Goal: Task Accomplishment & Management: Use online tool/utility

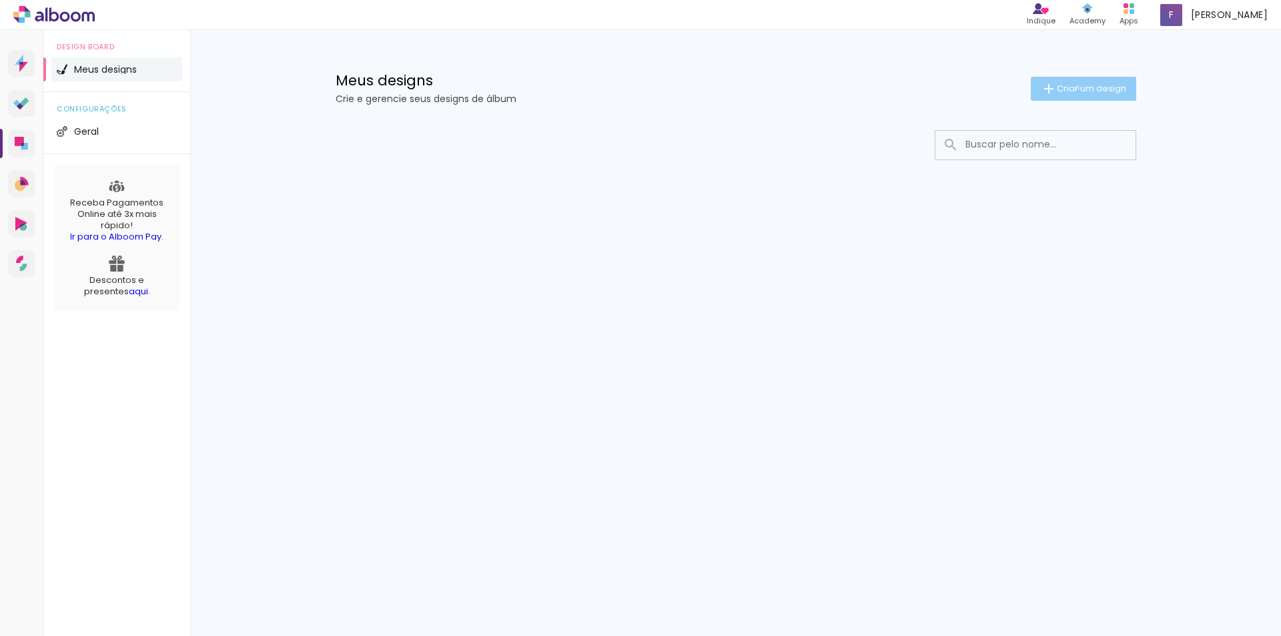
click at [1075, 88] on span "Criar um design" at bounding box center [1091, 88] width 69 height 9
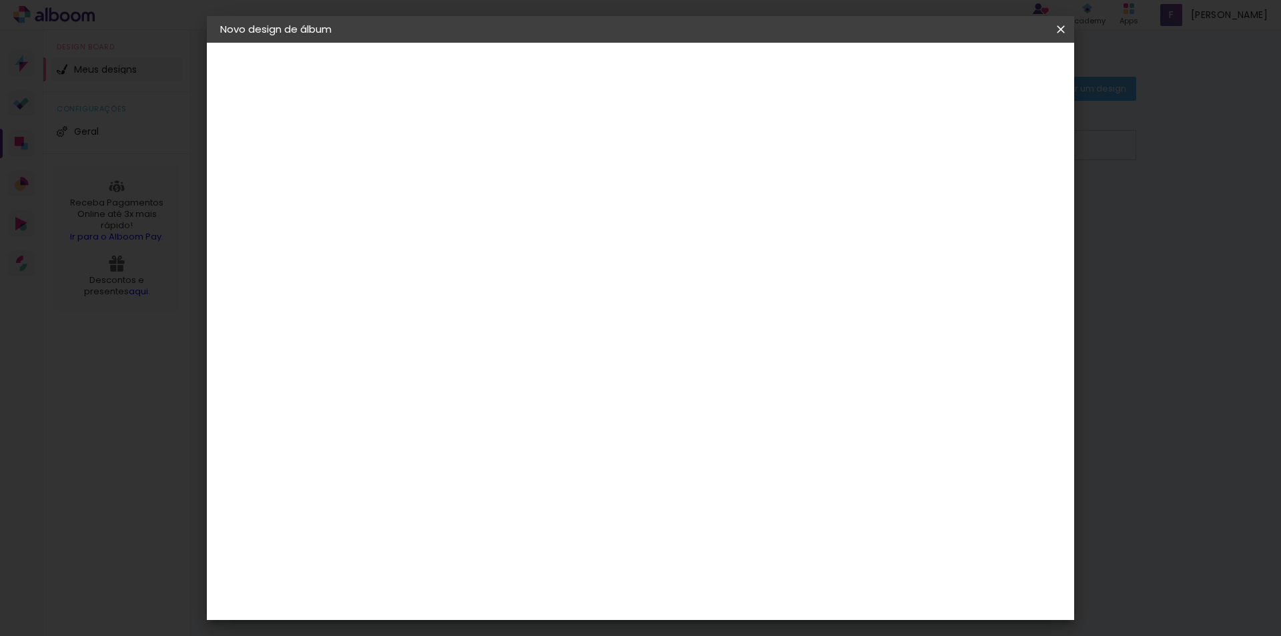
click at [439, 184] on input at bounding box center [439, 179] width 0 height 21
type input "[PERSON_NAME] E [PERSON_NAME]"
type paper-input "[PERSON_NAME] E [PERSON_NAME]"
click at [0, 0] on slot "Avançar" at bounding box center [0, 0] width 0 height 0
click at [583, 195] on iron-icon at bounding box center [575, 203] width 16 height 16
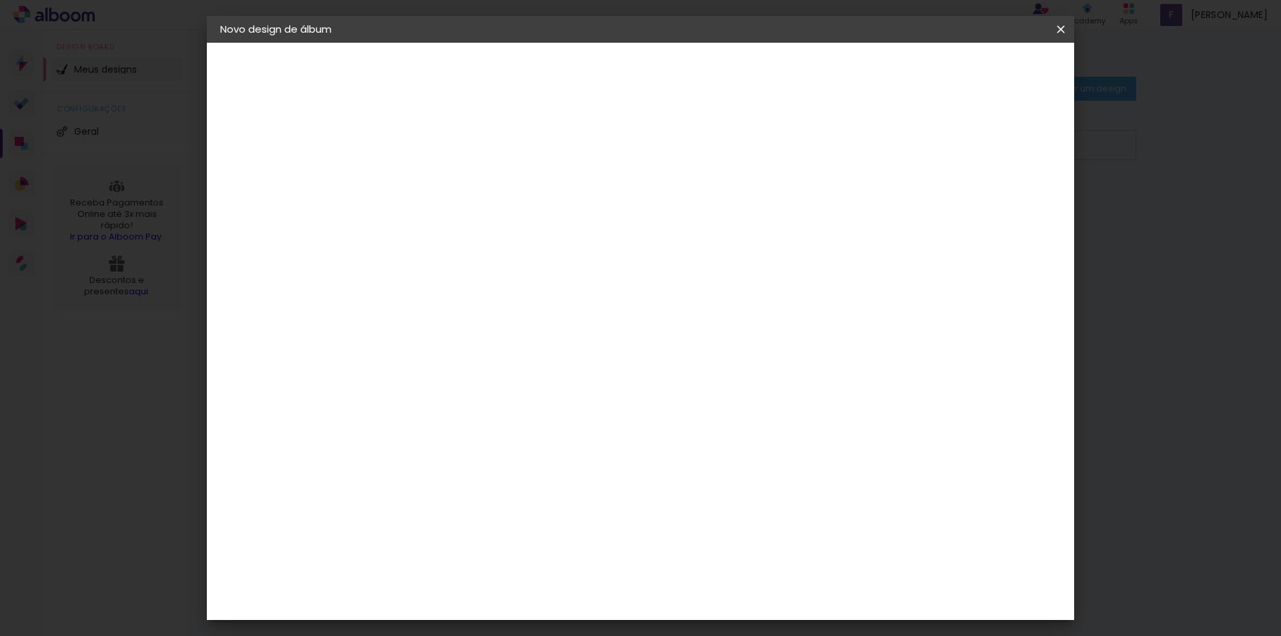
click at [689, 214] on paper-item "Tamanho Livre" at bounding box center [625, 202] width 128 height 29
click at [458, 256] on input at bounding box center [472, 254] width 135 height 17
type input "NEW"
type paper-input "NEW"
click at [443, 342] on div "New Photo" at bounding box center [445, 352] width 31 height 21
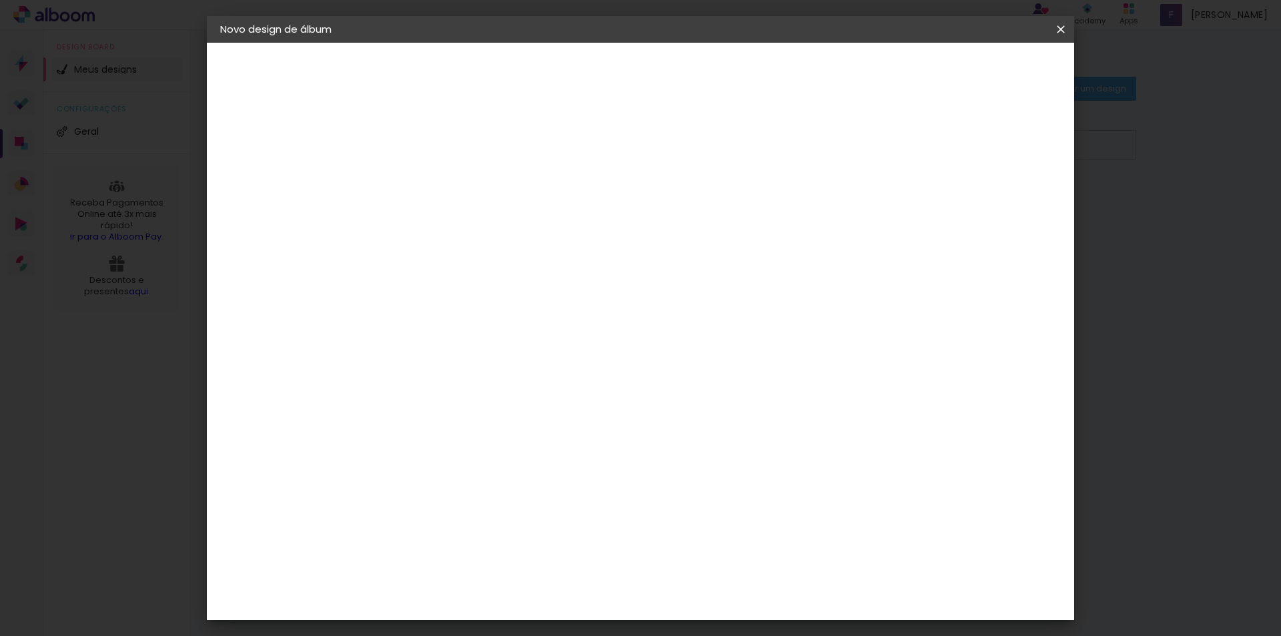
click at [447, 342] on div "New Photo" at bounding box center [445, 352] width 31 height 21
click at [461, 342] on div "New Photo" at bounding box center [445, 352] width 31 height 21
click at [407, 344] on img at bounding box center [415, 352] width 16 height 16
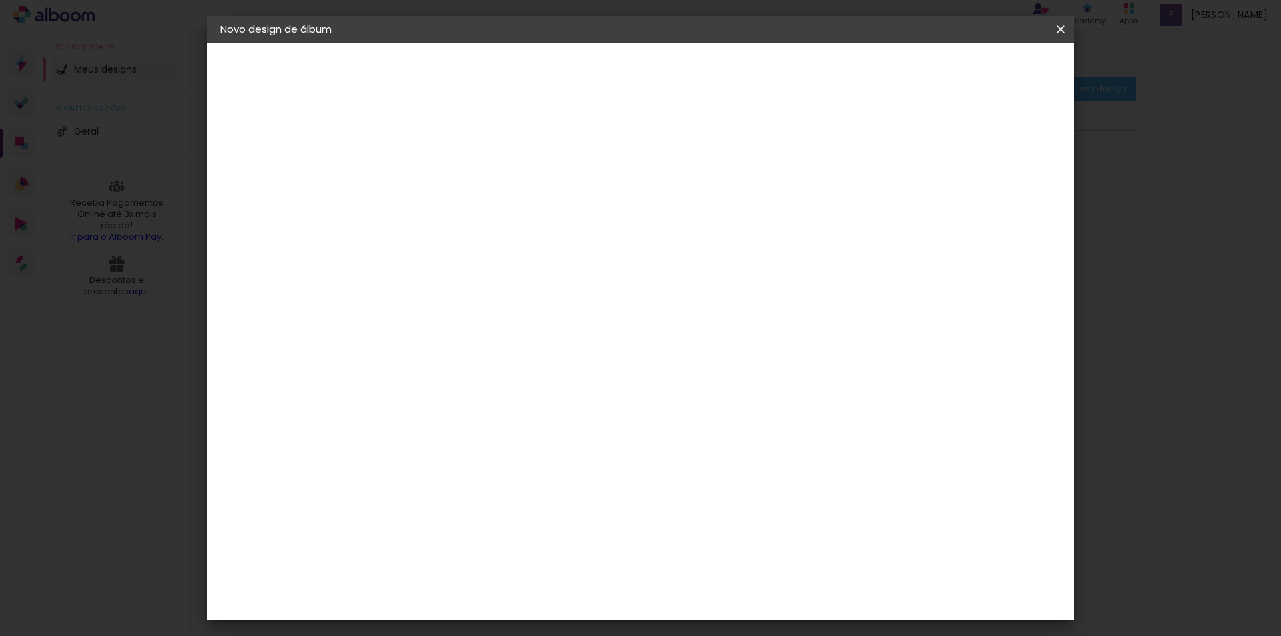
click at [407, 344] on img at bounding box center [415, 352] width 16 height 16
click at [453, 156] on div "Fornecedor Escolha um fornecedor ou avance com o tamanho livre. Voltar Avançar" at bounding box center [526, 99] width 292 height 113
click at [421, 344] on img at bounding box center [415, 352] width 16 height 16
click at [291, 161] on iron-pages "Fornecedor Escolhendo fornecedor... New Photo" at bounding box center [293, 165] width 146 height 27
click at [461, 342] on div "New Photo" at bounding box center [445, 352] width 31 height 21
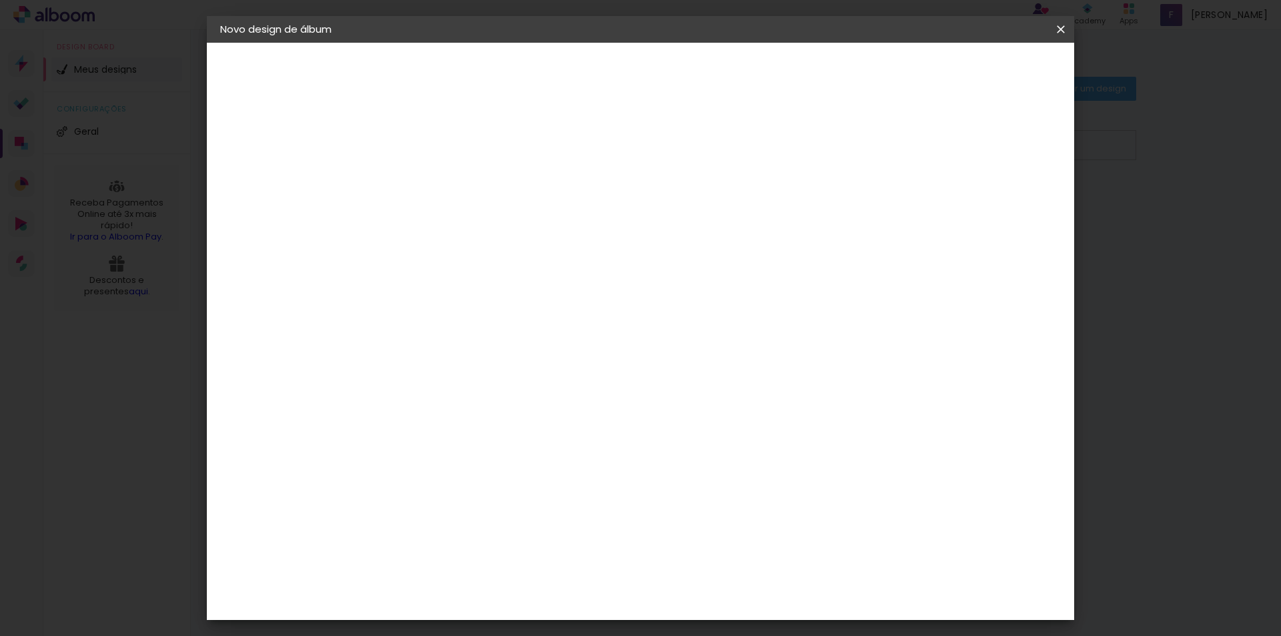
click at [673, 99] on header "Fornecedor Escolha um fornecedor ou avance com o tamanho livre. Voltar Avançar" at bounding box center [526, 88] width 292 height 90
click at [439, 296] on div "New Color New" at bounding box center [444, 310] width 29 height 32
click at [437, 335] on paper-item "New Photo" at bounding box center [458, 352] width 117 height 35
click at [0, 0] on slot "Voltar" at bounding box center [0, 0] width 0 height 0
click at [0, 0] on slot "Avançar" at bounding box center [0, 0] width 0 height 0
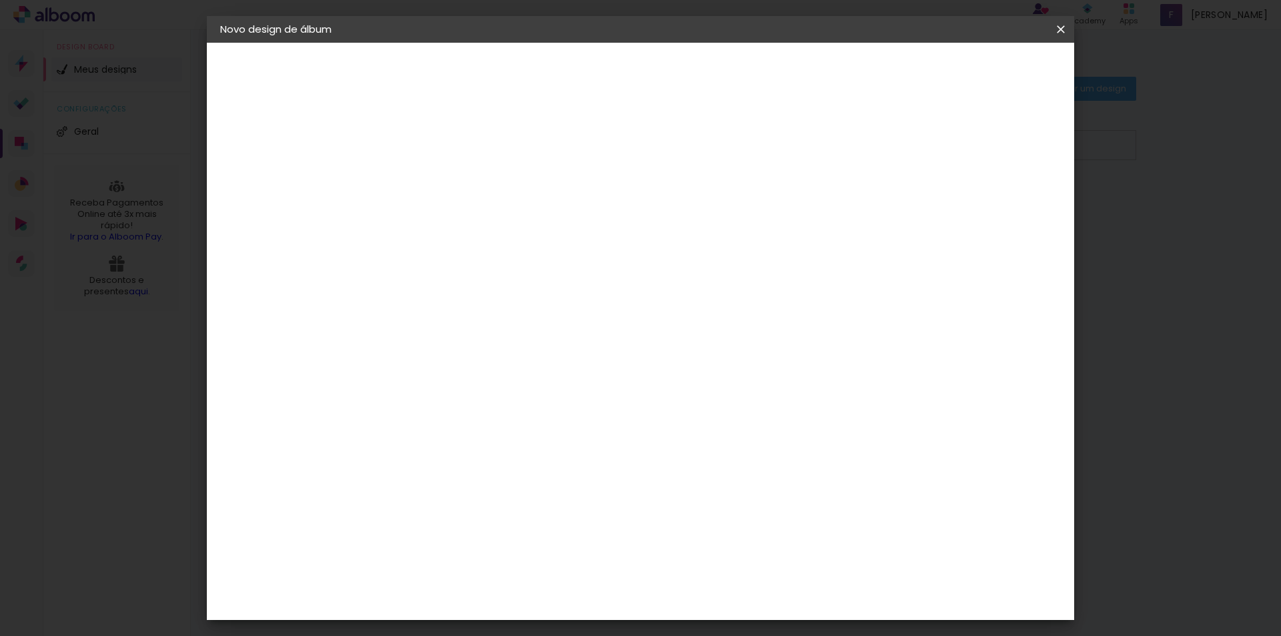
click at [435, 342] on div "New Photo" at bounding box center [445, 352] width 31 height 21
click at [440, 258] on input "NEW" at bounding box center [459, 254] width 108 height 17
click at [441, 342] on div "New Photo" at bounding box center [445, 352] width 31 height 21
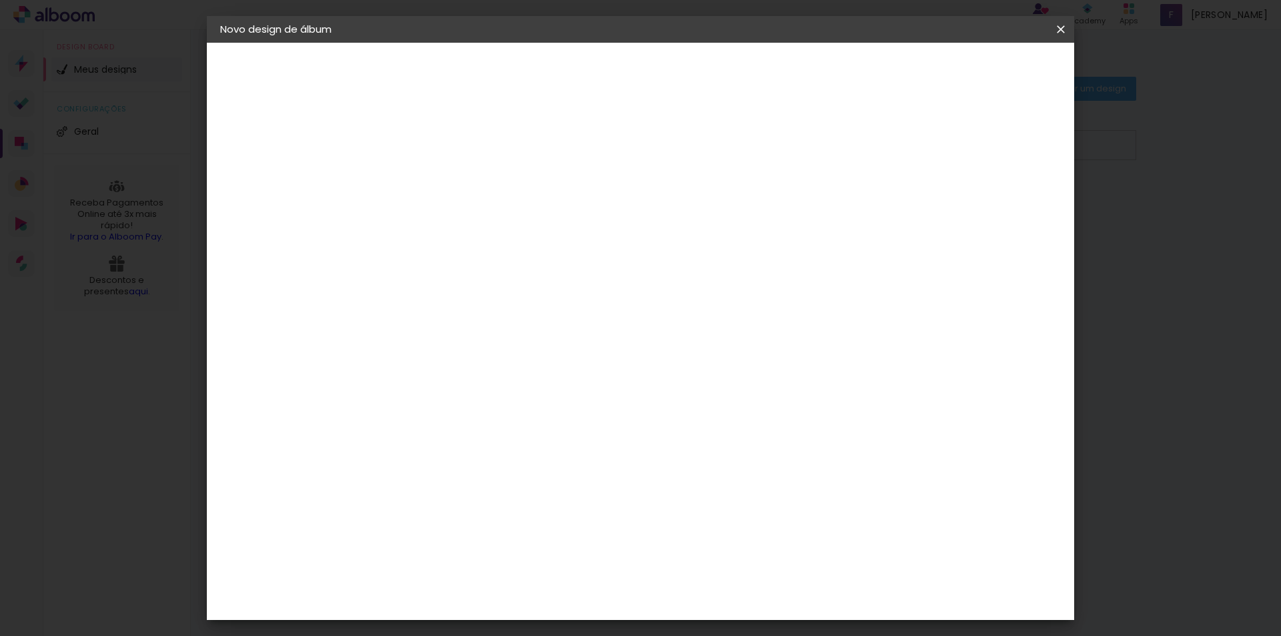
click at [441, 342] on div "New Photo" at bounding box center [445, 352] width 31 height 21
click at [443, 342] on div "New Photo" at bounding box center [445, 352] width 31 height 21
click at [235, 166] on iron-pages "Fornecedor Escolhendo fornecedor... New Photo" at bounding box center [293, 165] width 146 height 27
click at [228, 129] on iron-icon at bounding box center [228, 137] width 16 height 16
click at [430, 342] on div "New Photo" at bounding box center [445, 352] width 31 height 21
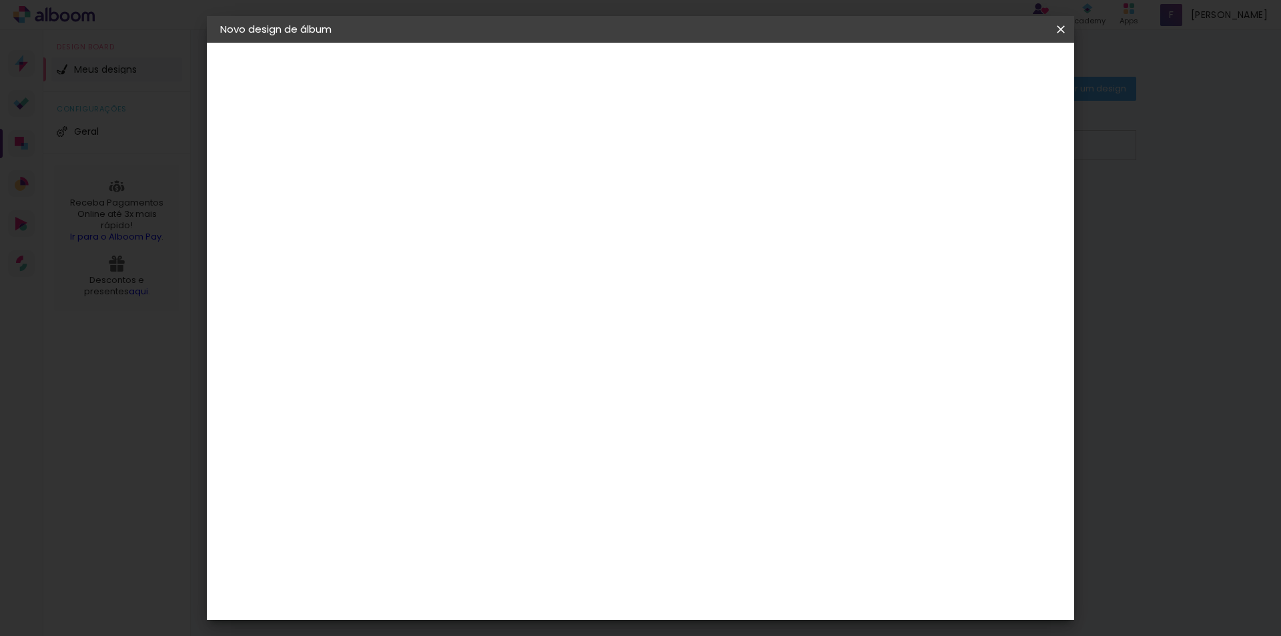
click at [435, 342] on div "New Photo" at bounding box center [445, 352] width 31 height 21
click at [557, 282] on iron-icon at bounding box center [549, 278] width 16 height 16
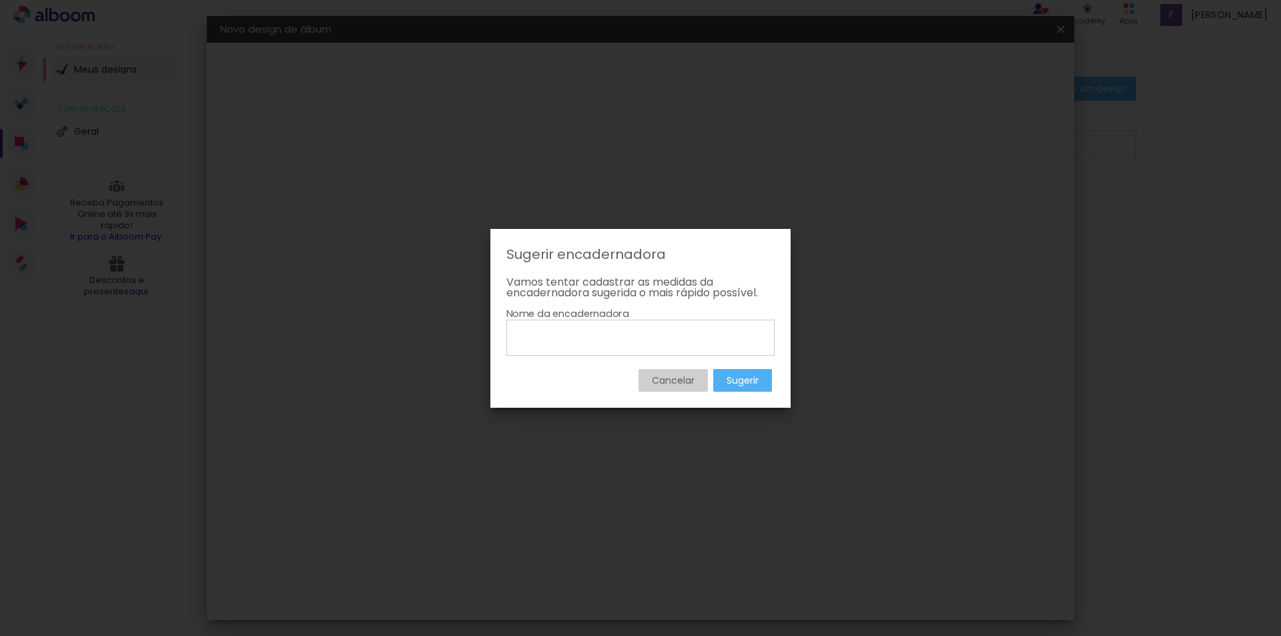
click at [565, 338] on input at bounding box center [640, 337] width 259 height 23
type input "NEW PHOTO"
type paper-input "NEW PHOTO"
click at [723, 384] on paper-button "Sugerir" at bounding box center [742, 380] width 59 height 23
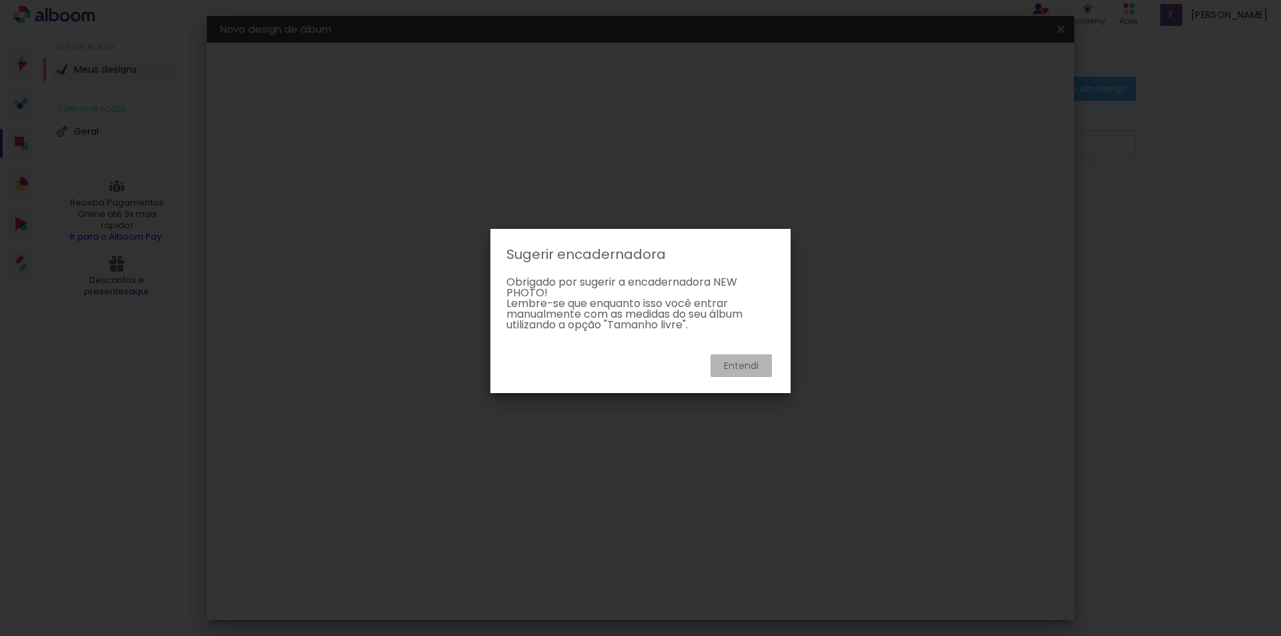
click at [0, 0] on slot "Entendi" at bounding box center [0, 0] width 0 height 0
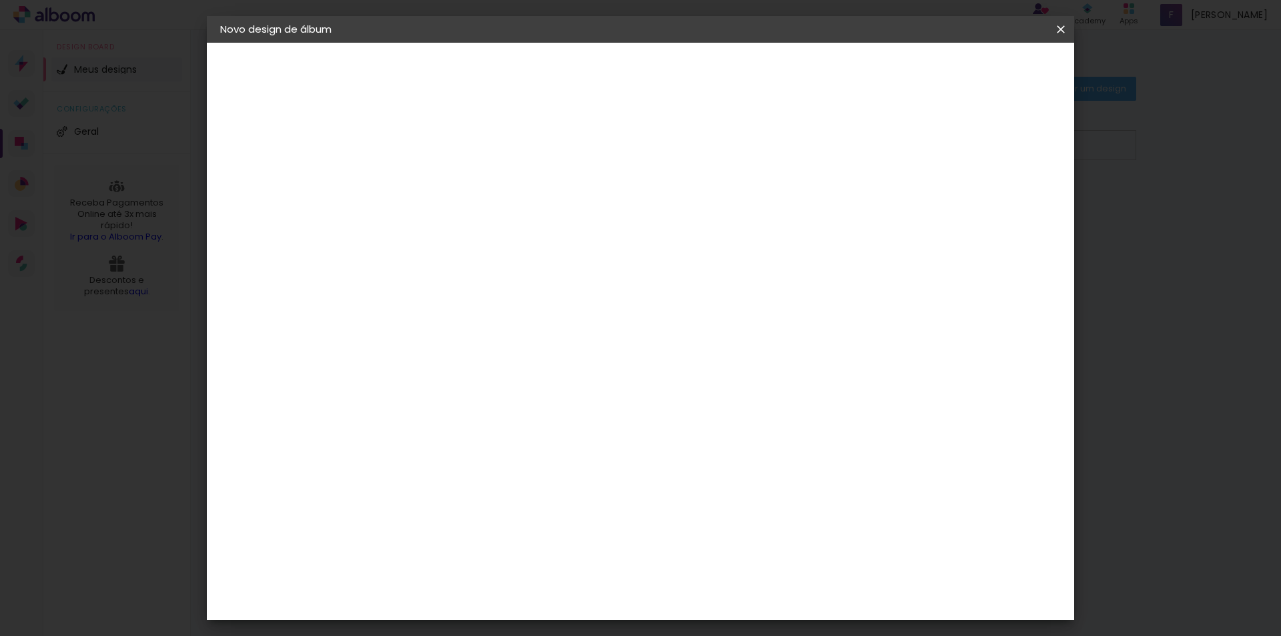
click at [488, 345] on paper-item "New Photo" at bounding box center [458, 352] width 117 height 35
click at [0, 0] on slot "Tamanho Livre" at bounding box center [0, 0] width 0 height 0
click at [416, 344] on img at bounding box center [415, 352] width 16 height 16
click at [418, 335] on paper-item "New Photo" at bounding box center [458, 352] width 117 height 35
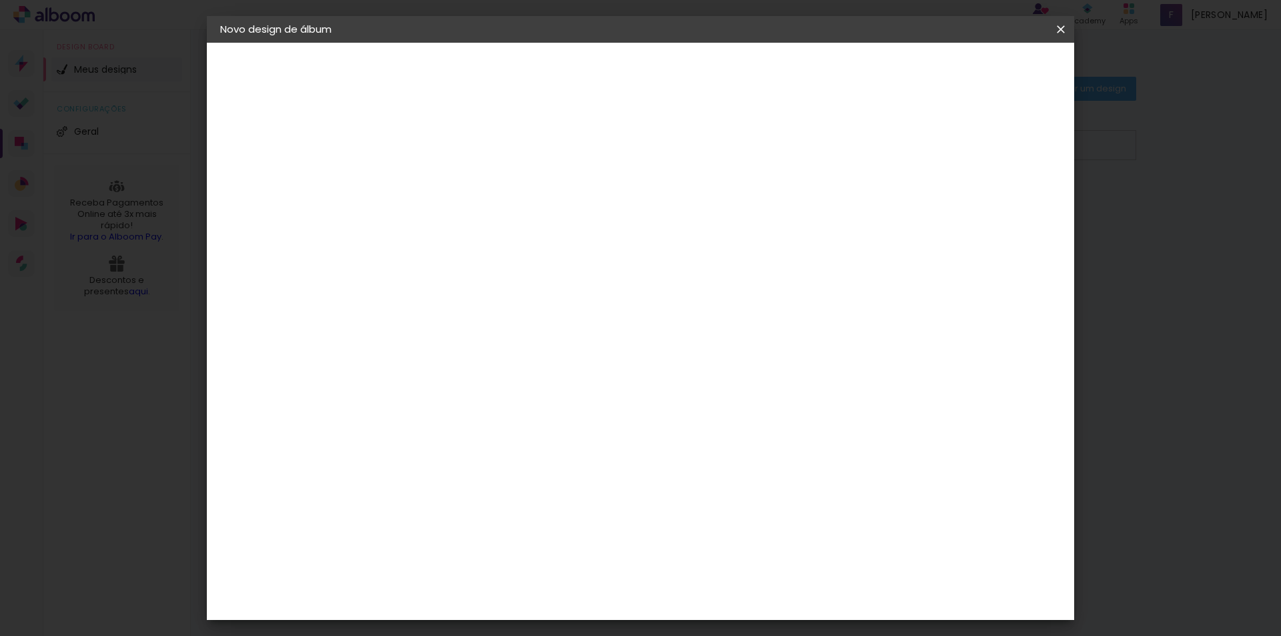
click at [266, 235] on div "3. Revisão" at bounding box center [293, 233] width 146 height 16
click at [653, 63] on paper-button "Avançar" at bounding box center [619, 70] width 65 height 23
click at [578, 377] on span "25 × 30 cm" at bounding box center [553, 390] width 49 height 27
click at [656, 61] on paper-button "Avançar" at bounding box center [623, 70] width 65 height 23
click at [978, 66] on span "Iniciar design" at bounding box center [947, 70] width 61 height 9
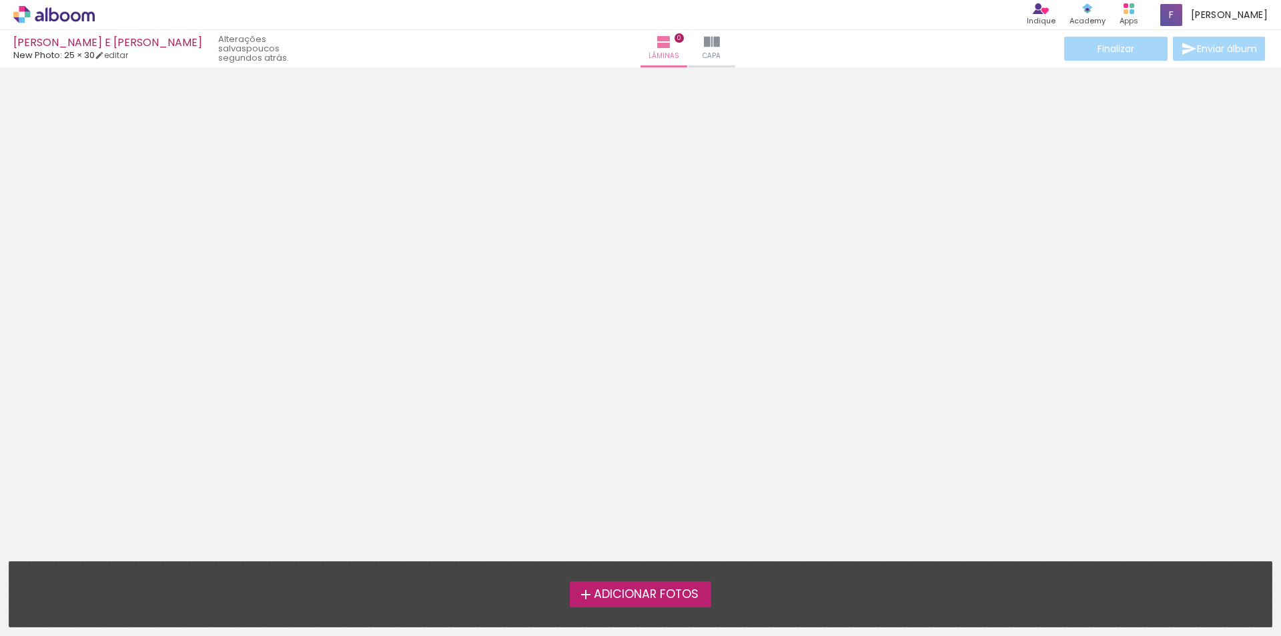
click at [665, 591] on span "Adicionar Fotos" at bounding box center [646, 595] width 105 height 12
click at [0, 0] on input "file" at bounding box center [0, 0] width 0 height 0
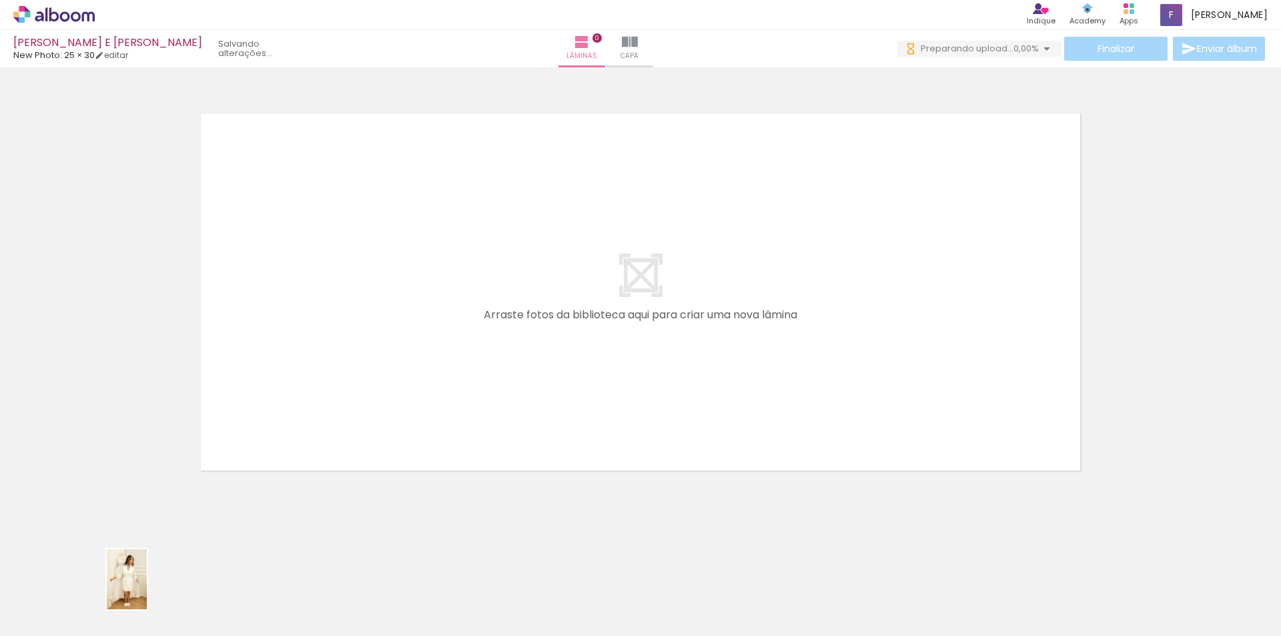
drag, startPoint x: 136, startPoint y: 584, endPoint x: 147, endPoint y: 589, distance: 11.9
click at [147, 589] on div at bounding box center [133, 591] width 44 height 66
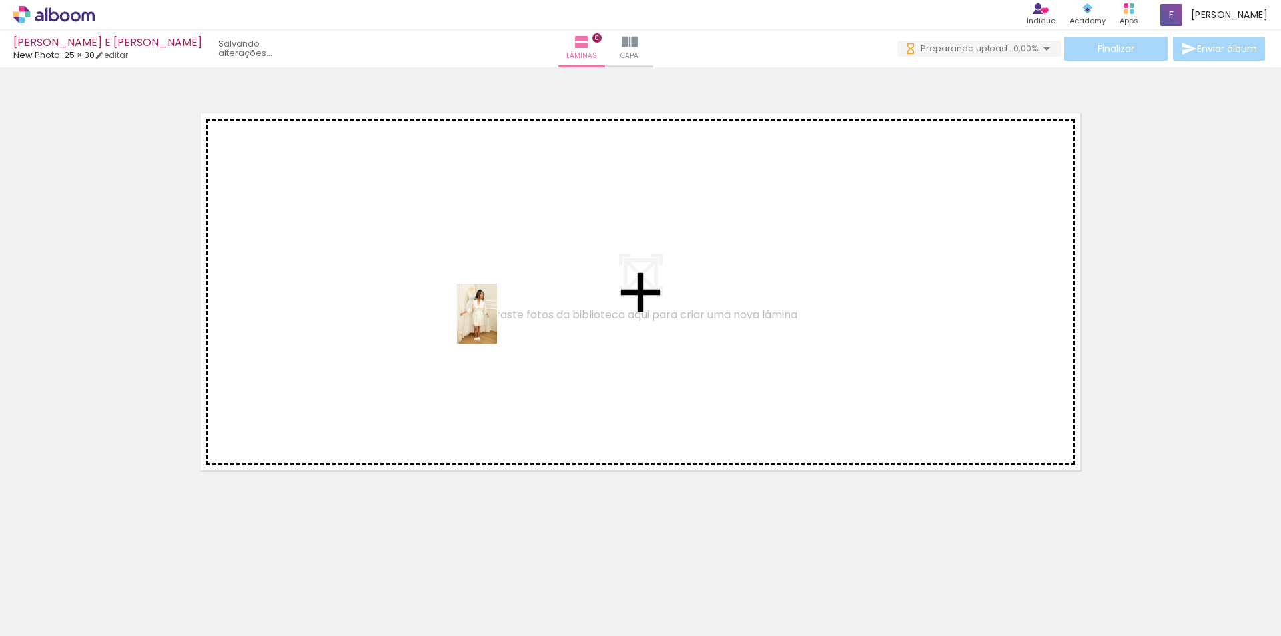
drag, startPoint x: 151, startPoint y: 591, endPoint x: 497, endPoint y: 324, distance: 437.7
click at [497, 324] on quentale-workspace at bounding box center [640, 318] width 1281 height 636
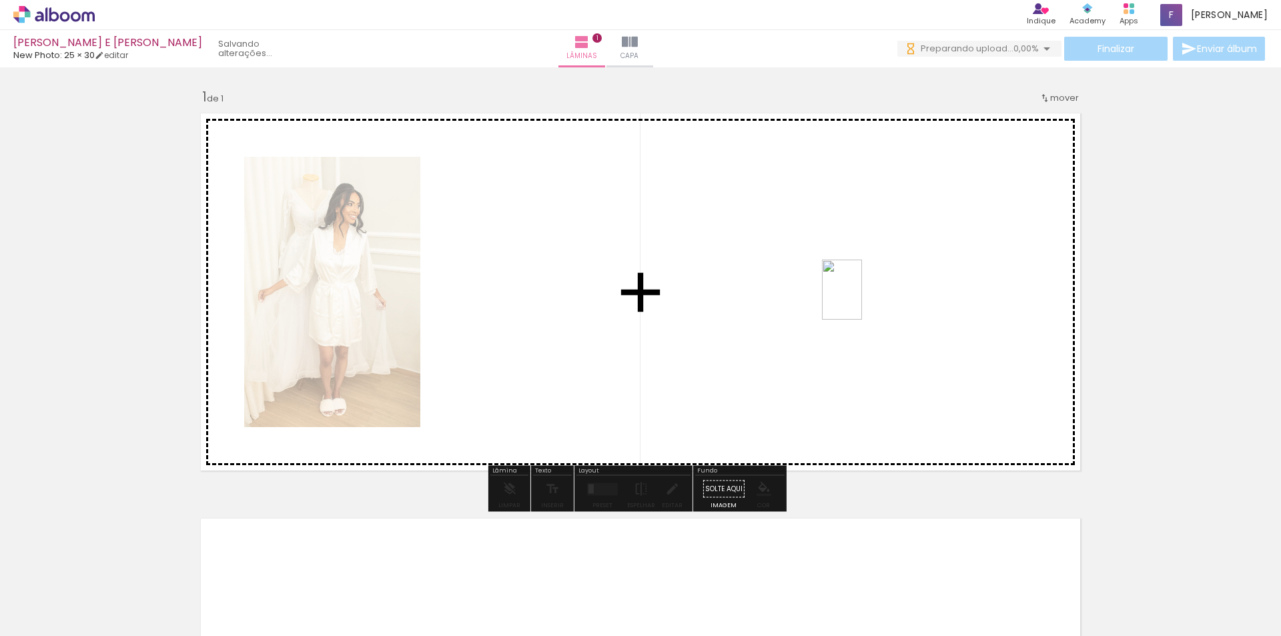
drag, startPoint x: 204, startPoint y: 610, endPoint x: 850, endPoint y: 311, distance: 711.3
click at [862, 301] on quentale-workspace at bounding box center [640, 318] width 1281 height 636
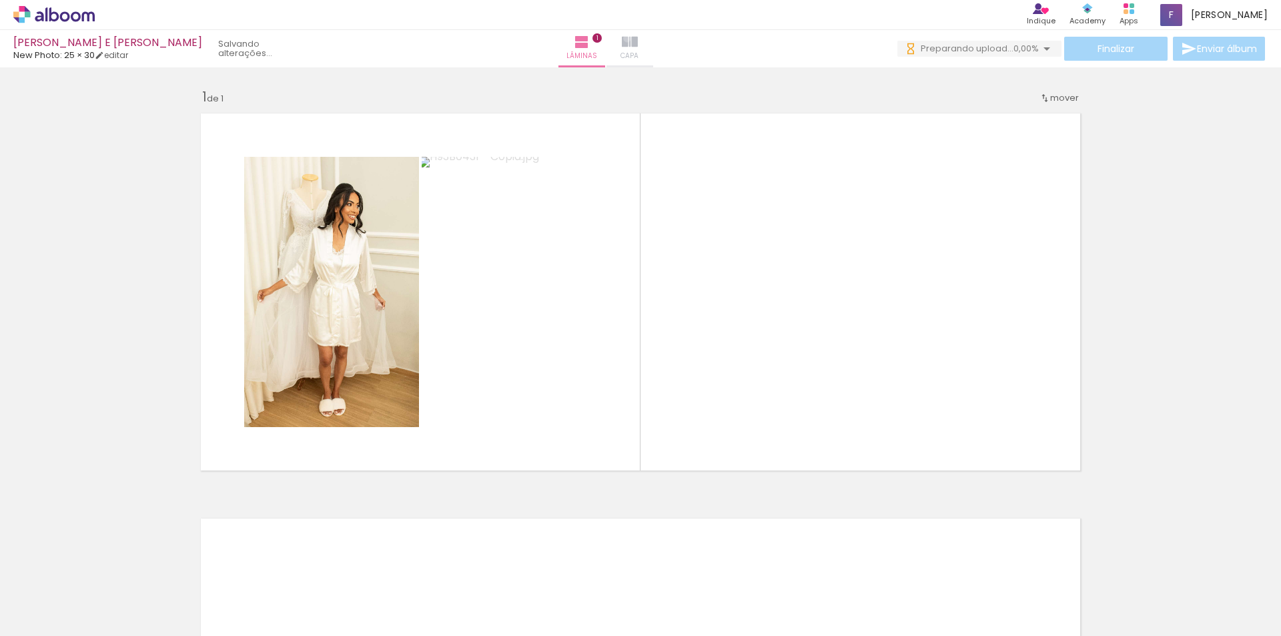
click at [638, 40] on iron-icon at bounding box center [630, 42] width 16 height 16
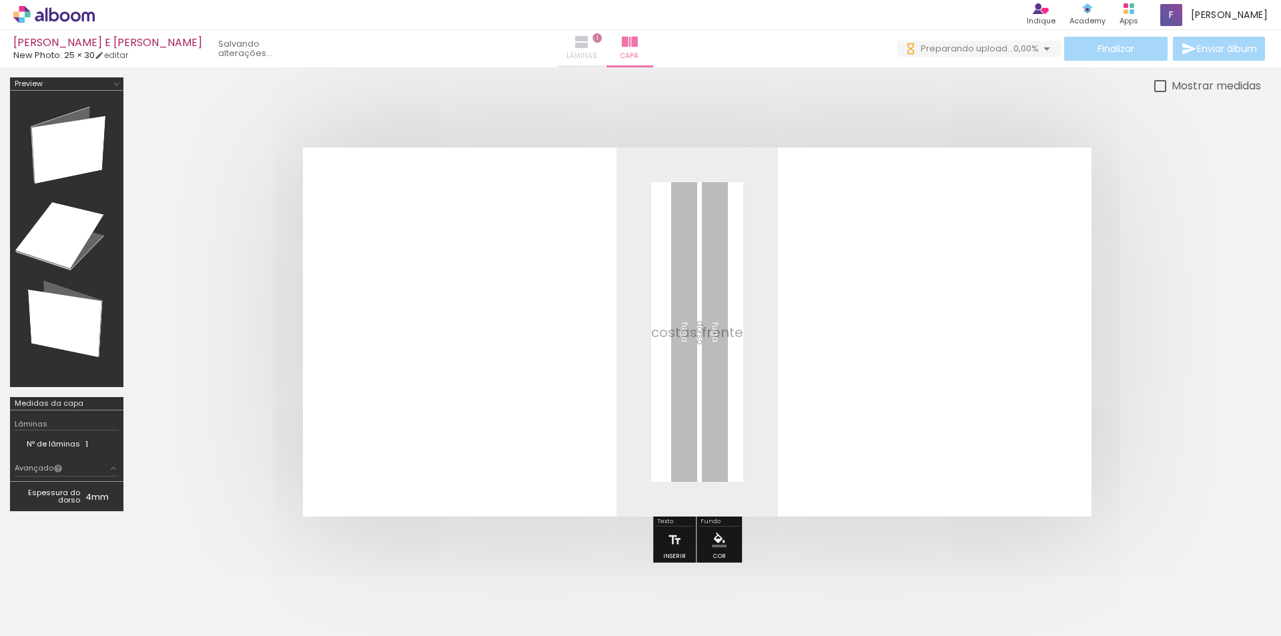
click at [590, 46] on iron-icon at bounding box center [582, 42] width 16 height 16
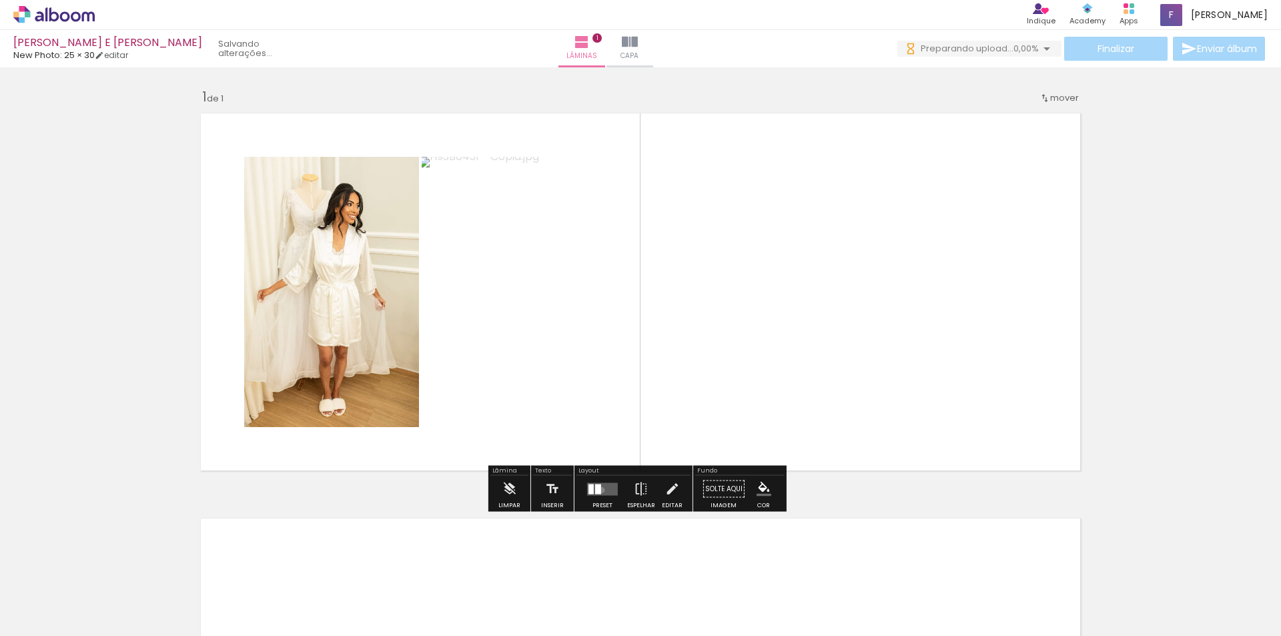
click at [599, 490] on quentale-layouter at bounding box center [602, 489] width 31 height 13
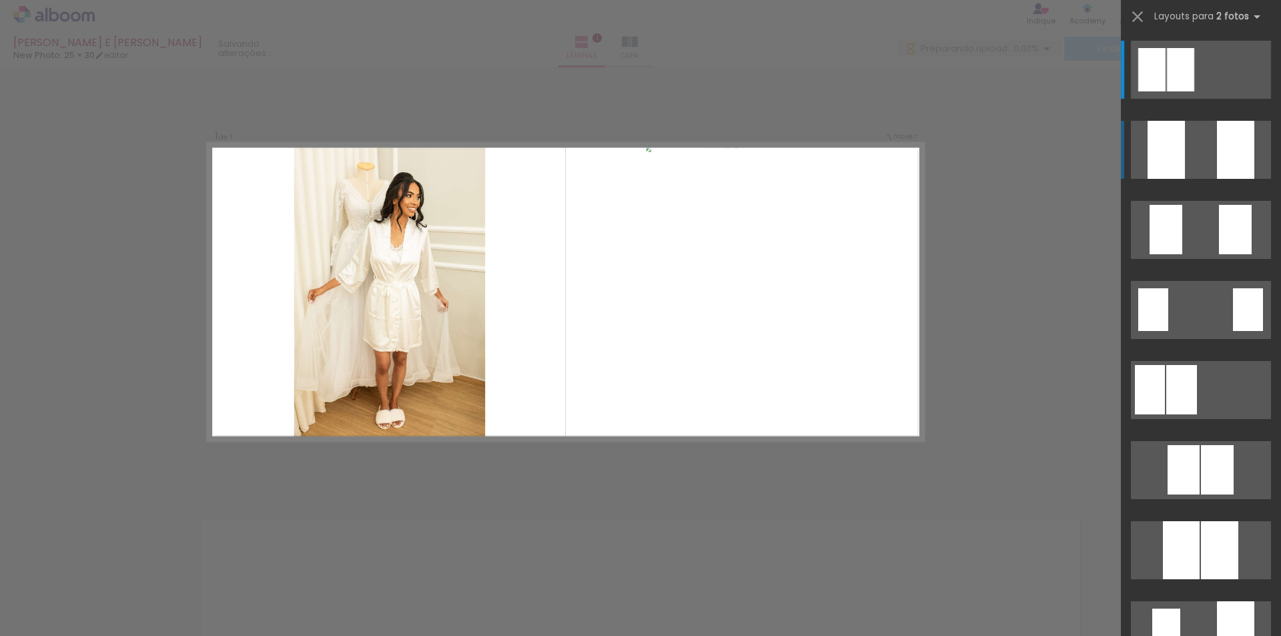
click at [1206, 140] on quentale-layouter at bounding box center [1201, 150] width 140 height 58
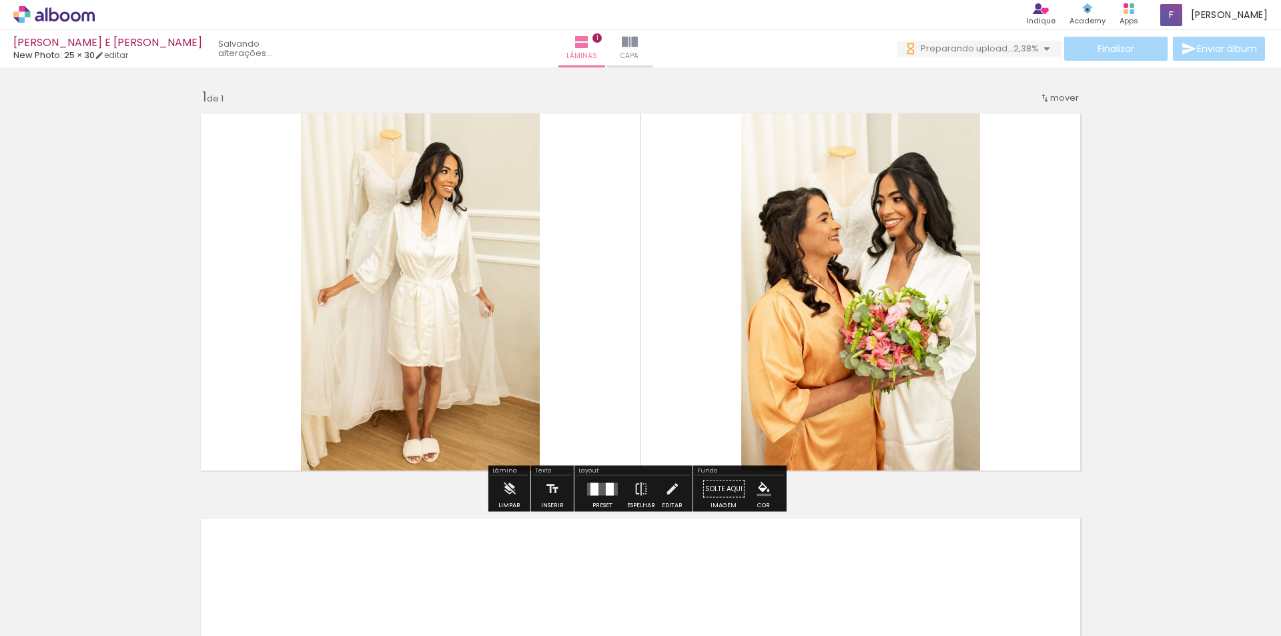
click at [598, 495] on quentale-layouter at bounding box center [602, 489] width 31 height 13
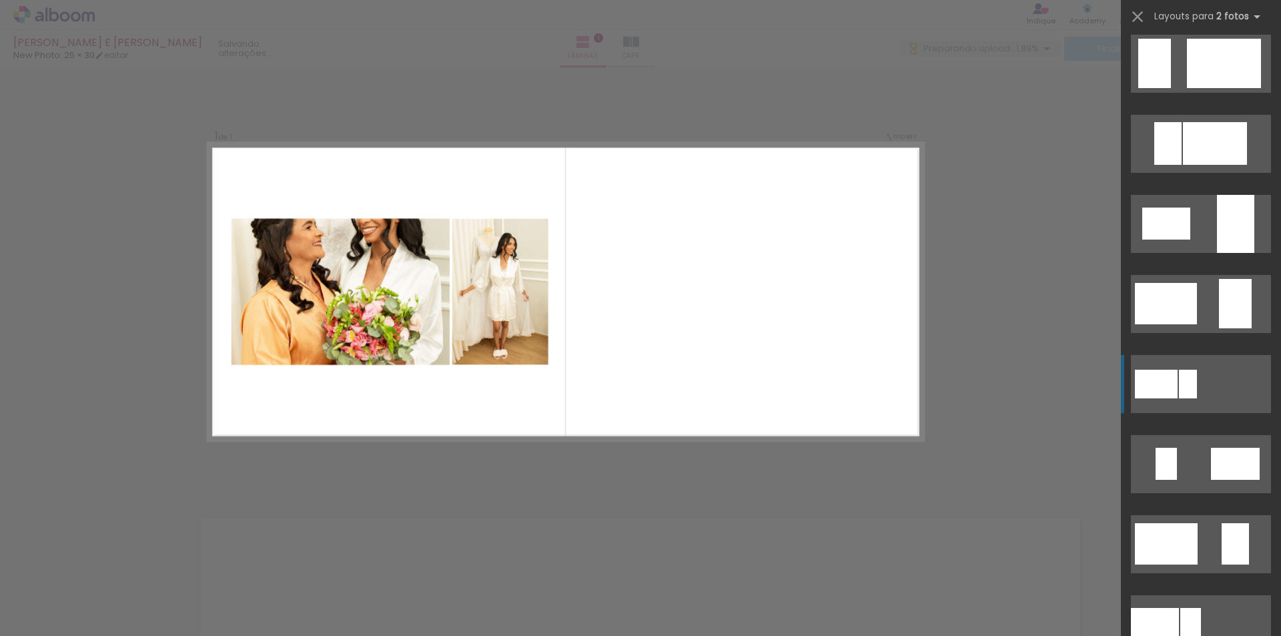
click at [1142, 398] on div at bounding box center [1156, 384] width 43 height 29
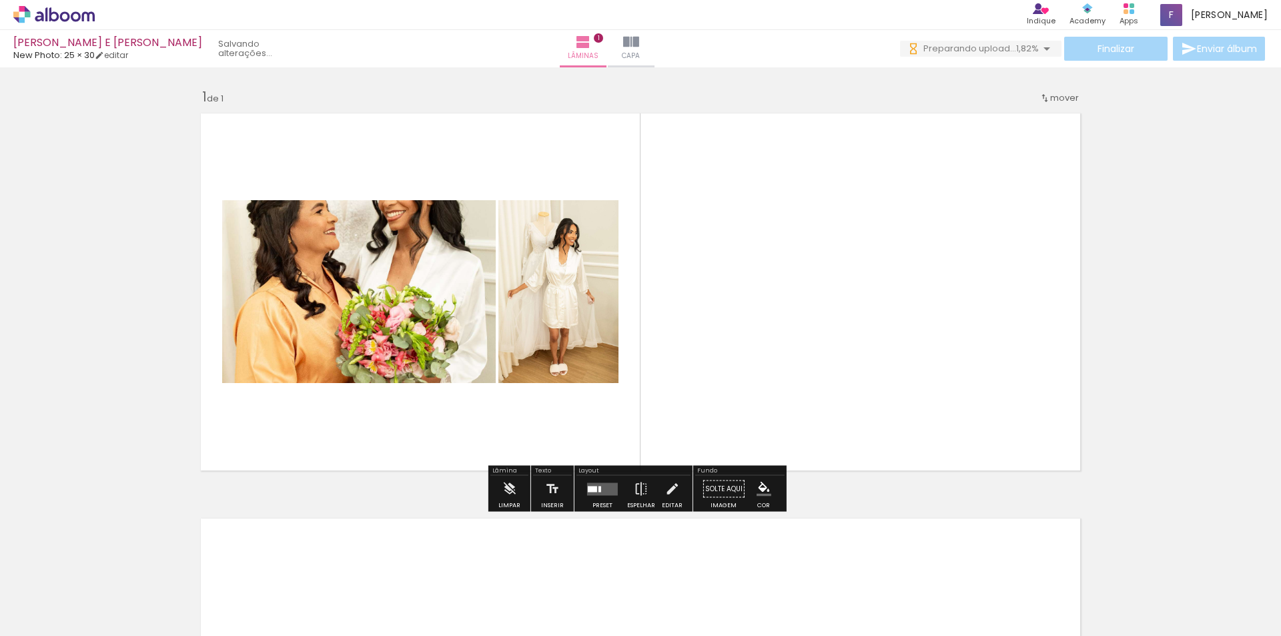
click at [359, 267] on quentale-photo at bounding box center [359, 291] width 274 height 183
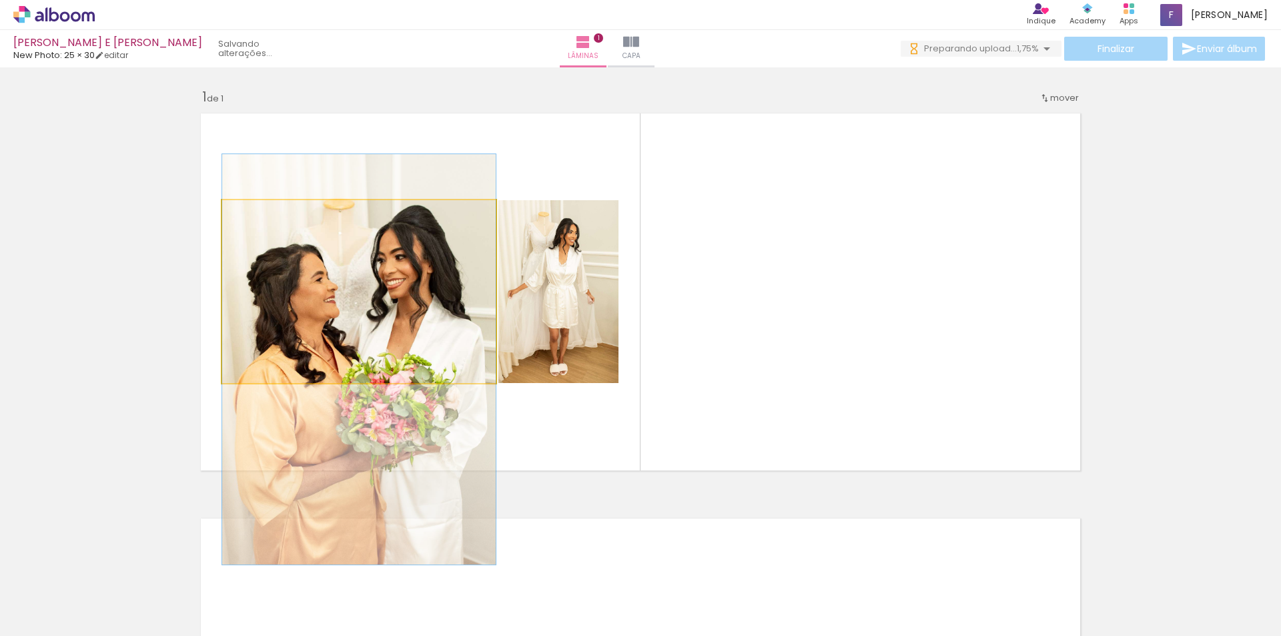
drag, startPoint x: 359, startPoint y: 264, endPoint x: 343, endPoint y: 329, distance: 66.7
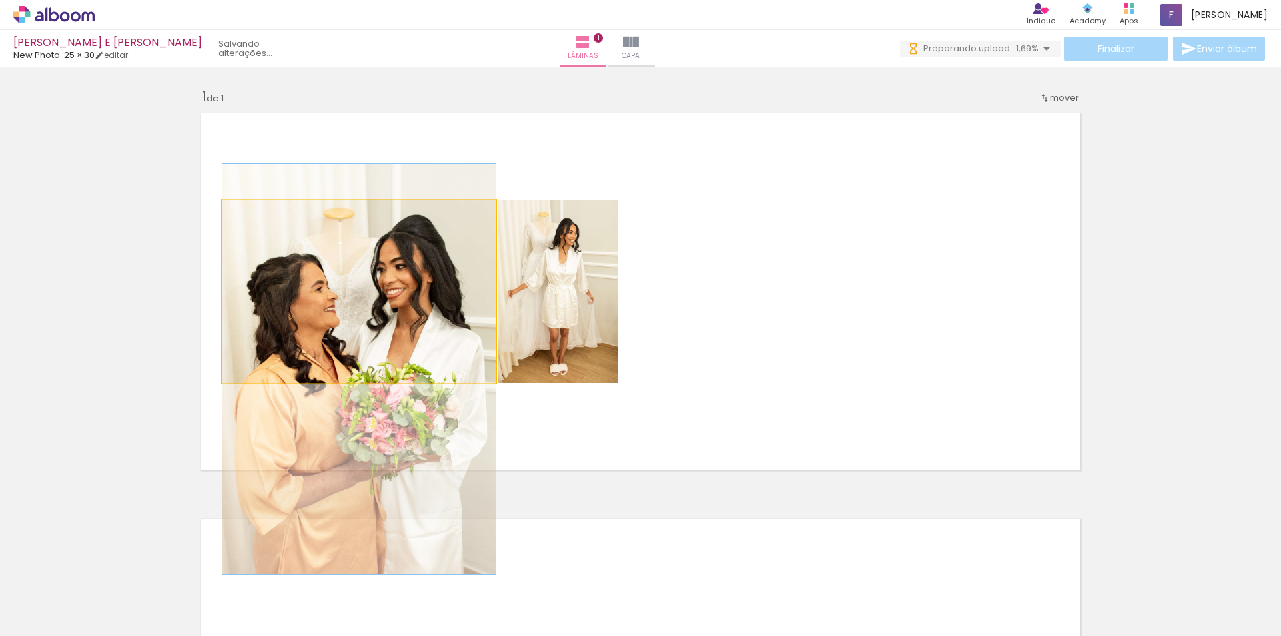
drag, startPoint x: 344, startPoint y: 325, endPoint x: 341, endPoint y: 332, distance: 8.1
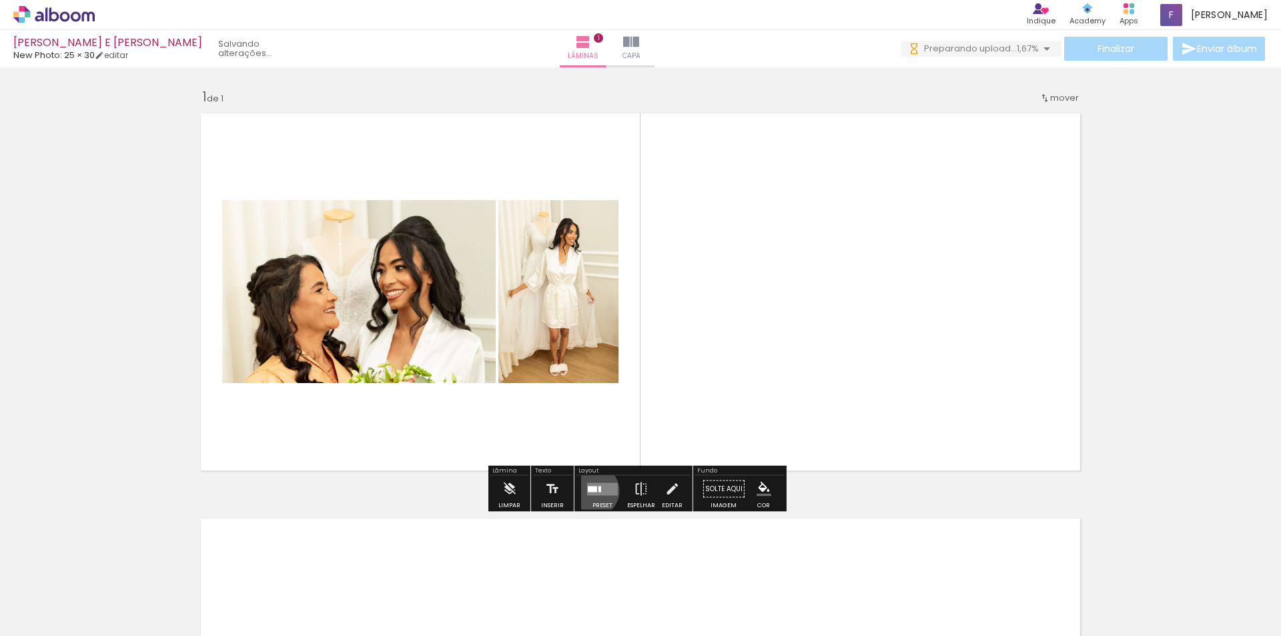
click at [590, 491] on div at bounding box center [592, 489] width 9 height 6
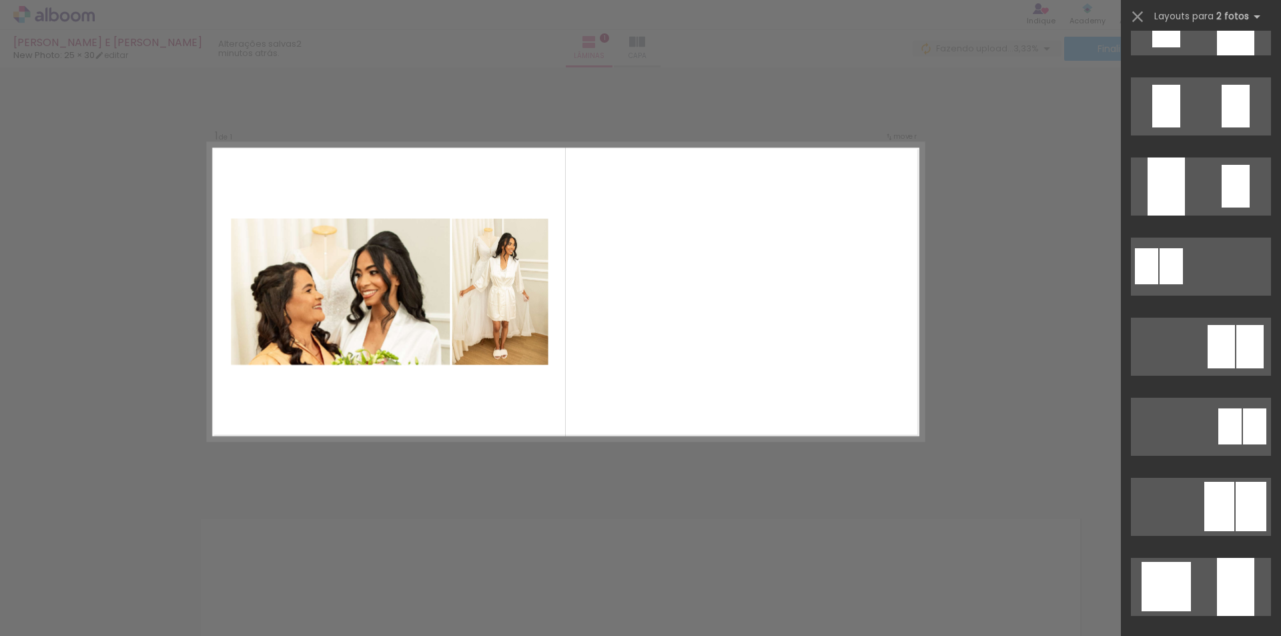
scroll to position [587, 0]
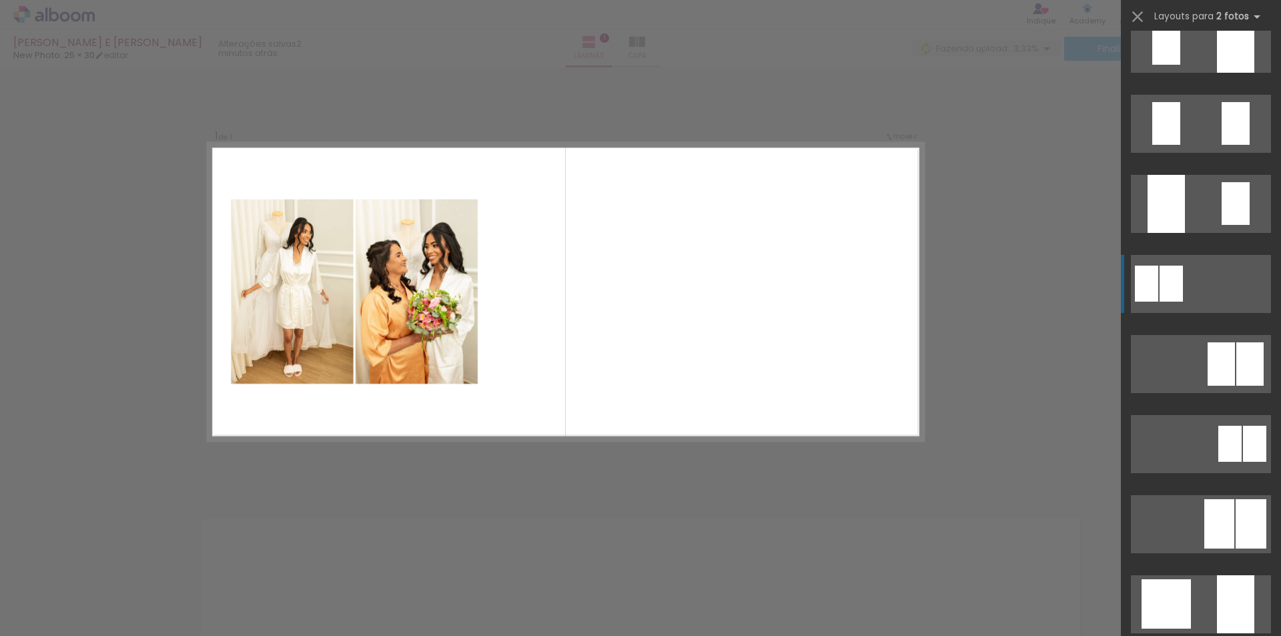
click at [1160, 286] on div at bounding box center [1171, 284] width 23 height 36
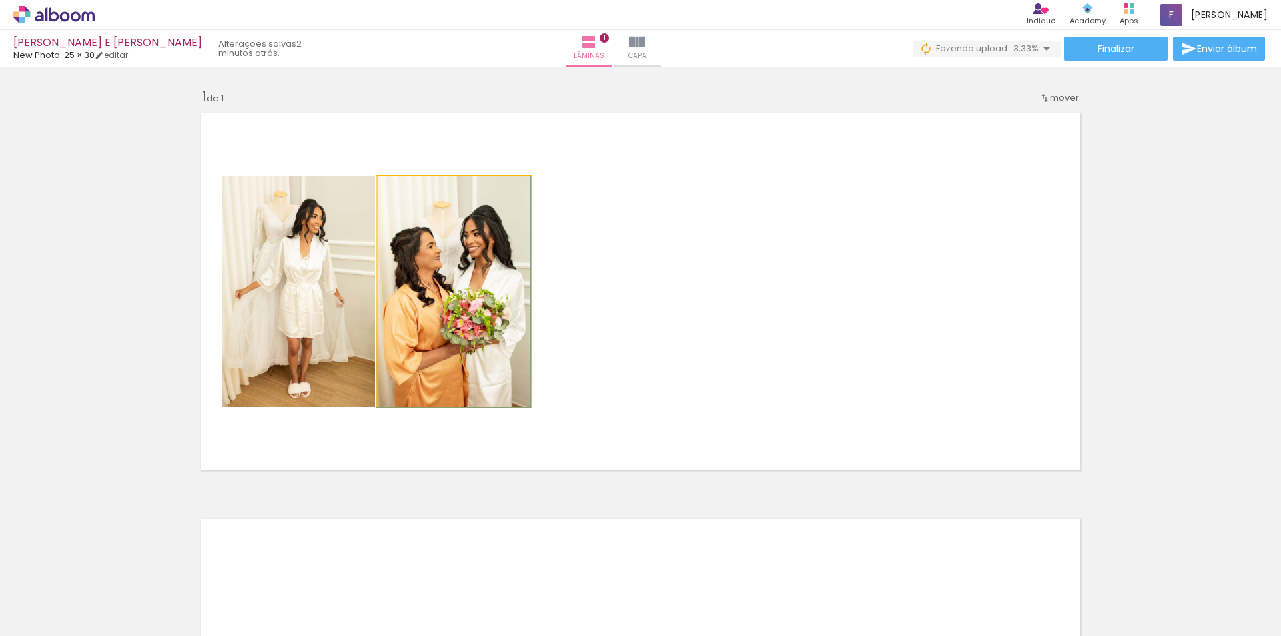
drag, startPoint x: 448, startPoint y: 297, endPoint x: 436, endPoint y: 270, distance: 29.9
drag, startPoint x: 437, startPoint y: 282, endPoint x: 429, endPoint y: 292, distance: 11.9
drag, startPoint x: 424, startPoint y: 246, endPoint x: 441, endPoint y: 292, distance: 48.6
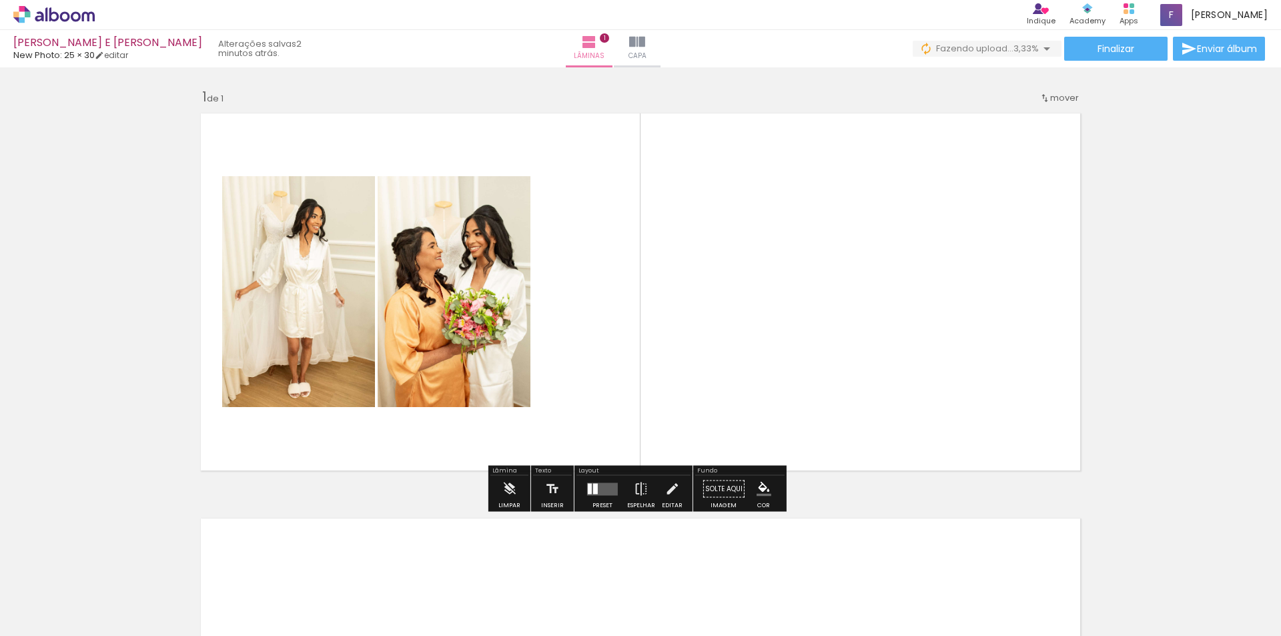
click at [434, 266] on quentale-photo at bounding box center [454, 291] width 153 height 231
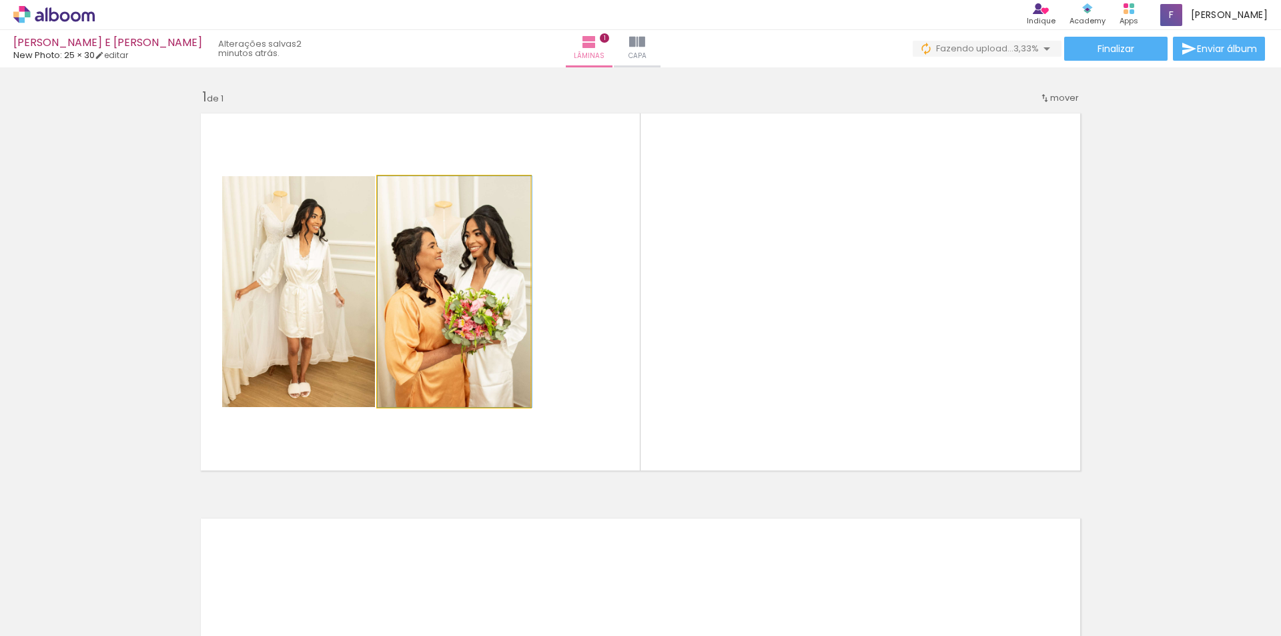
click at [434, 266] on quentale-photo at bounding box center [454, 291] width 153 height 231
drag, startPoint x: 435, startPoint y: 266, endPoint x: 429, endPoint y: 226, distance: 40.5
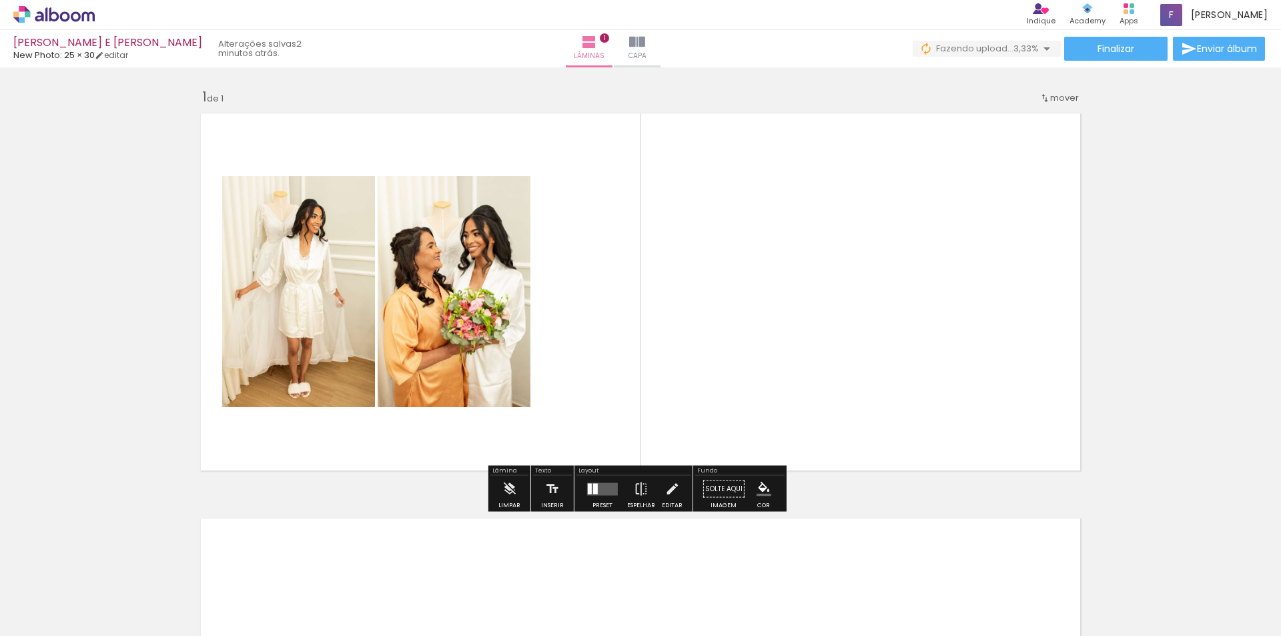
click at [430, 227] on quentale-photo at bounding box center [454, 291] width 153 height 231
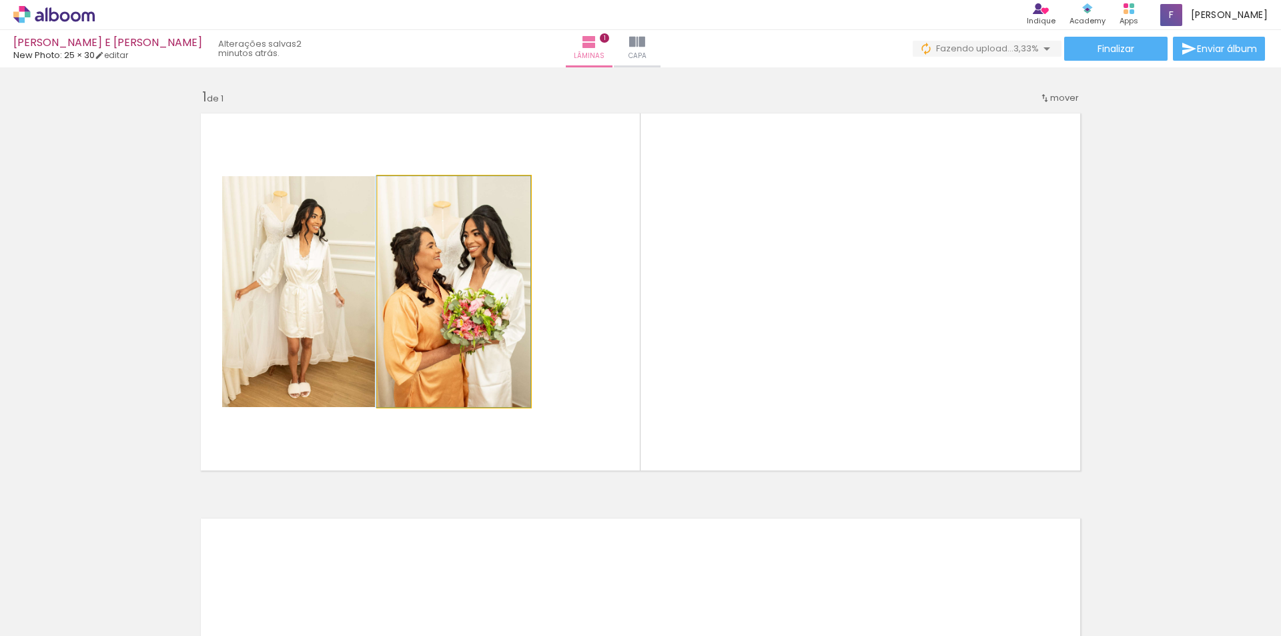
click at [410, 194] on div at bounding box center [408, 190] width 21 height 21
drag, startPoint x: 404, startPoint y: 190, endPoint x: 396, endPoint y: 206, distance: 17.9
type paper-slider "100"
click at [396, 206] on quentale-photo at bounding box center [454, 291] width 153 height 231
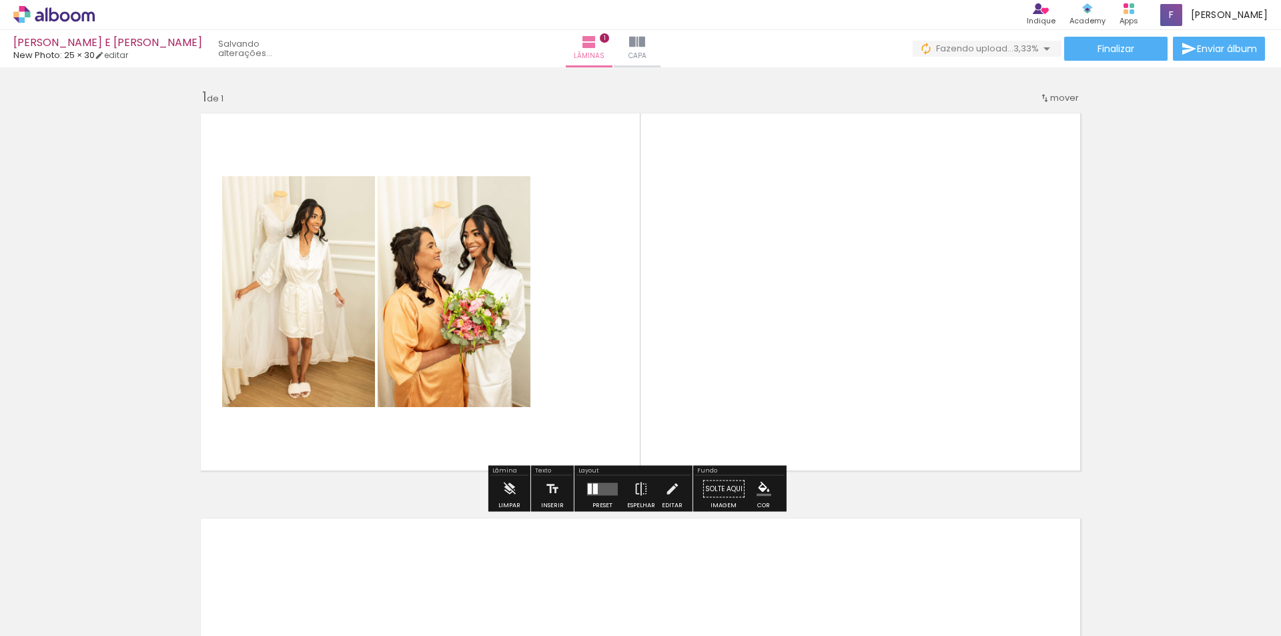
click at [306, 202] on quentale-photo at bounding box center [298, 291] width 153 height 231
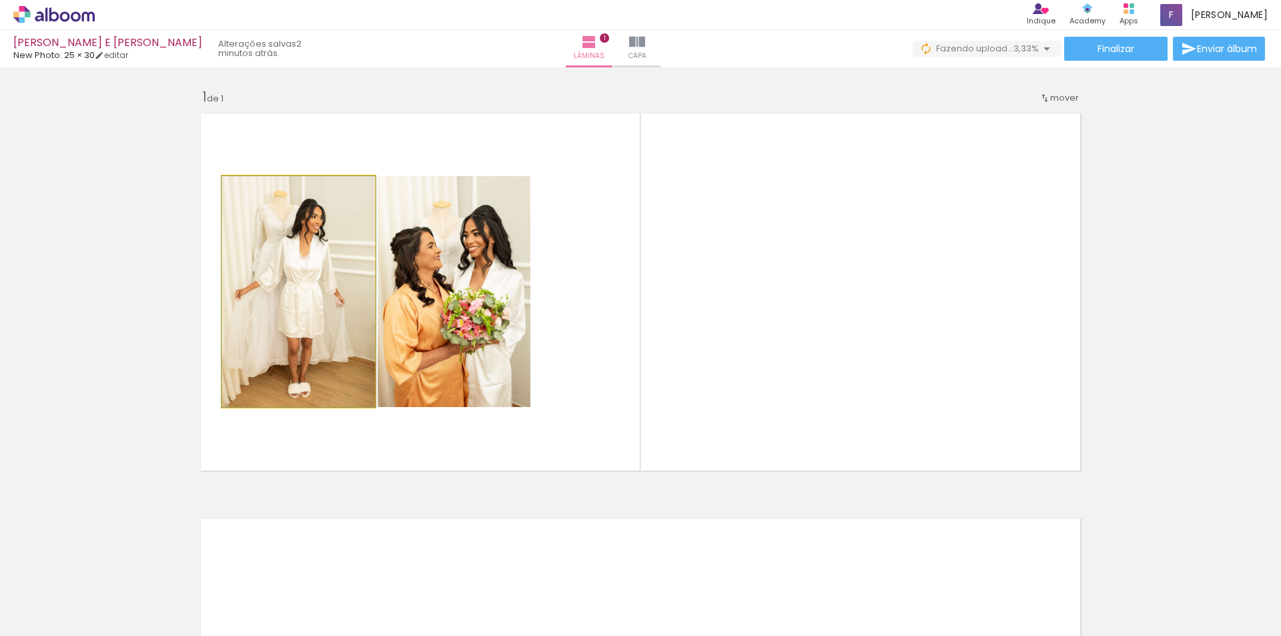
click at [311, 243] on quentale-photo at bounding box center [298, 291] width 153 height 231
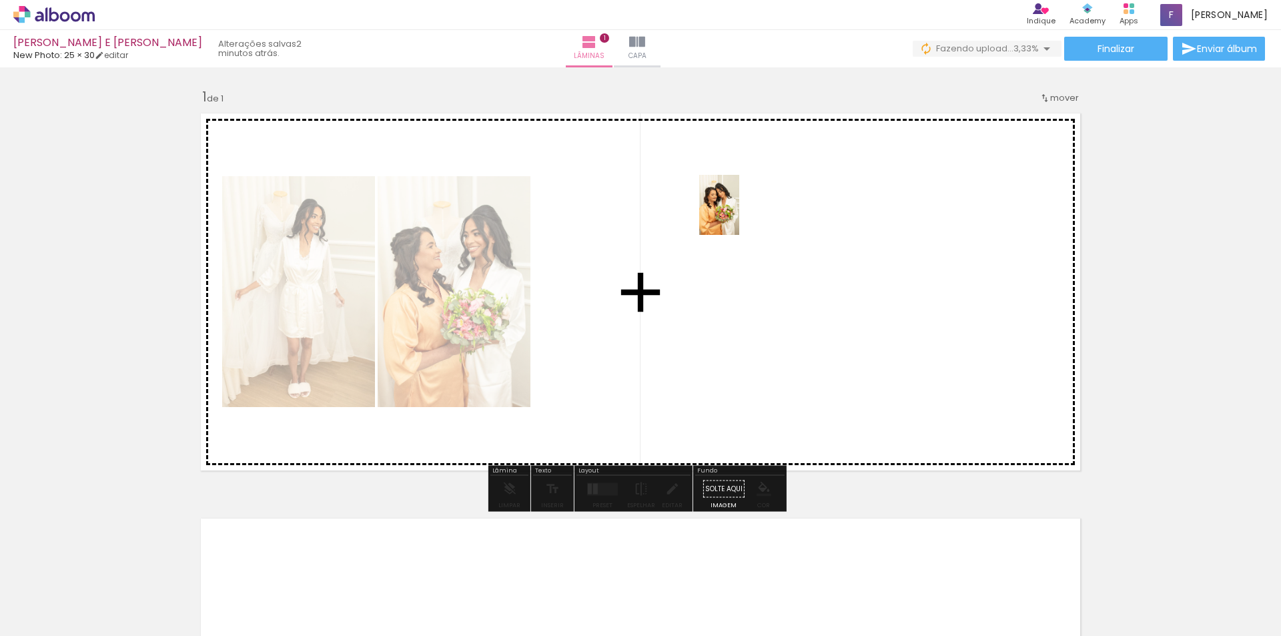
drag, startPoint x: 325, startPoint y: 573, endPoint x: 740, endPoint y: 215, distance: 548.0
click at [740, 215] on quentale-workspace at bounding box center [640, 318] width 1281 height 636
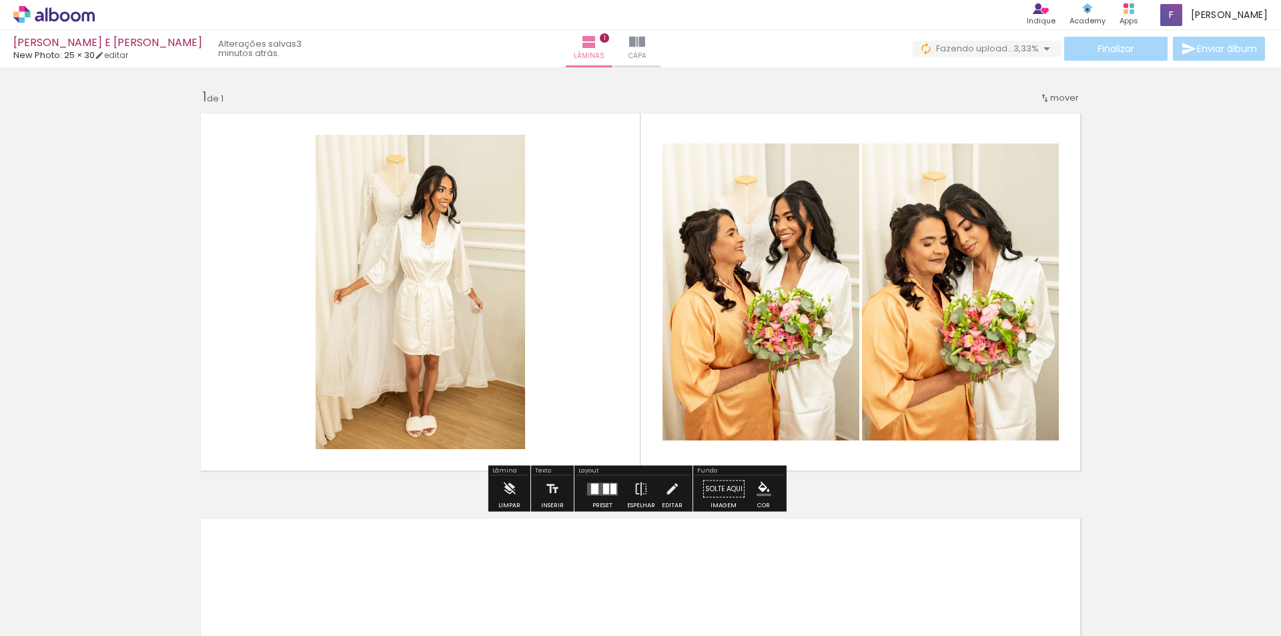
click at [606, 490] on quentale-layouter at bounding box center [602, 489] width 31 height 13
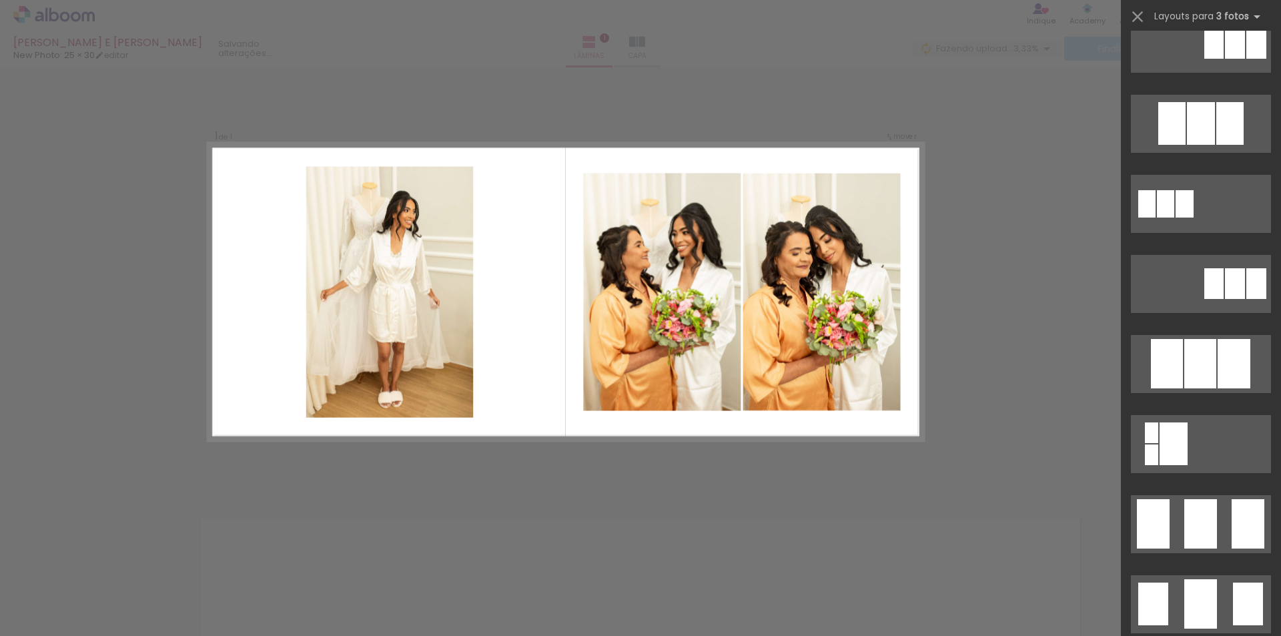
scroll to position [0, 0]
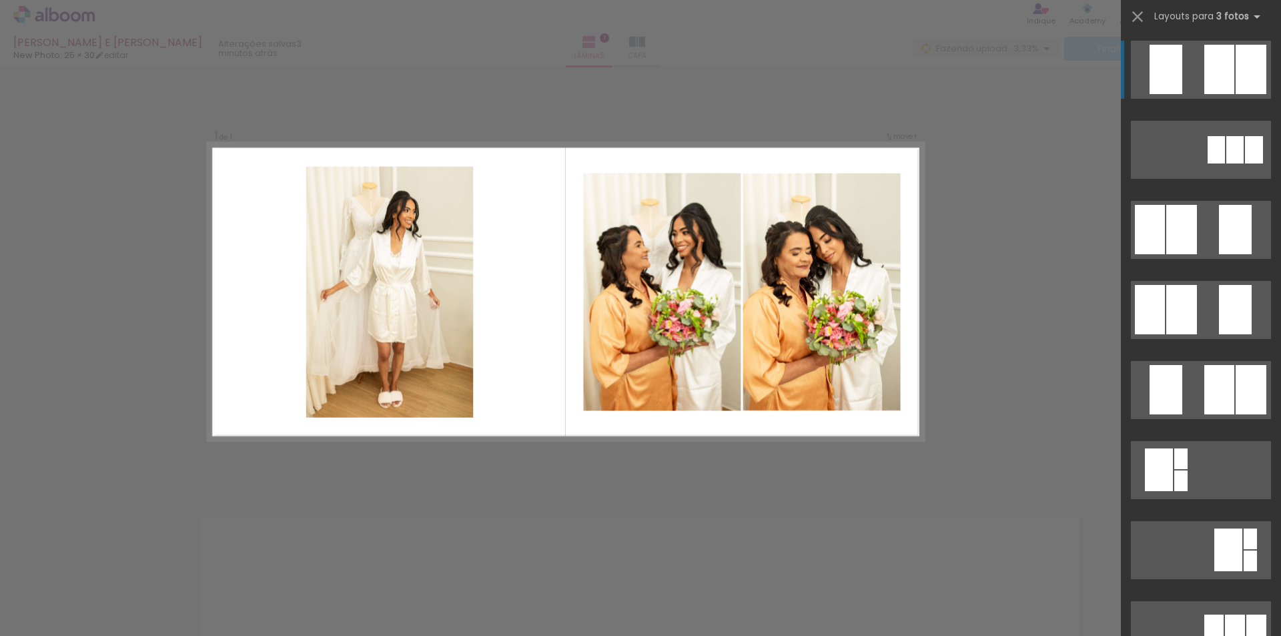
click at [601, 475] on div "Confirmar Cancelar" at bounding box center [640, 488] width 1281 height 842
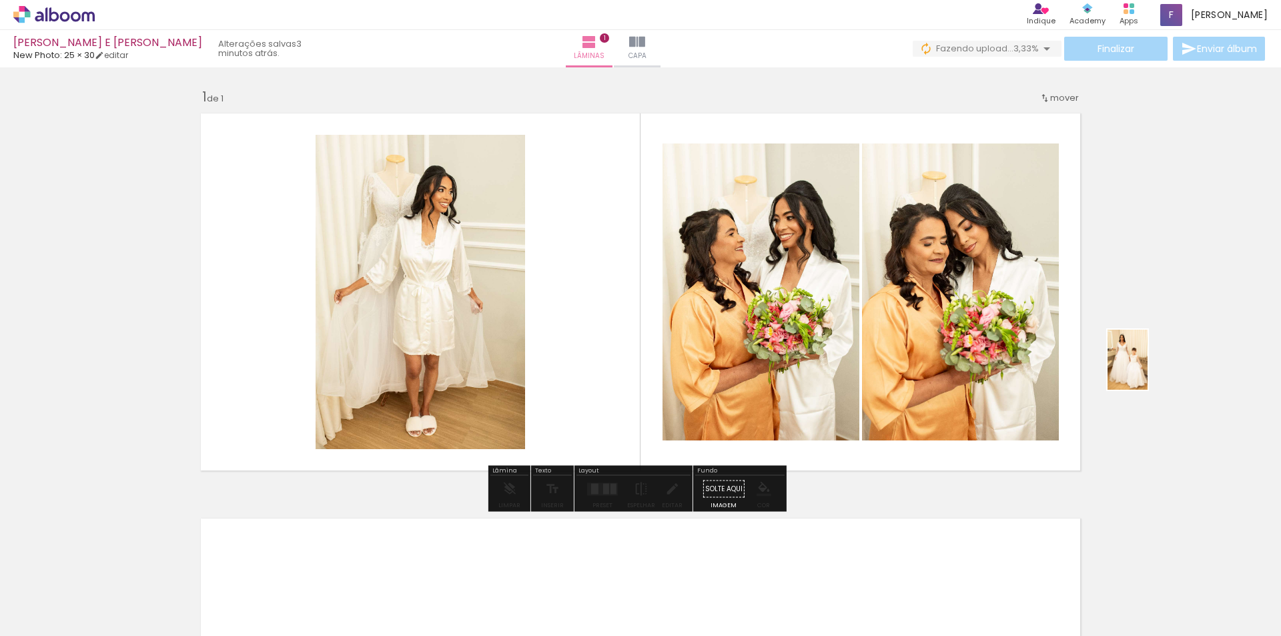
drag, startPoint x: 356, startPoint y: 593, endPoint x: 1148, endPoint y: 367, distance: 823.7
click at [1148, 367] on quentale-workspace at bounding box center [640, 318] width 1281 height 636
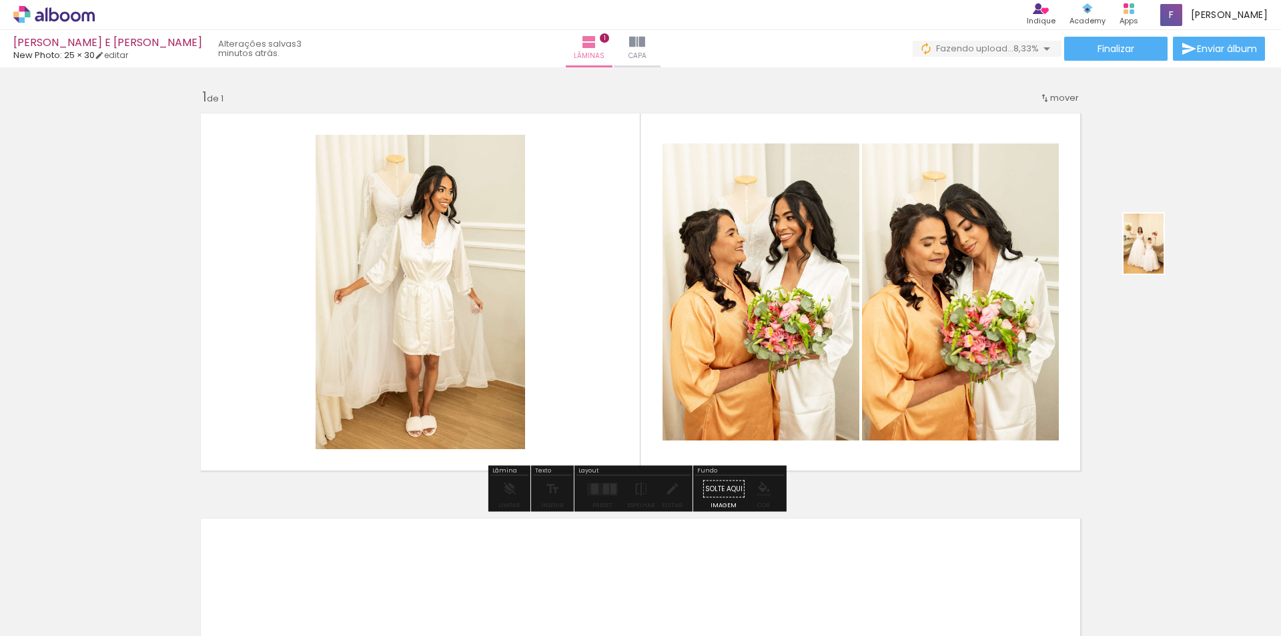
drag, startPoint x: 442, startPoint y: 584, endPoint x: 1166, endPoint y: 255, distance: 795.4
click at [1166, 255] on quentale-workspace at bounding box center [640, 318] width 1281 height 636
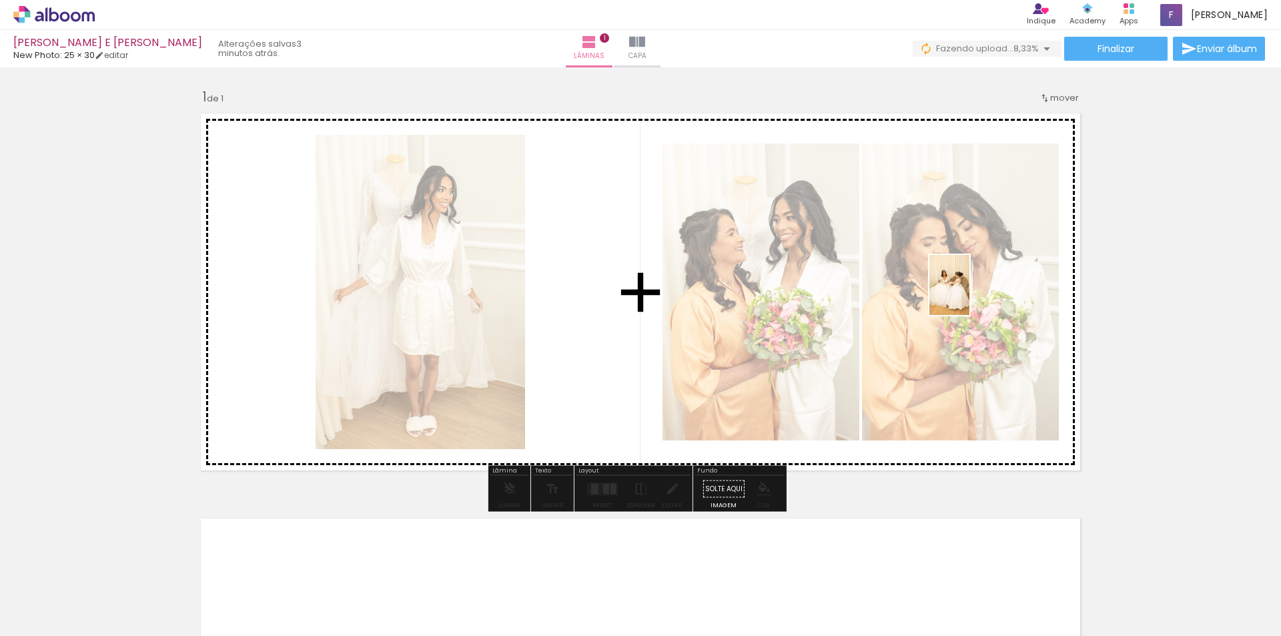
drag, startPoint x: 511, startPoint y: 585, endPoint x: 970, endPoint y: 295, distance: 542.9
click at [970, 295] on quentale-workspace at bounding box center [640, 318] width 1281 height 636
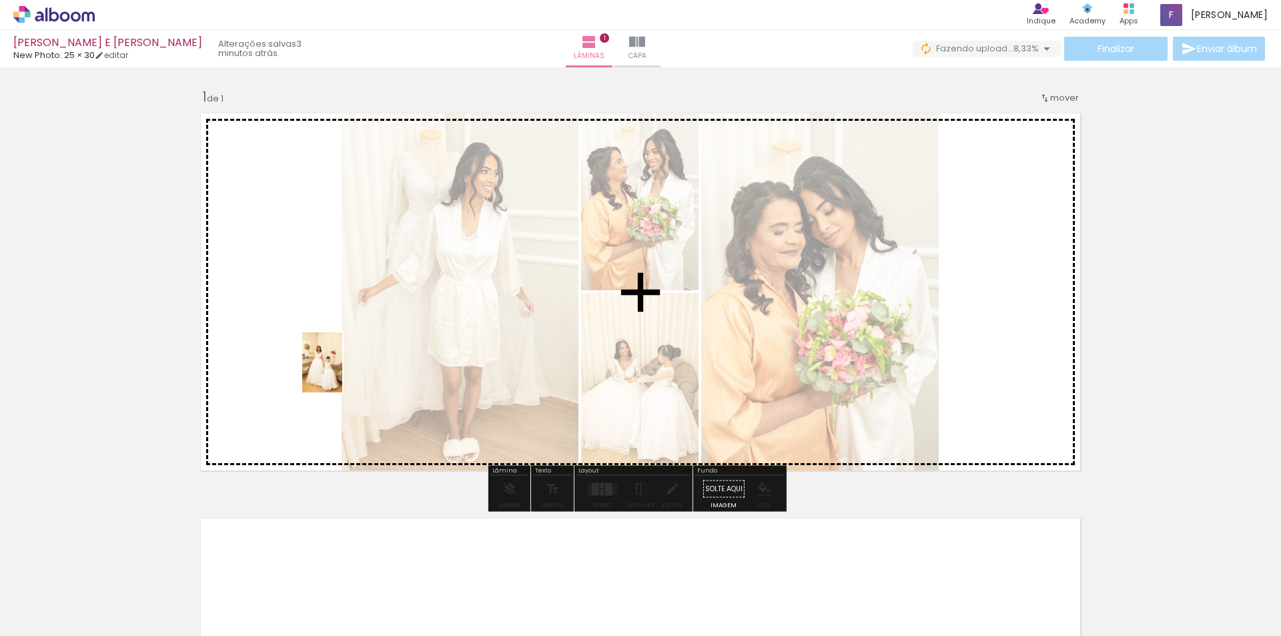
drag, startPoint x: 426, startPoint y: 603, endPoint x: 340, endPoint y: 372, distance: 246.2
click at [342, 372] on quentale-workspace at bounding box center [640, 318] width 1281 height 636
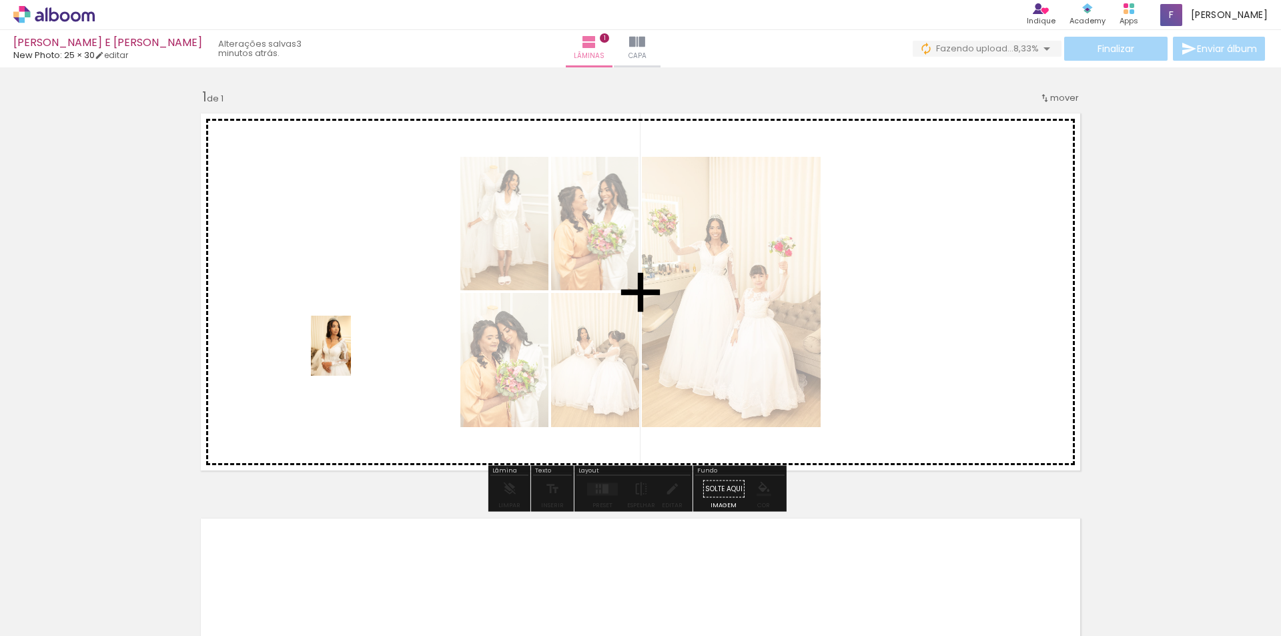
drag, startPoint x: 646, startPoint y: 595, endPoint x: 345, endPoint y: 348, distance: 388.9
click at [345, 348] on quentale-workspace at bounding box center [640, 318] width 1281 height 636
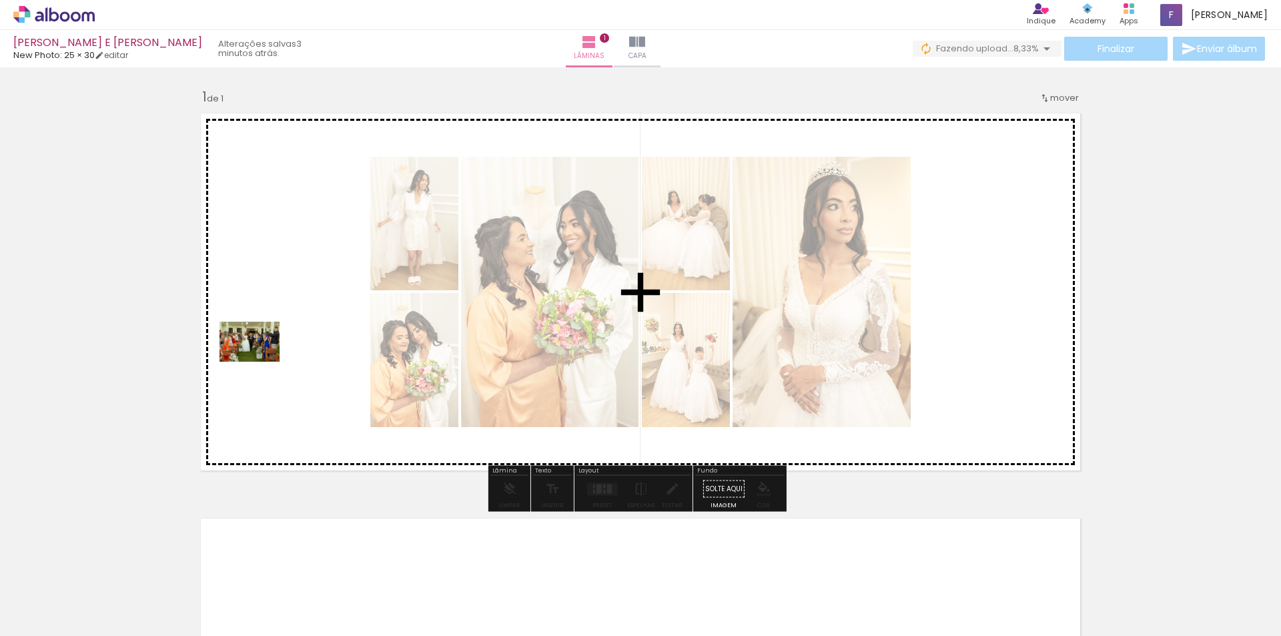
drag, startPoint x: 816, startPoint y: 524, endPoint x: 301, endPoint y: 366, distance: 538.8
click at [302, 366] on quentale-workspace at bounding box center [640, 318] width 1281 height 636
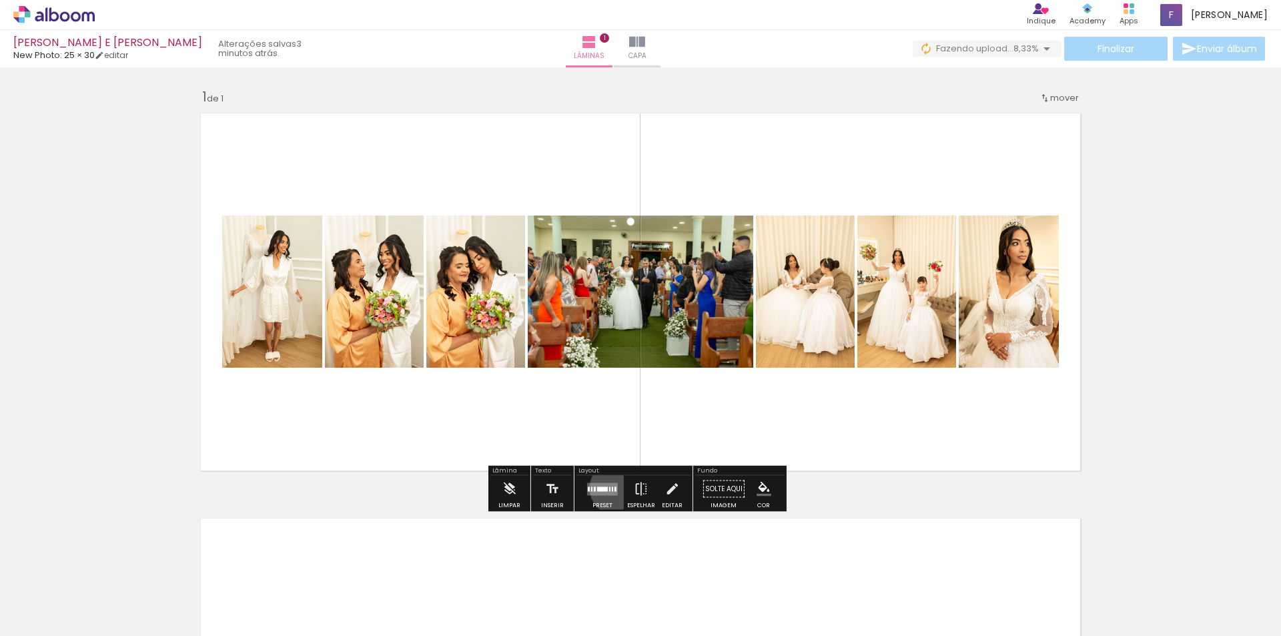
click at [613, 488] on quentale-layouter at bounding box center [602, 489] width 31 height 13
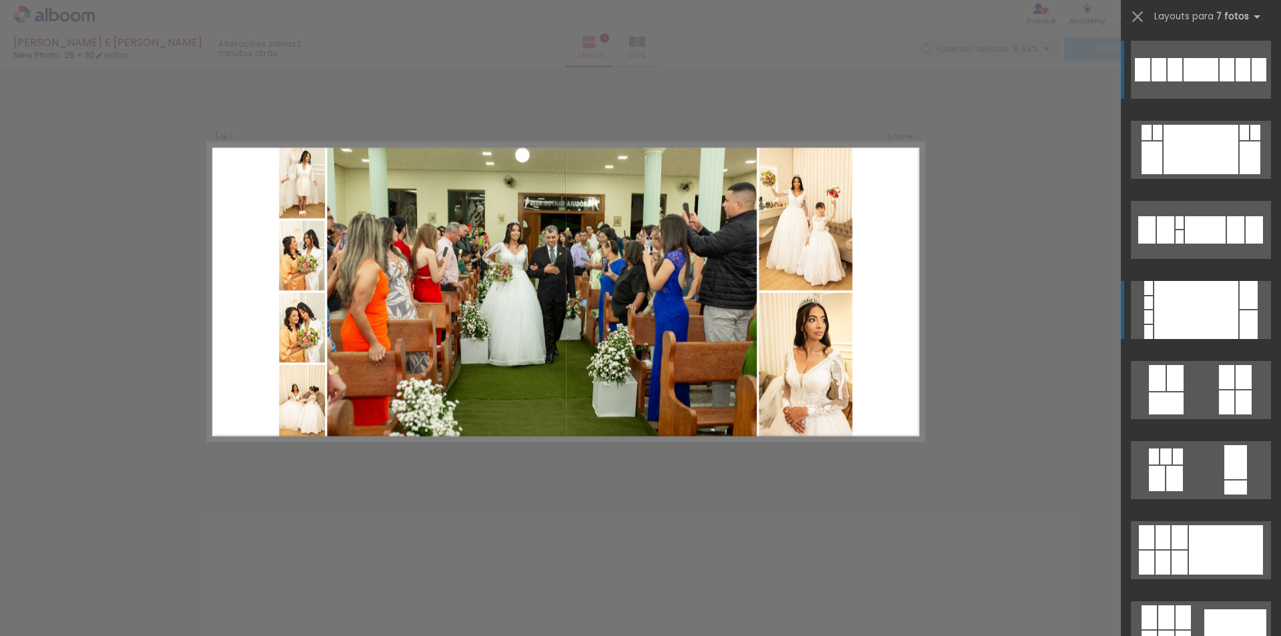
click at [1159, 295] on div at bounding box center [1197, 310] width 84 height 58
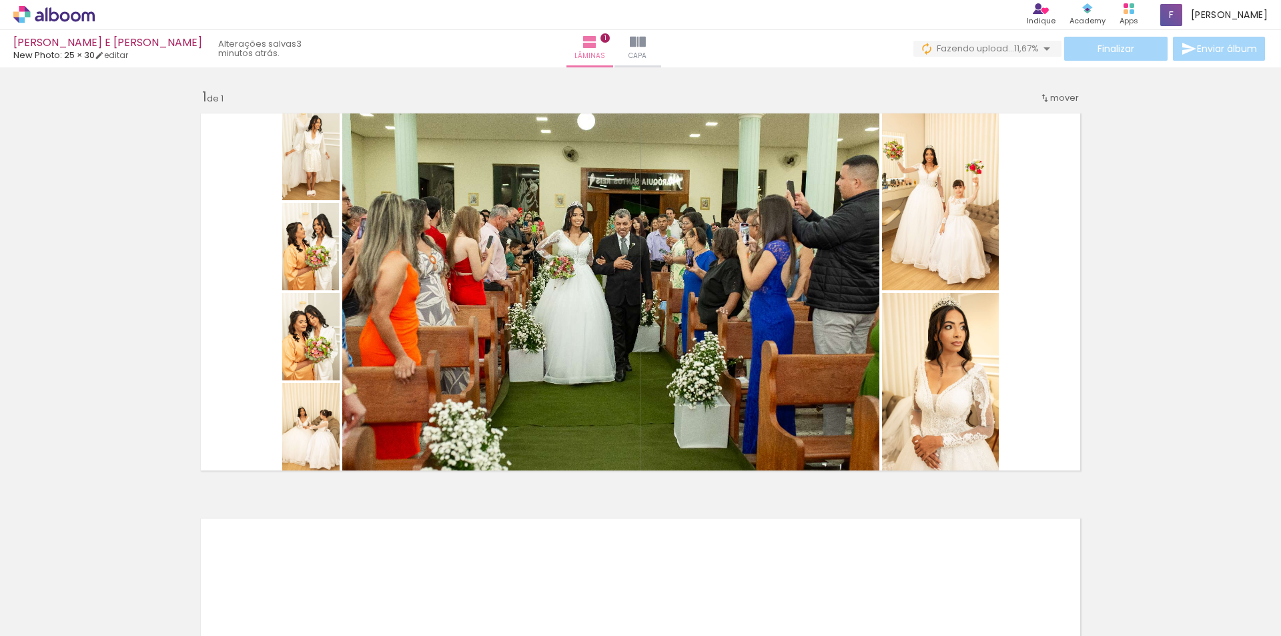
drag, startPoint x: 1105, startPoint y: 292, endPoint x: 1099, endPoint y: 286, distance: 8.5
click at [1104, 292] on div "Inserir lâmina 1 de 1" at bounding box center [640, 477] width 1281 height 811
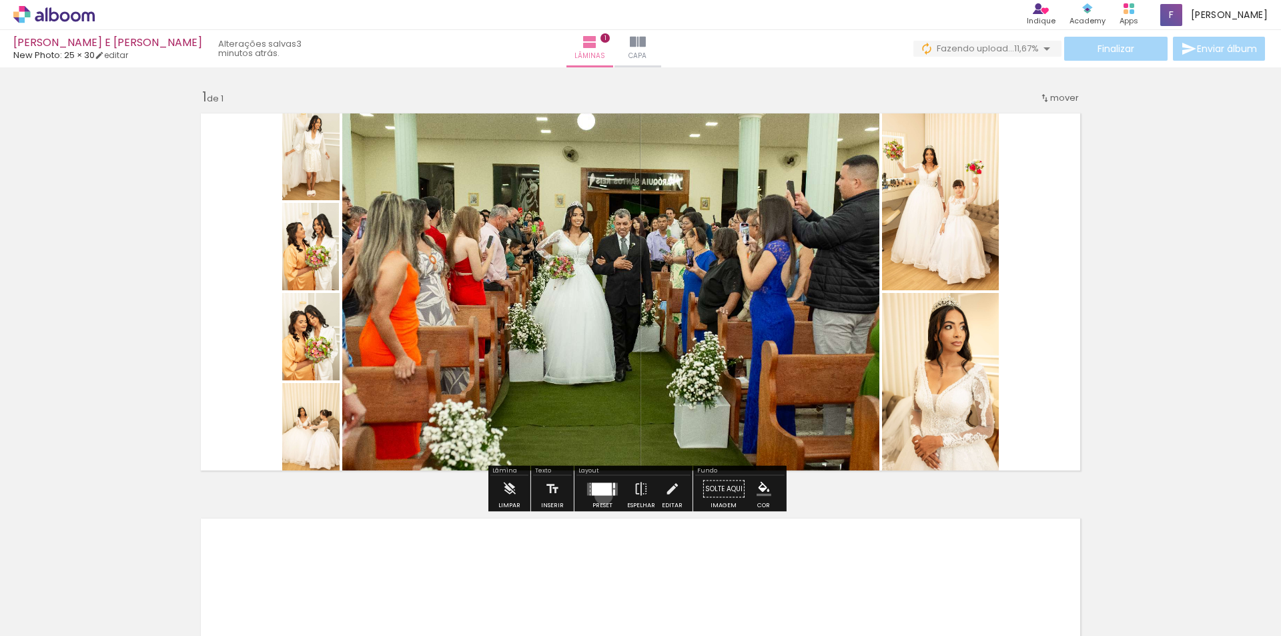
click at [601, 495] on div at bounding box center [603, 489] width 36 height 27
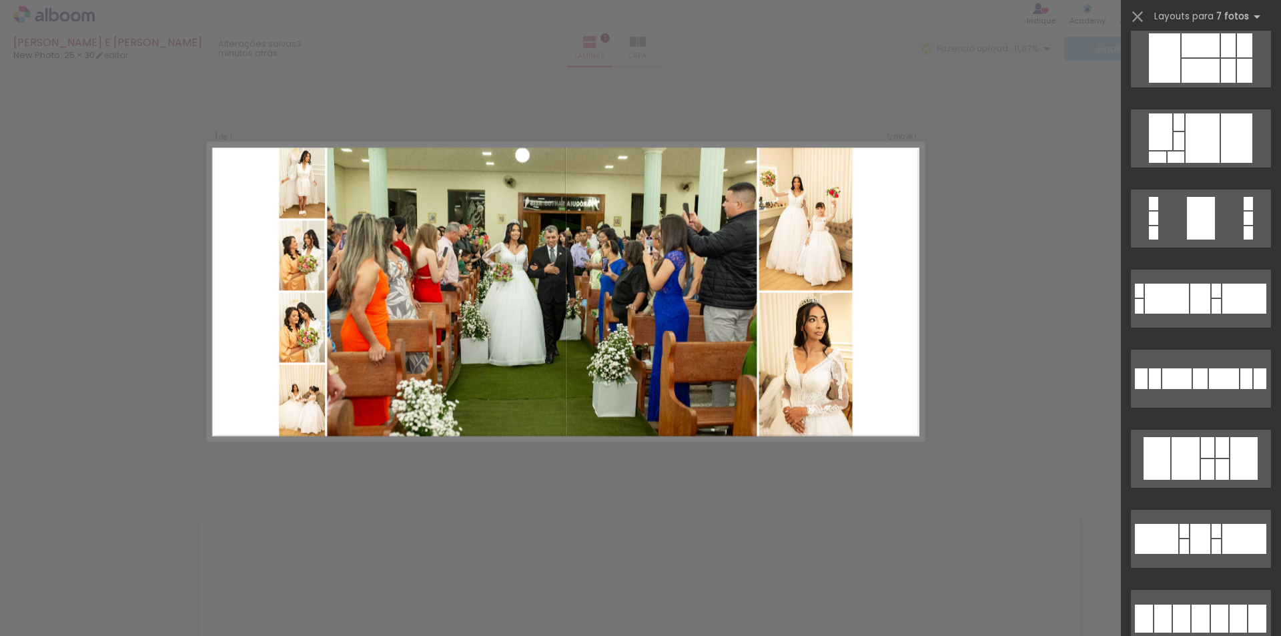
scroll to position [3248, 0]
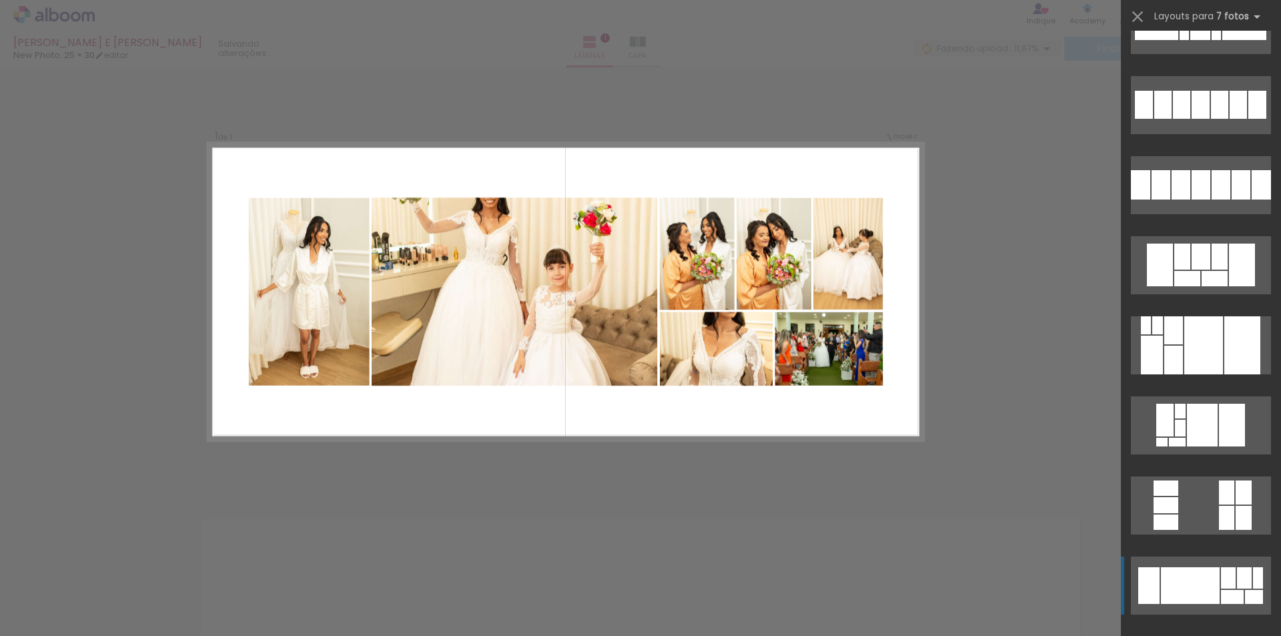
click at [1174, 581] on div at bounding box center [1190, 585] width 59 height 37
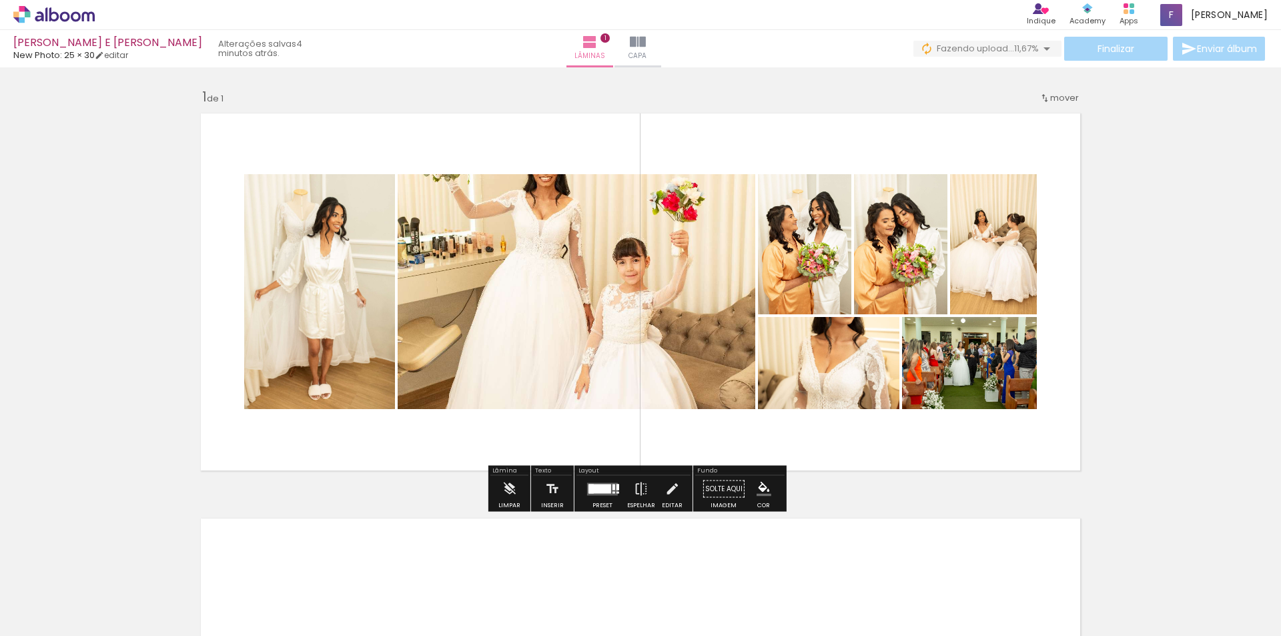
click at [526, 182] on div at bounding box center [534, 188] width 16 height 13
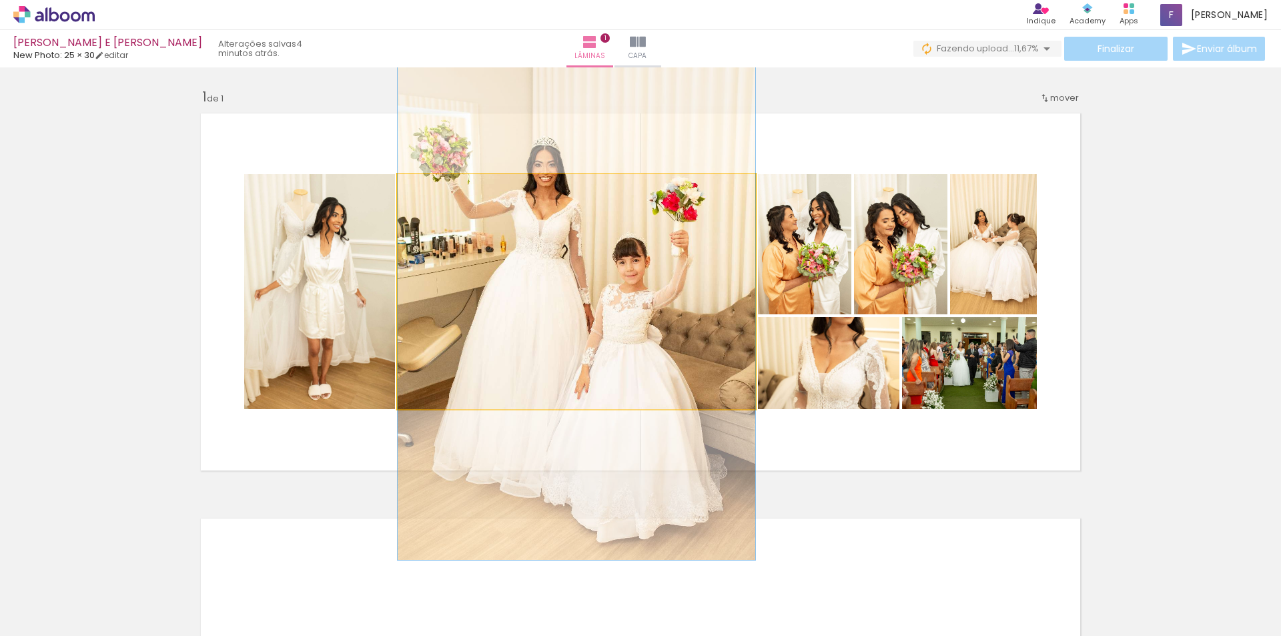
click at [577, 219] on quentale-photo at bounding box center [577, 291] width 358 height 235
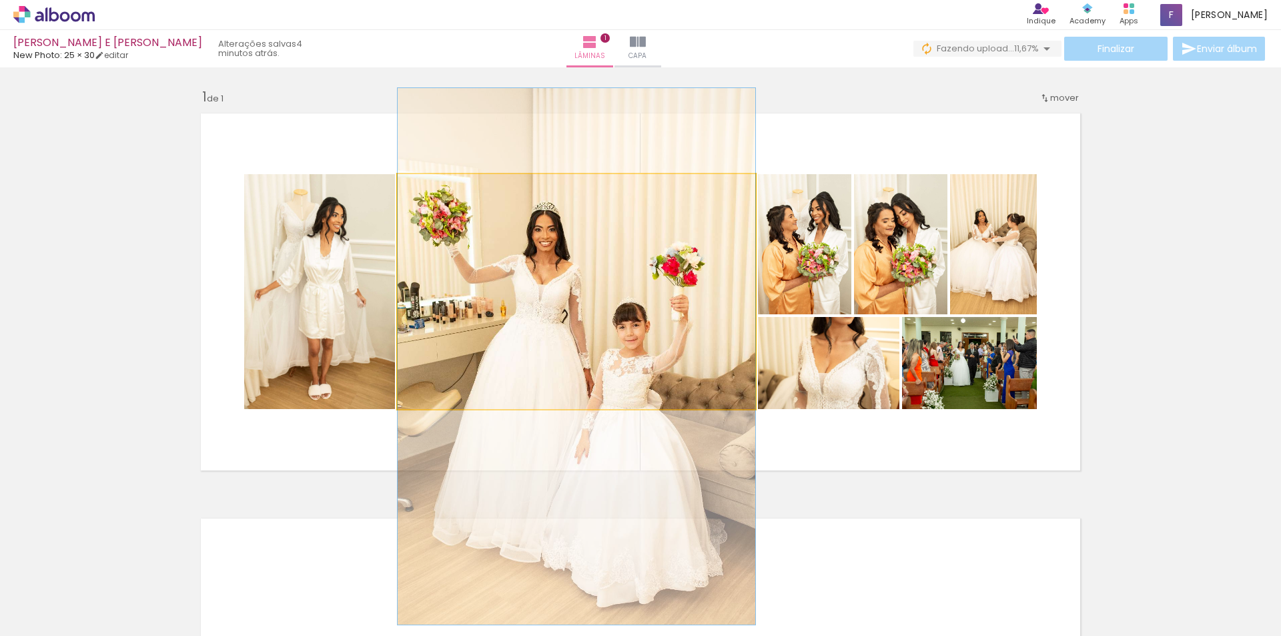
drag, startPoint x: 577, startPoint y: 217, endPoint x: 579, endPoint y: 282, distance: 64.8
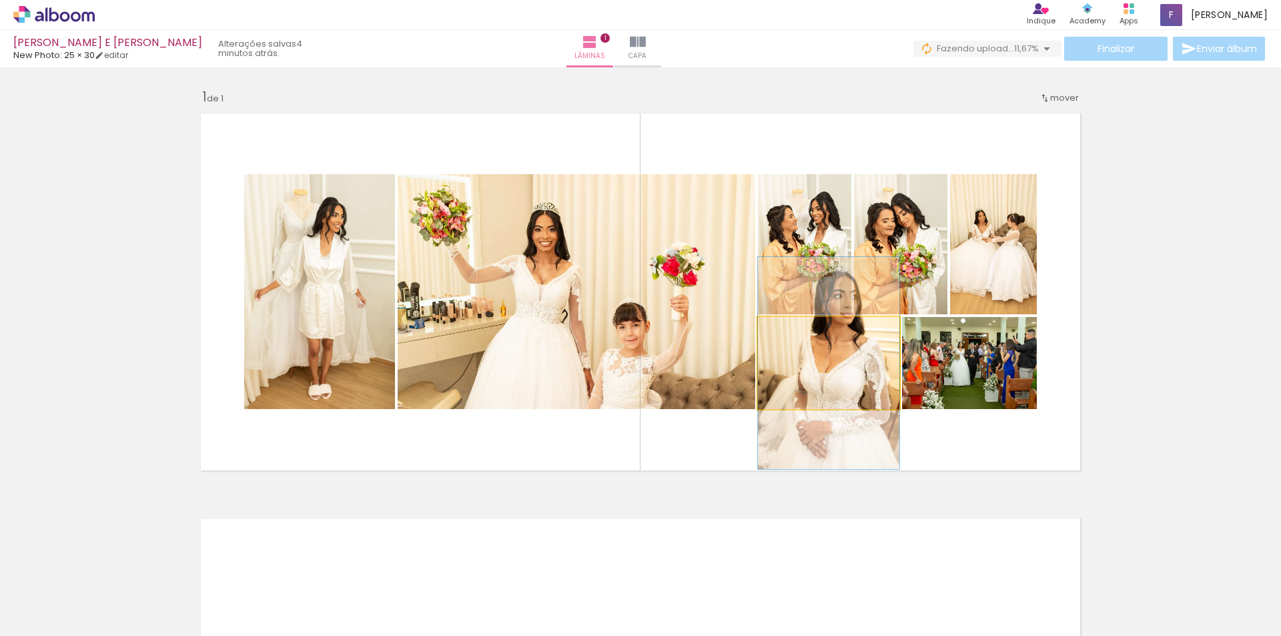
click at [848, 343] on quentale-photo at bounding box center [828, 363] width 141 height 92
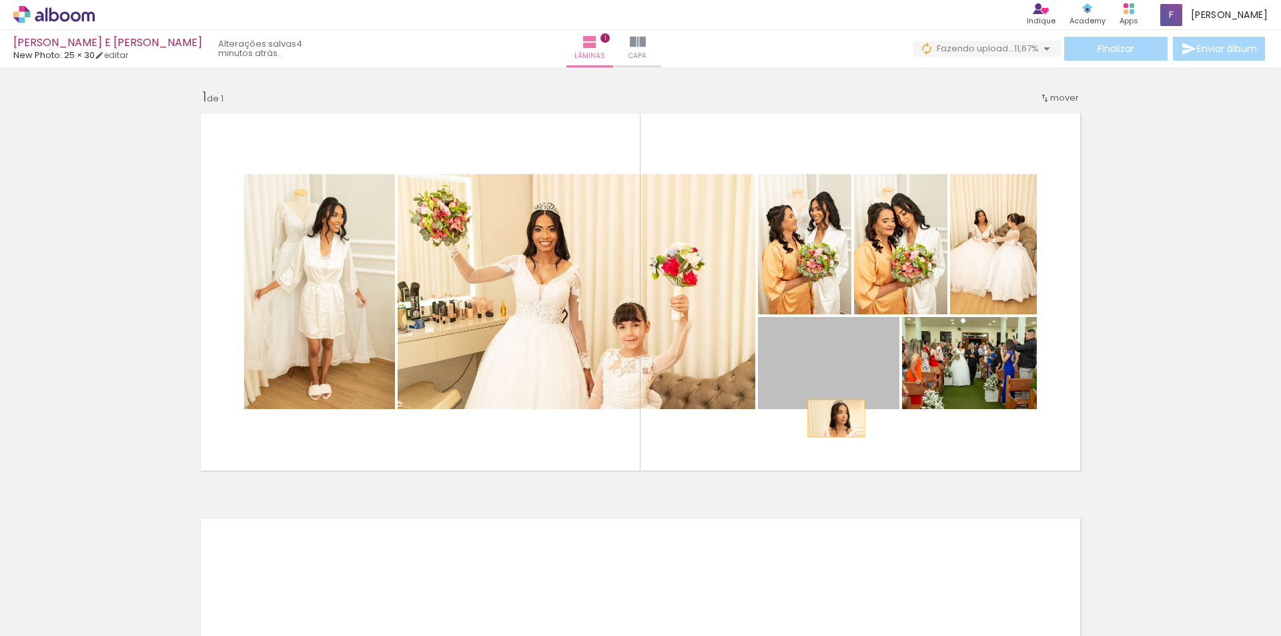
drag, startPoint x: 845, startPoint y: 362, endPoint x: 832, endPoint y: 418, distance: 57.6
click at [832, 418] on quentale-layouter at bounding box center [641, 292] width 894 height 372
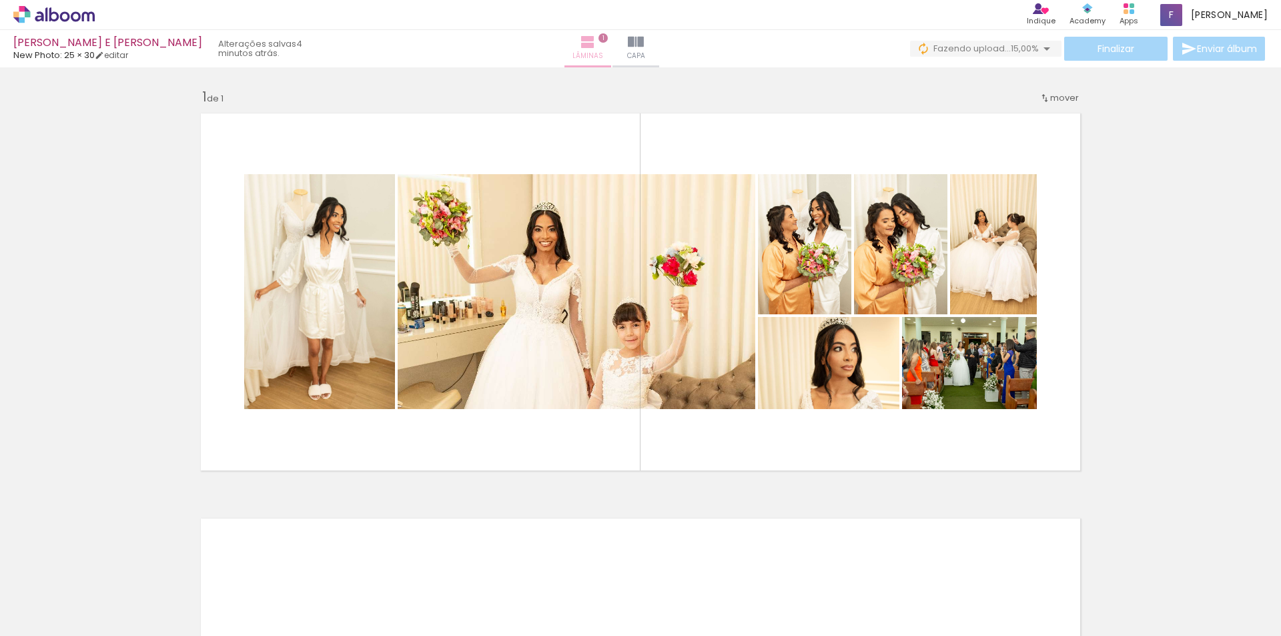
click at [596, 41] on iron-icon at bounding box center [588, 42] width 16 height 16
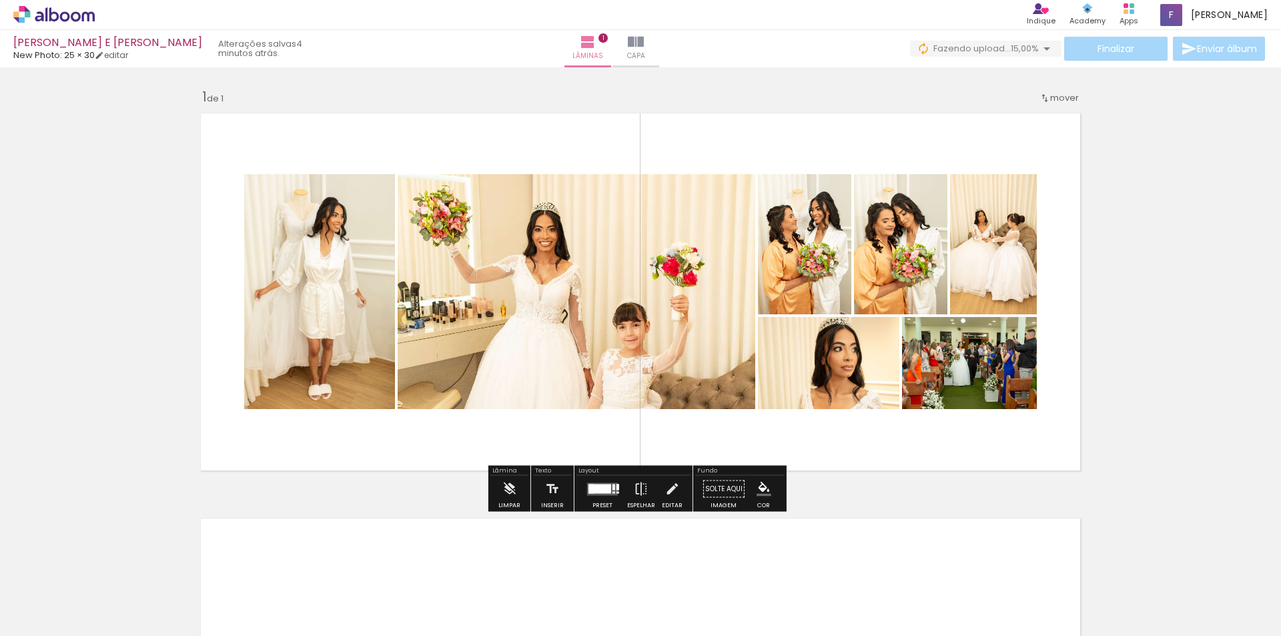
click at [1051, 98] on span "mover" at bounding box center [1065, 97] width 29 height 13
click at [1050, 99] on span "1" at bounding box center [1048, 96] width 3 height 22
click at [1133, 43] on div "Finalizar Enviar álbum" at bounding box center [1089, 49] width 358 height 24
click at [719, 489] on paper-button "Solte aqui Imagem" at bounding box center [724, 493] width 48 height 34
click at [715, 489] on paper-button "Solte aqui Imagem" at bounding box center [724, 493] width 48 height 34
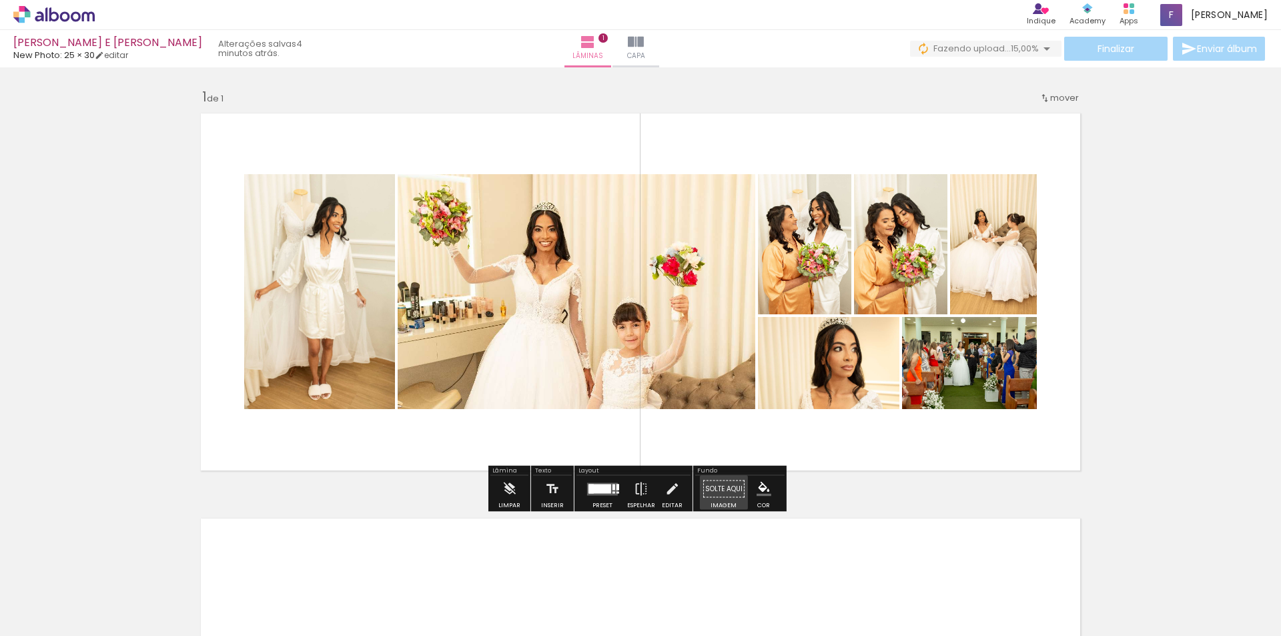
click at [715, 489] on paper-button "Solte aqui Imagem" at bounding box center [724, 493] width 48 height 34
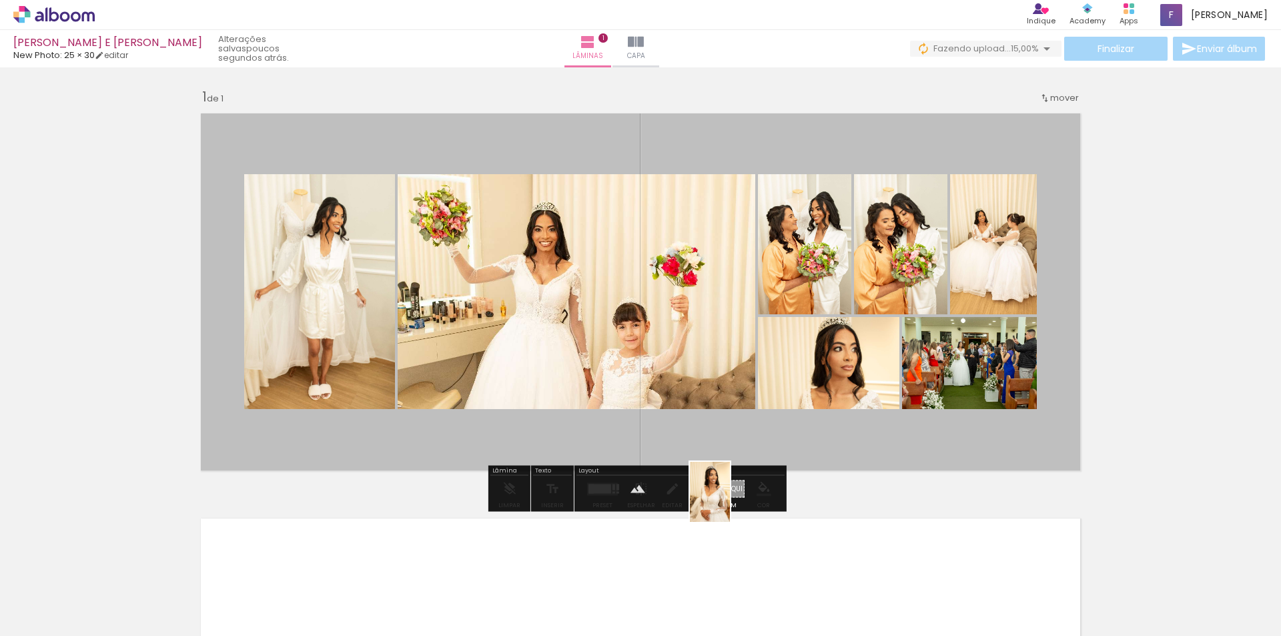
drag, startPoint x: 728, startPoint y: 579, endPoint x: 733, endPoint y: 502, distance: 77.6
click at [732, 502] on quentale-workspace at bounding box center [640, 318] width 1281 height 636
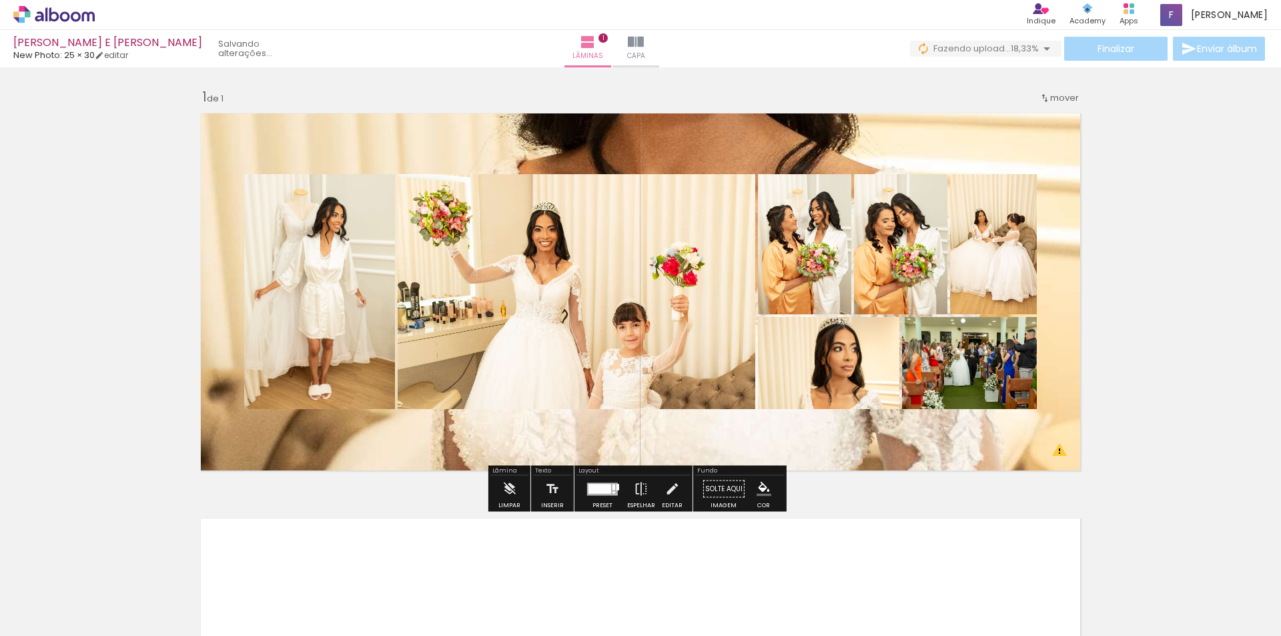
drag, startPoint x: 695, startPoint y: 150, endPoint x: 676, endPoint y: 312, distance: 164.0
click at [665, 373] on quentale-layouter at bounding box center [641, 292] width 894 height 372
click at [701, 142] on quentale-layouter at bounding box center [641, 292] width 894 height 372
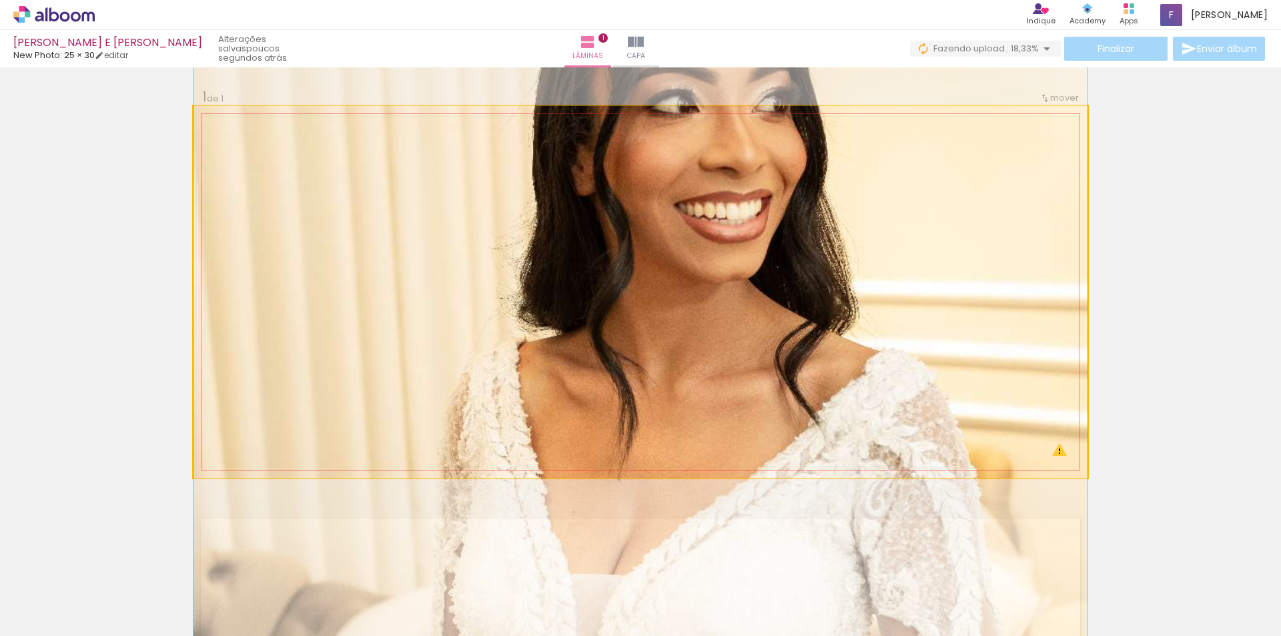
drag, startPoint x: 701, startPoint y: 140, endPoint x: 689, endPoint y: 319, distance: 179.2
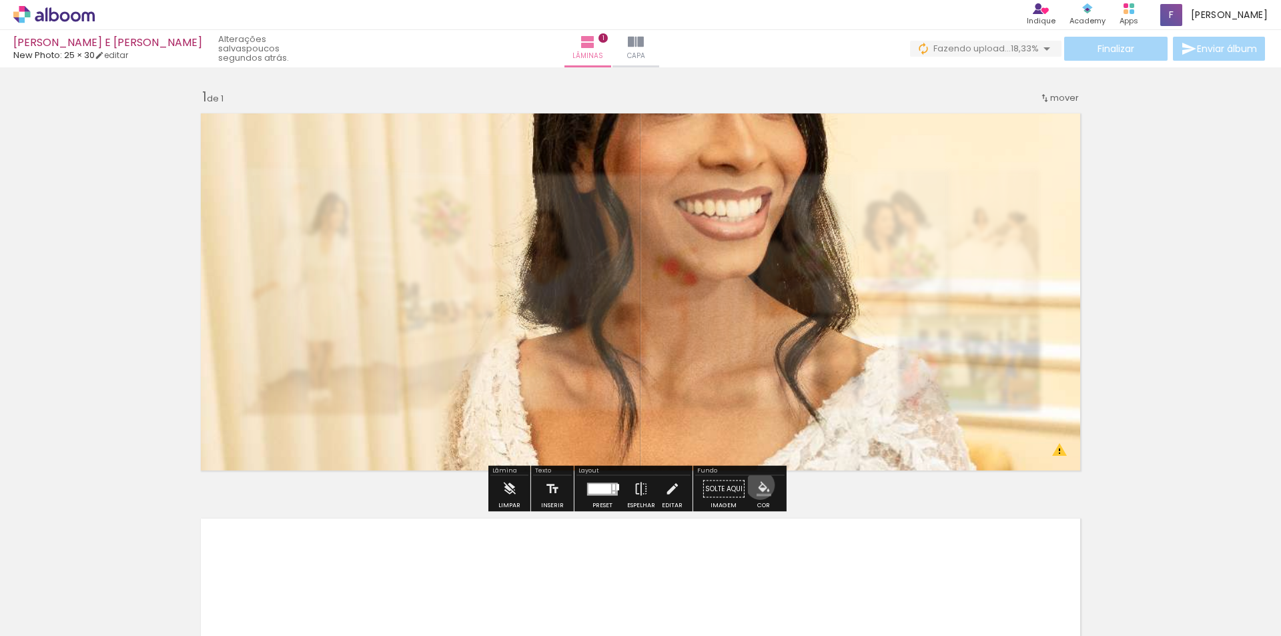
click at [757, 485] on iron-icon "color picker" at bounding box center [764, 489] width 15 height 15
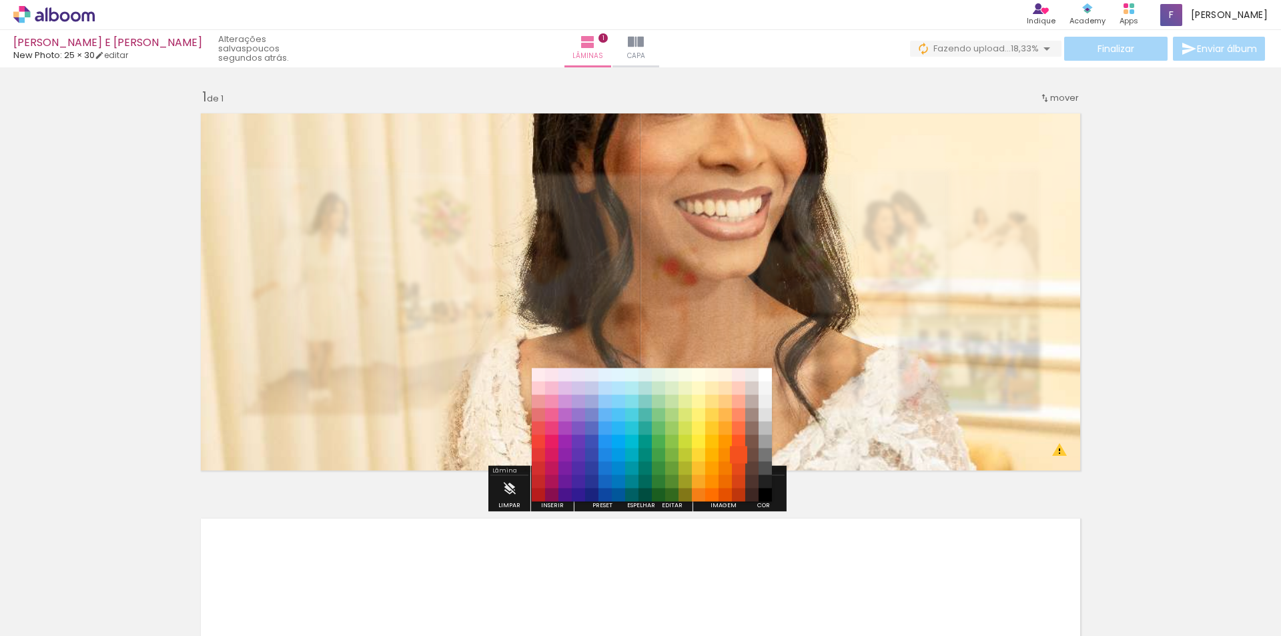
click at [732, 452] on paper-item "#f4511e" at bounding box center [738, 455] width 13 height 13
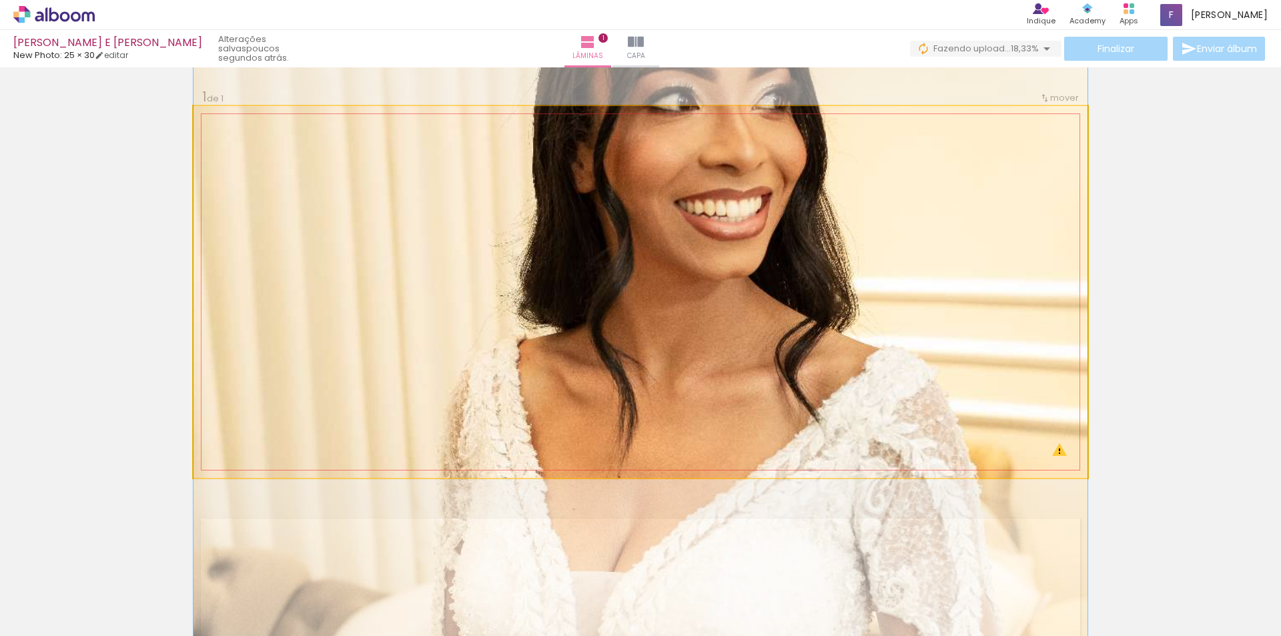
click at [0, 0] on slot at bounding box center [0, 0] width 0 height 0
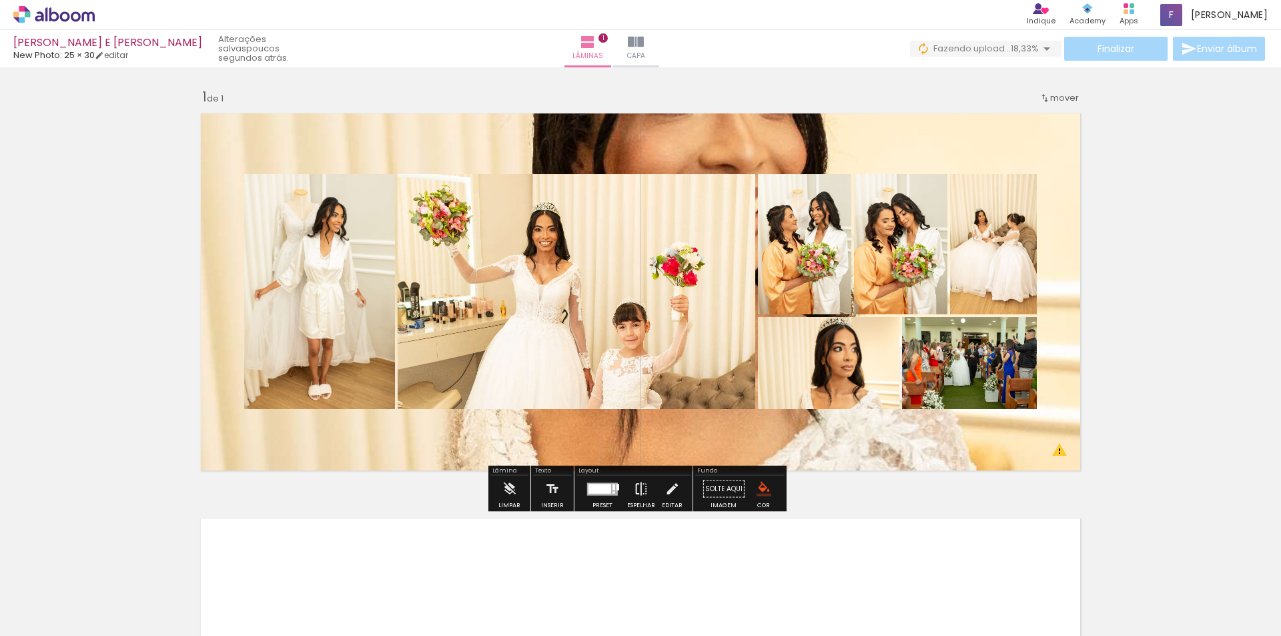
click at [638, 489] on iron-icon at bounding box center [641, 489] width 15 height 27
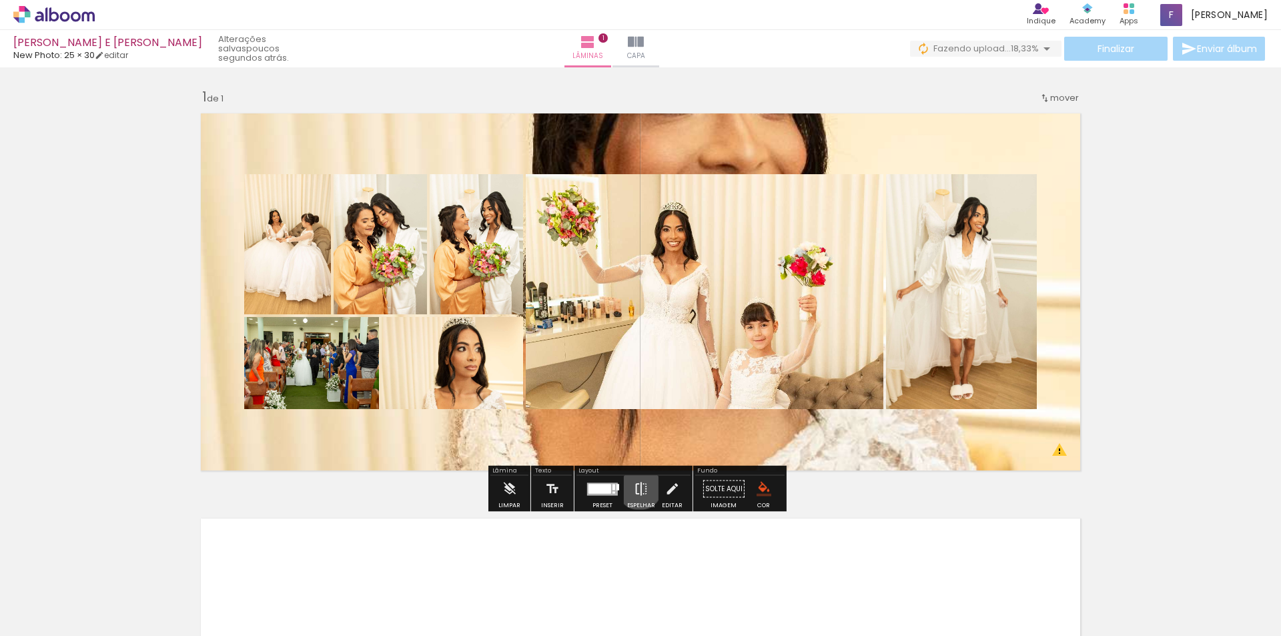
click at [637, 487] on iron-icon at bounding box center [641, 489] width 15 height 27
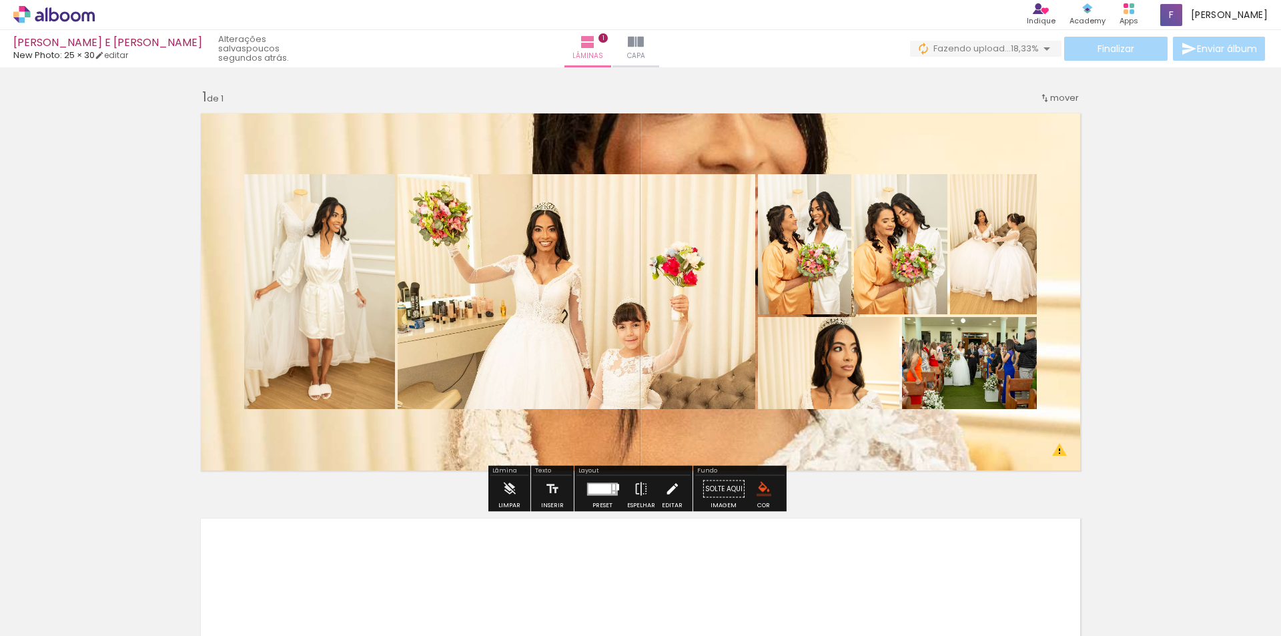
click at [673, 496] on iron-icon at bounding box center [672, 489] width 15 height 27
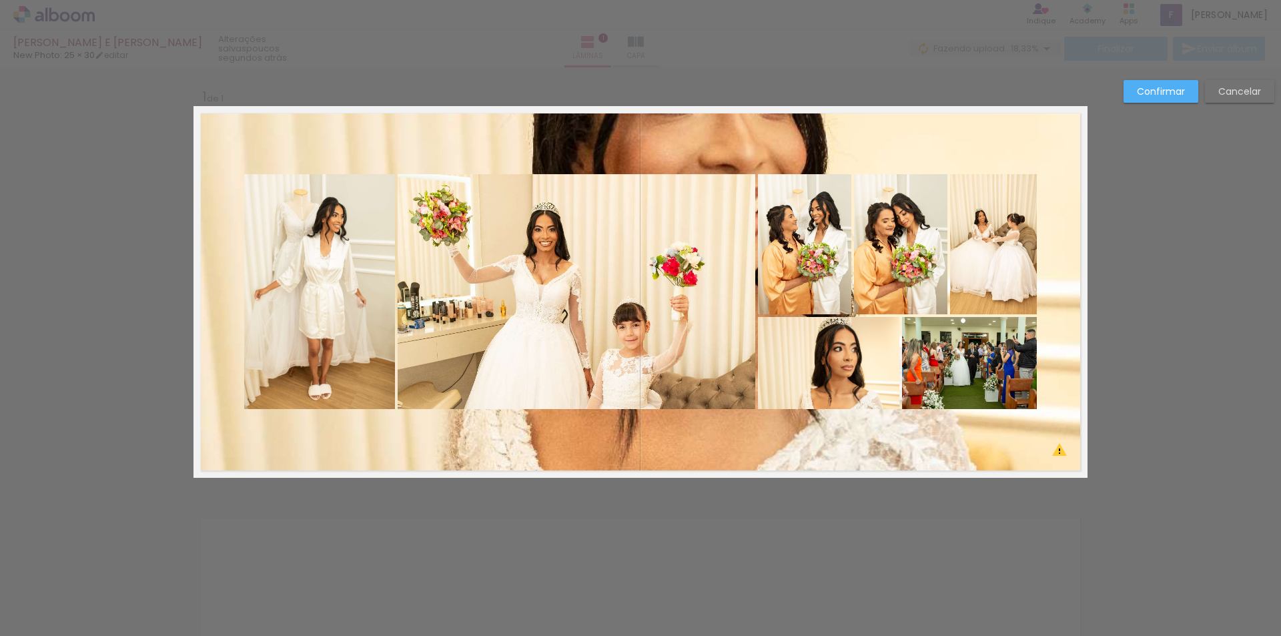
click at [0, 0] on slot "Confirmar" at bounding box center [0, 0] width 0 height 0
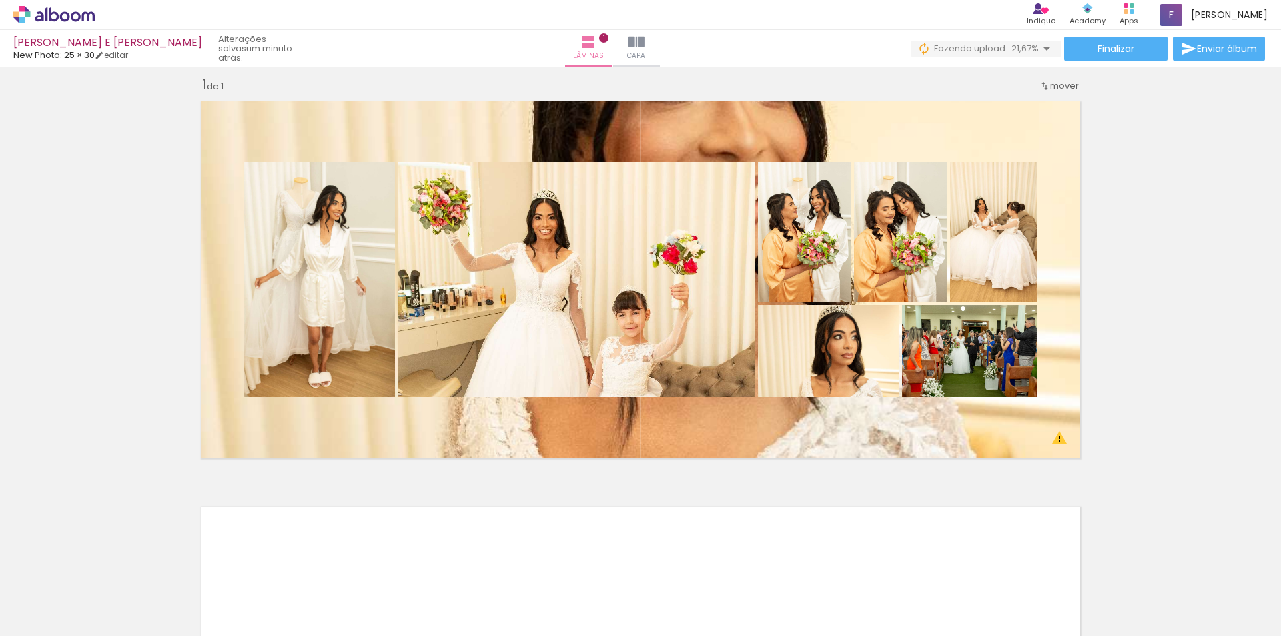
scroll to position [0, 0]
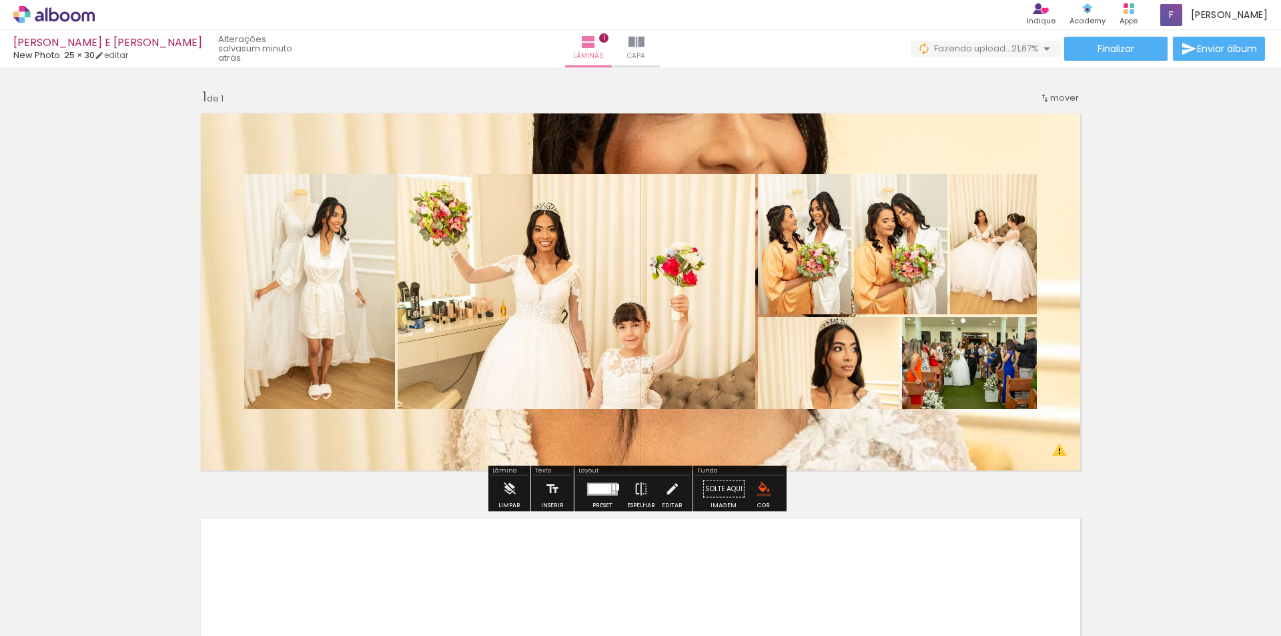
click at [505, 468] on div "Lâmina" at bounding box center [510, 472] width 38 height 8
click at [506, 486] on iron-icon at bounding box center [509, 489] width 15 height 27
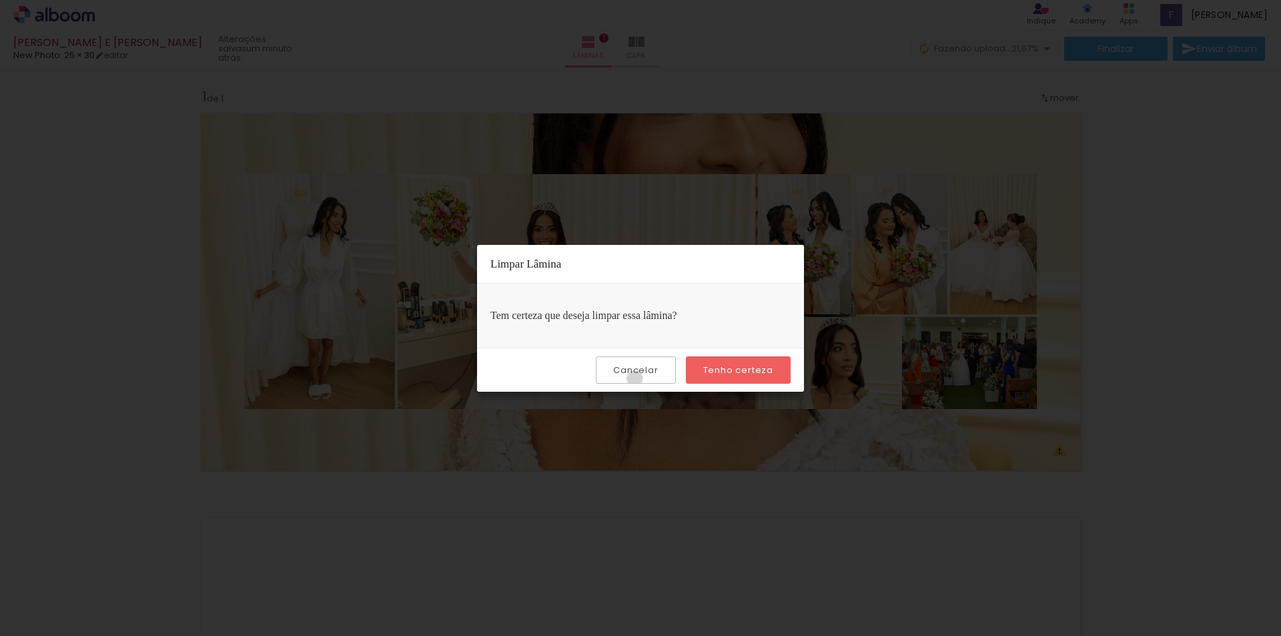
click at [638, 378] on paper-button "Cancelar" at bounding box center [635, 369] width 79 height 27
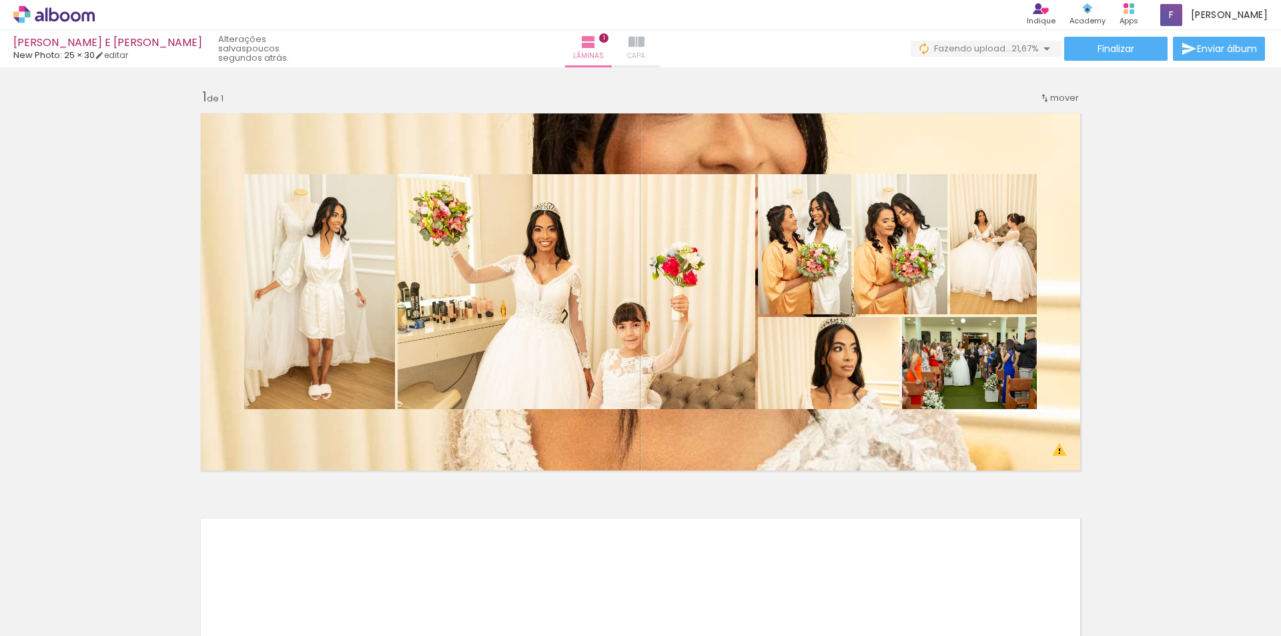
click at [645, 47] on iron-icon at bounding box center [637, 42] width 16 height 16
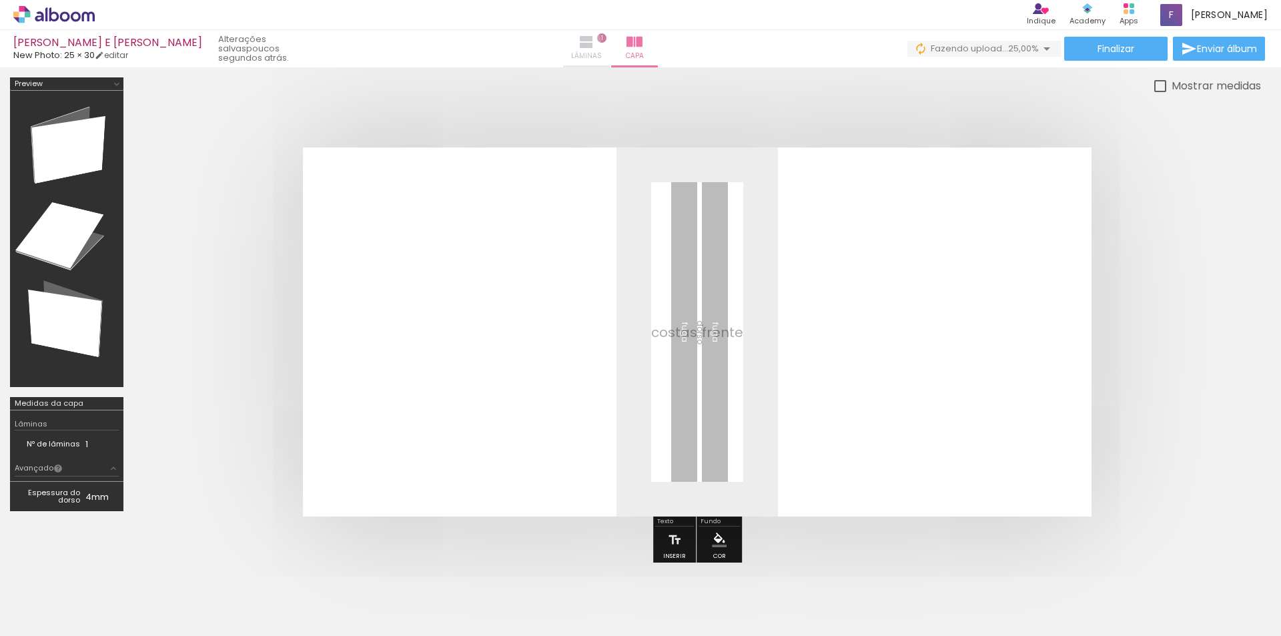
click at [595, 41] on iron-icon at bounding box center [587, 42] width 16 height 16
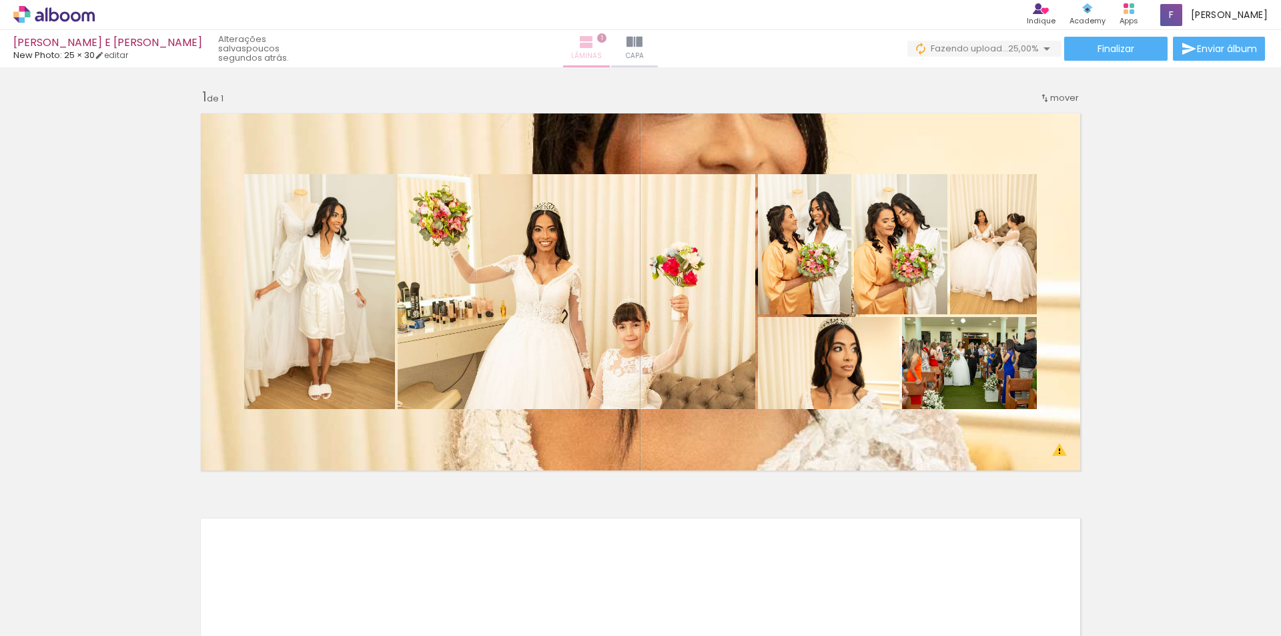
click at [595, 39] on iron-icon at bounding box center [587, 42] width 16 height 16
drag, startPoint x: 617, startPoint y: 38, endPoint x: 1132, endPoint y: 260, distance: 560.9
click at [1132, 260] on div "Inserir lâmina 1 de 1 O Designbox precisará aumentar a sua imagem em 188% para …" at bounding box center [640, 477] width 1281 height 811
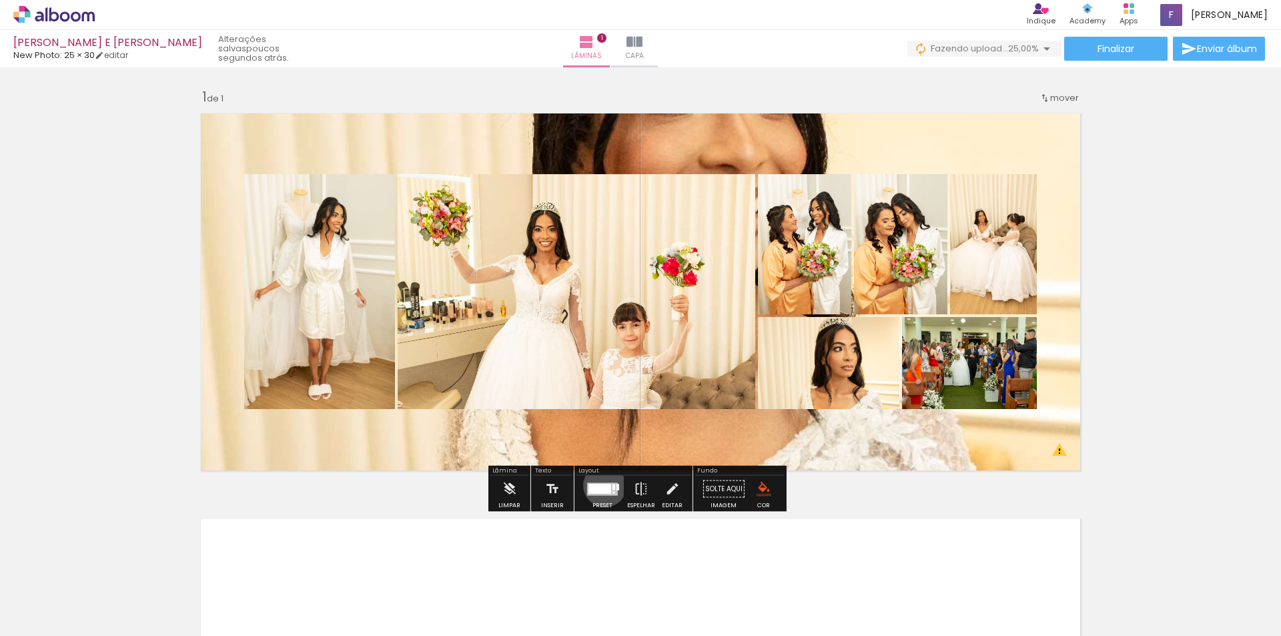
click at [601, 485] on div at bounding box center [600, 488] width 22 height 9
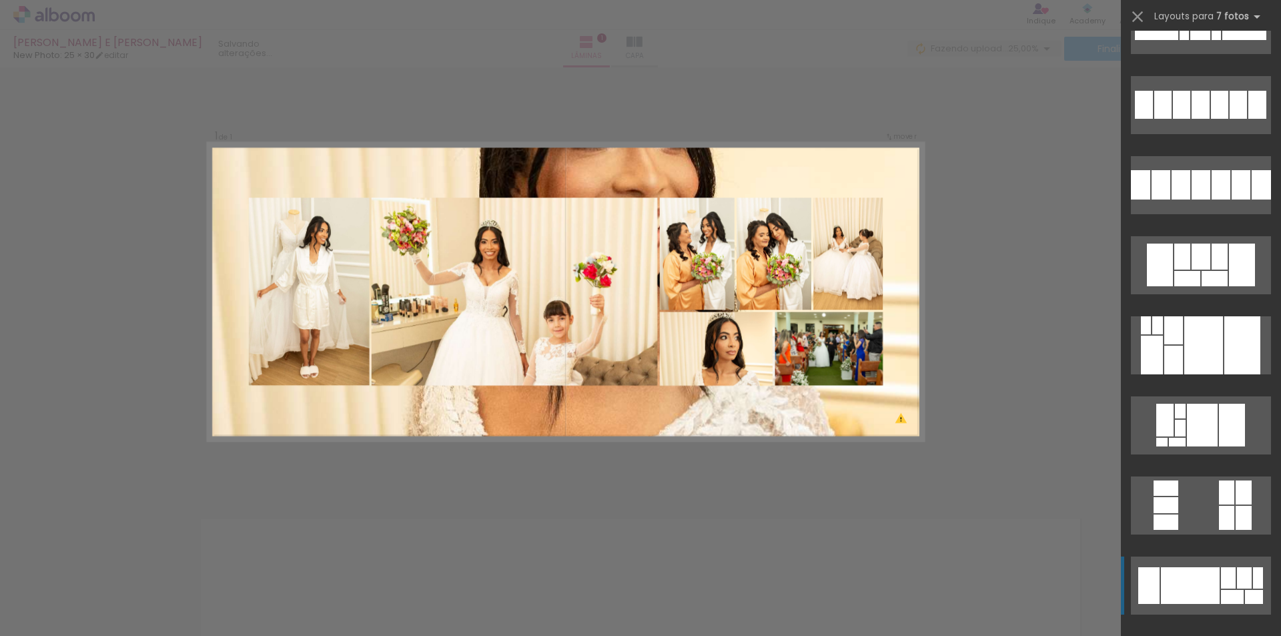
scroll to position [3684, 0]
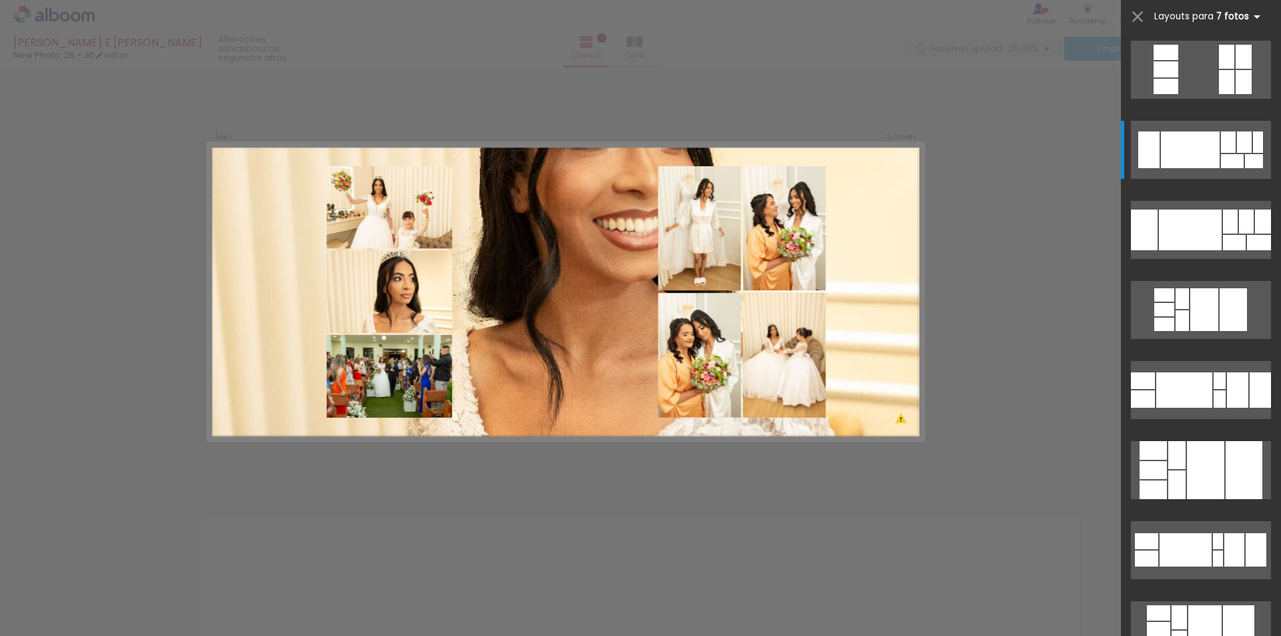
click at [1253, 21] on iron-icon at bounding box center [1257, 17] width 16 height 16
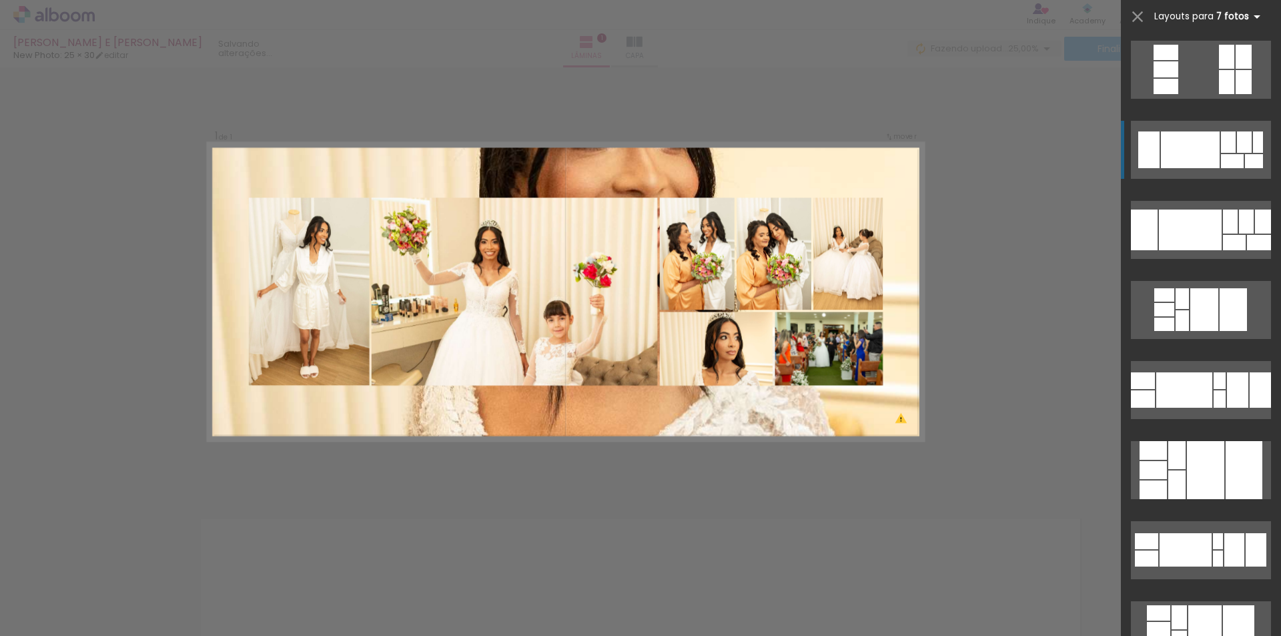
scroll to position [3764, 0]
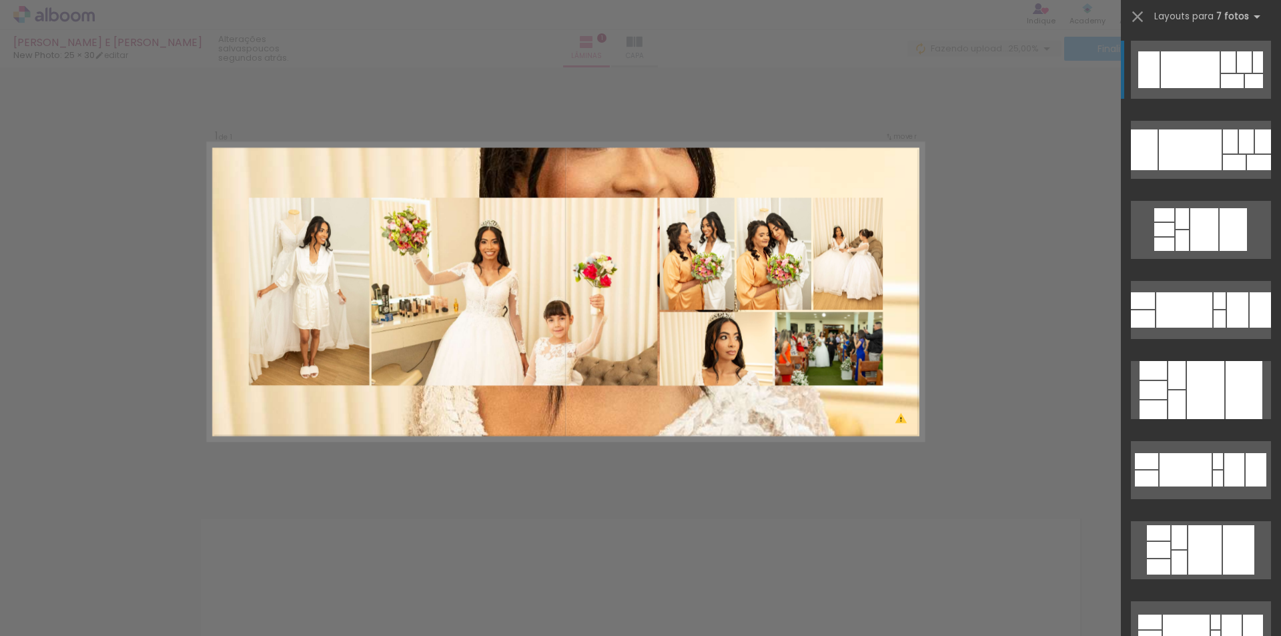
click at [994, 163] on div "Confirmar Cancelar" at bounding box center [640, 488] width 1281 height 842
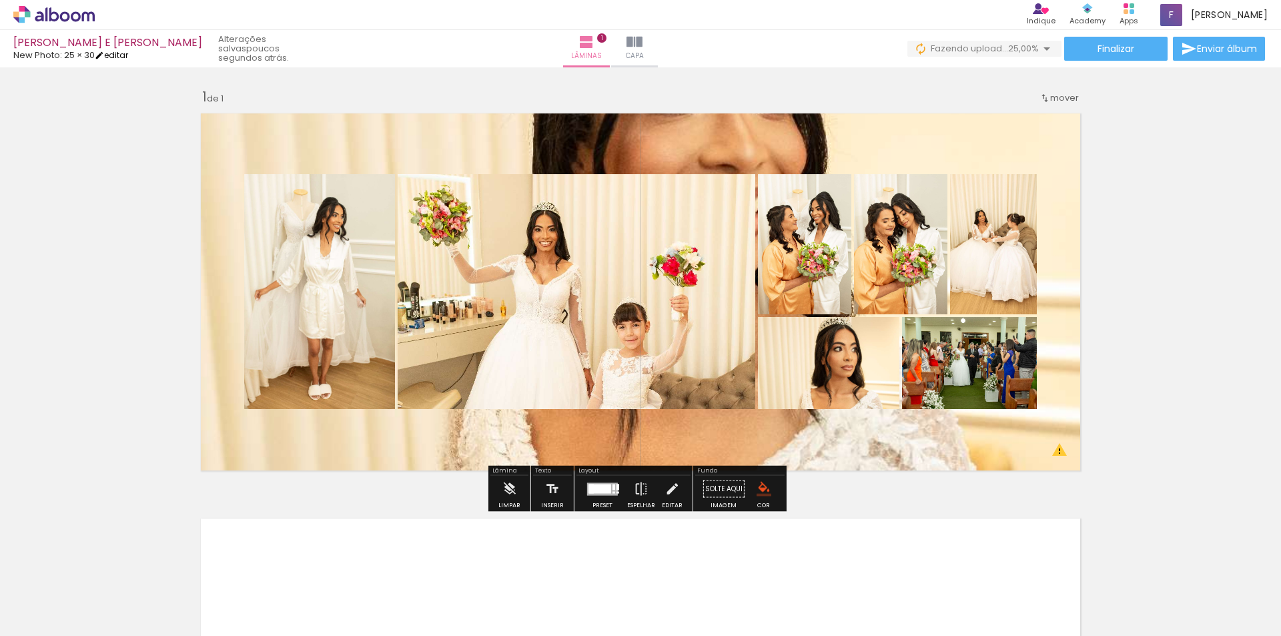
click at [128, 54] on link "editar" at bounding box center [111, 54] width 33 height 11
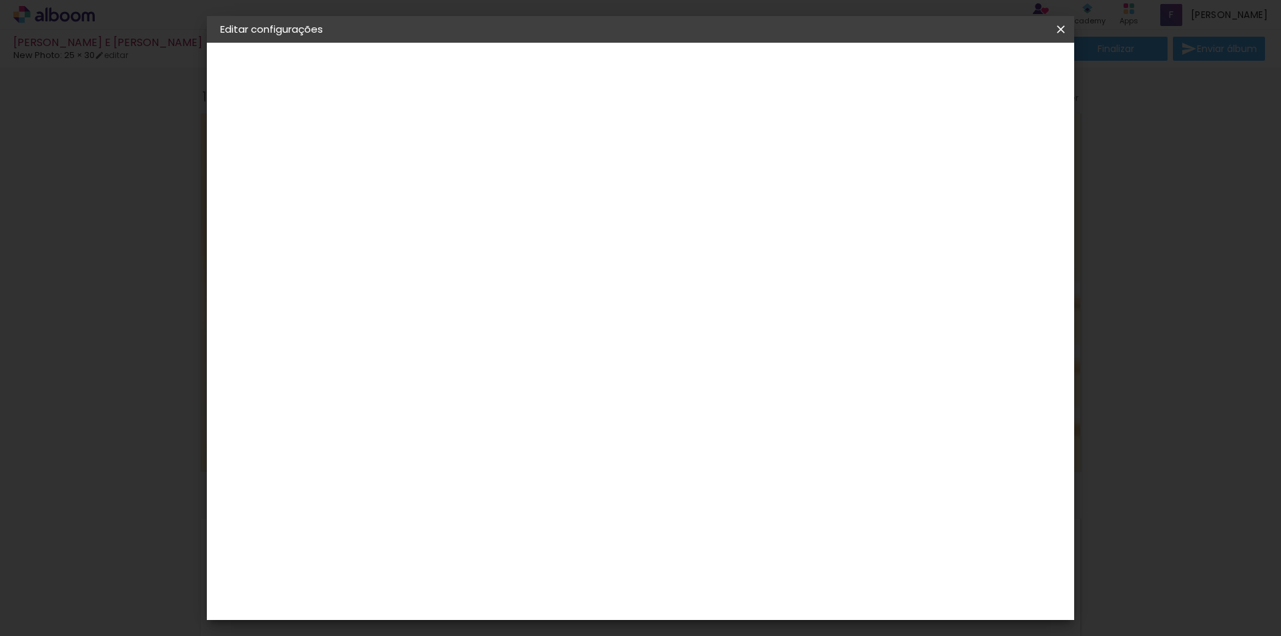
click at [1054, 31] on iron-icon at bounding box center [1061, 29] width 16 height 13
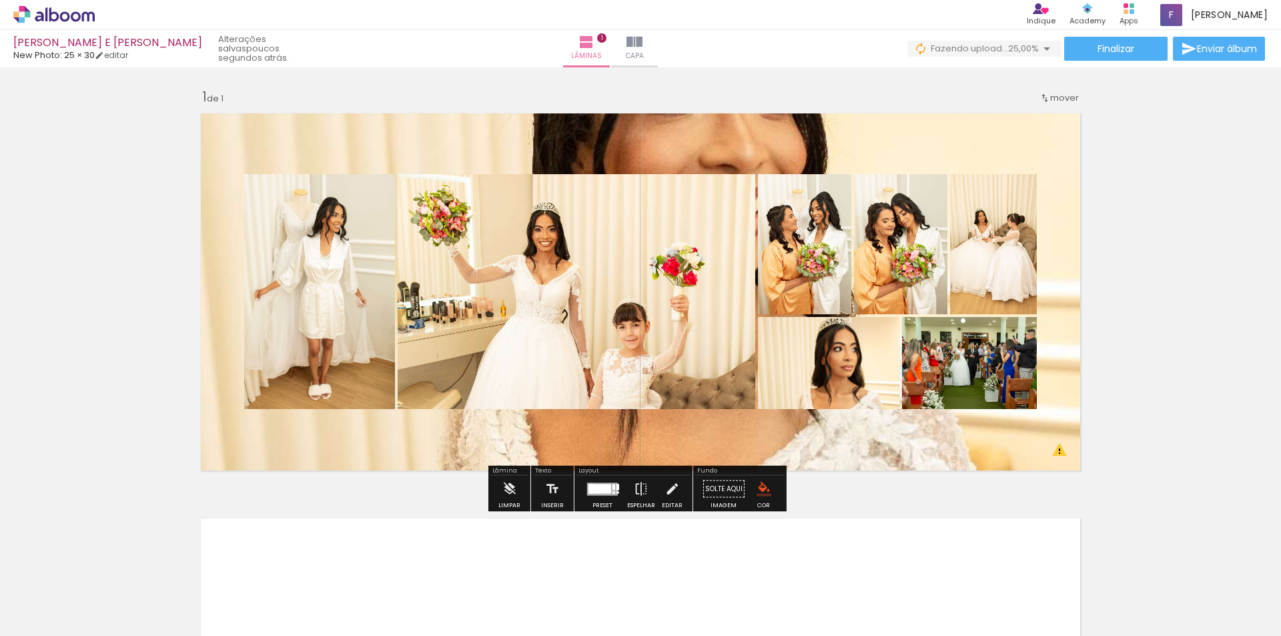
click at [1168, 287] on div "Inserir lâmina 1 de 1 O Designbox precisará aumentar a sua imagem em 188% para …" at bounding box center [640, 477] width 1281 height 811
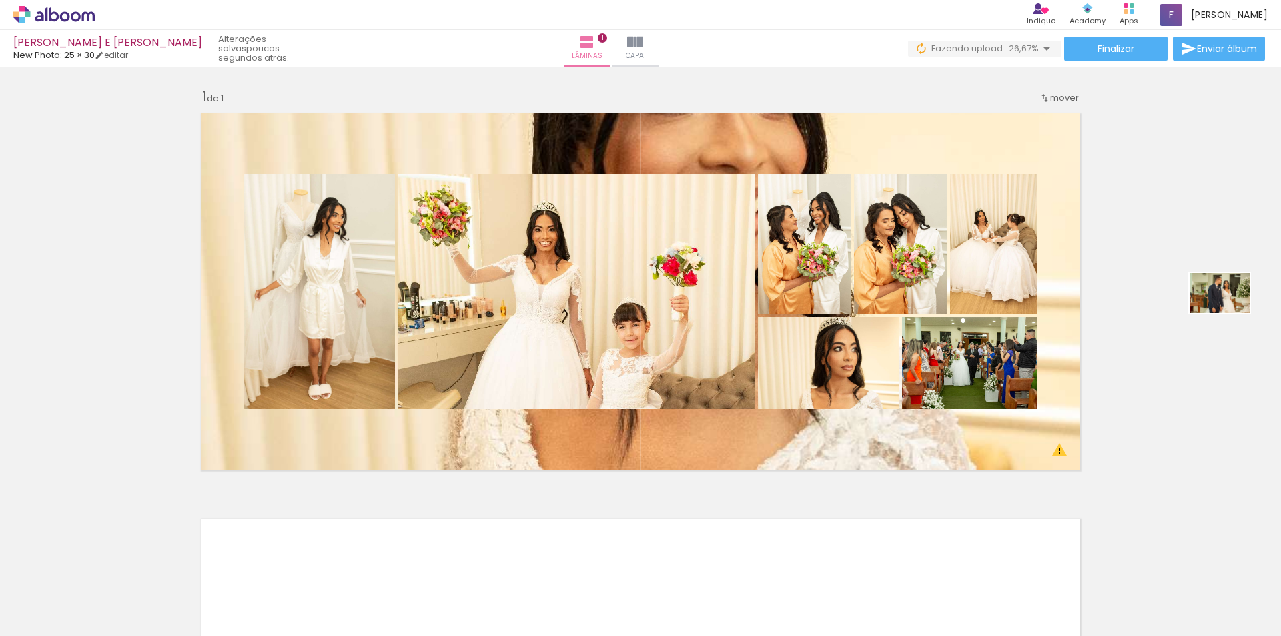
drag, startPoint x: 1239, startPoint y: 590, endPoint x: 1196, endPoint y: 313, distance: 280.3
click at [1196, 313] on quentale-workspace at bounding box center [640, 318] width 1281 height 636
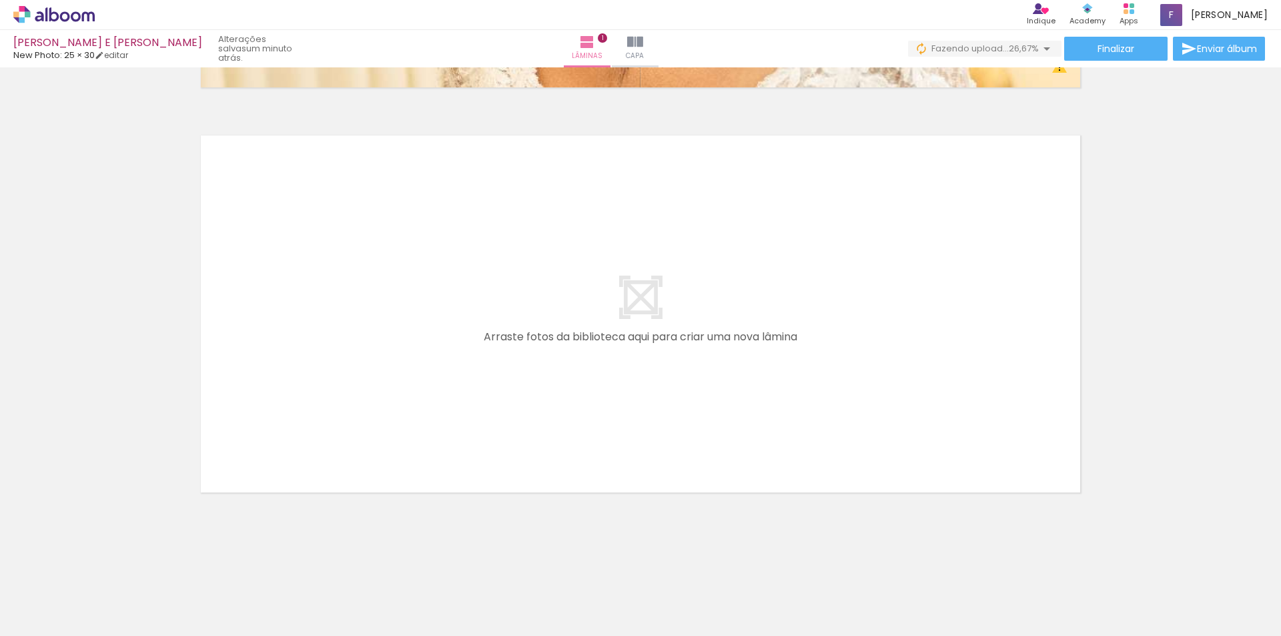
scroll to position [381, 0]
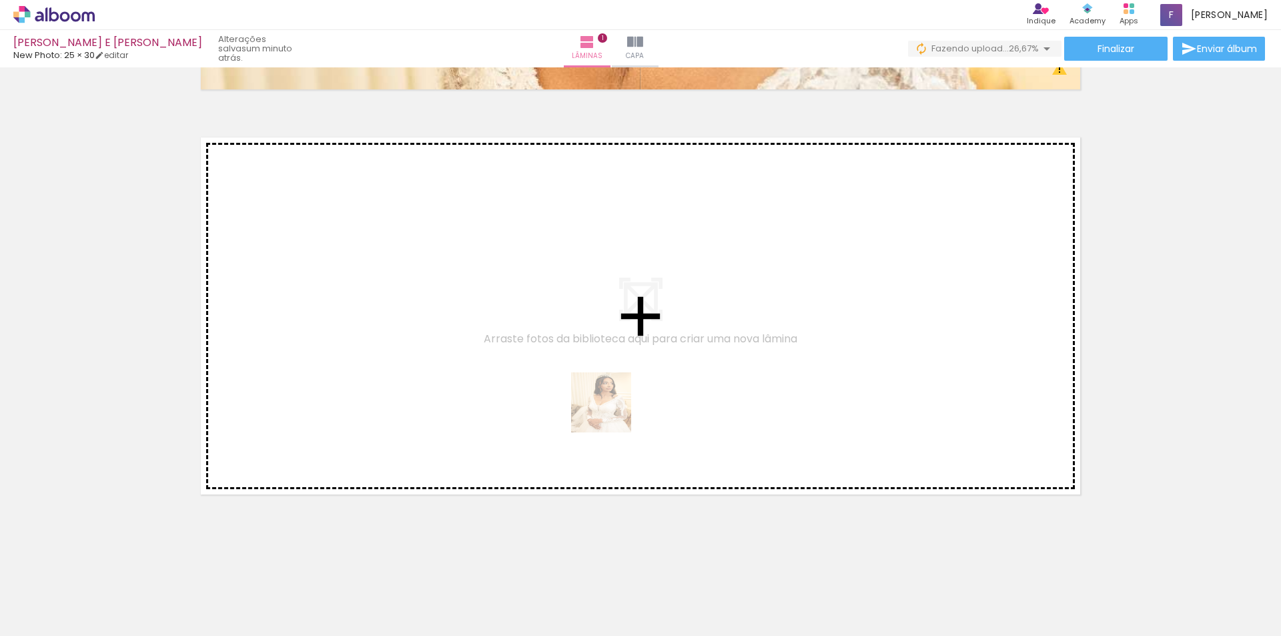
drag, startPoint x: 663, startPoint y: 572, endPoint x: 596, endPoint y: 394, distance: 190.3
click at [596, 394] on quentale-workspace at bounding box center [640, 318] width 1281 height 636
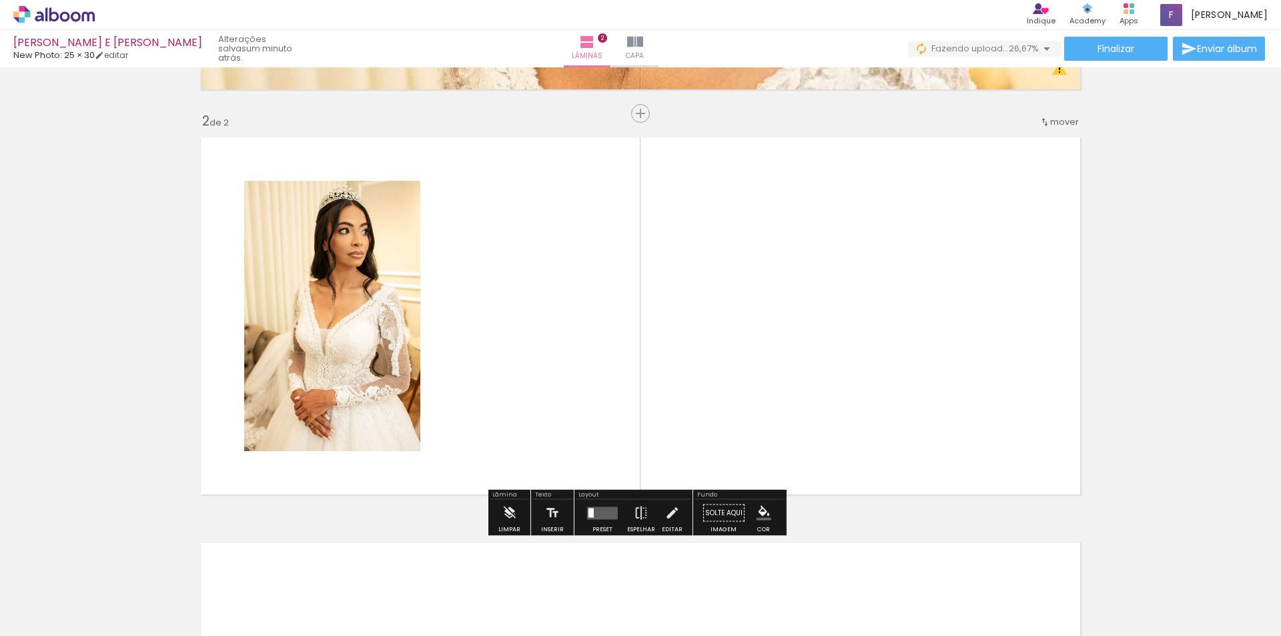
scroll to position [387, 0]
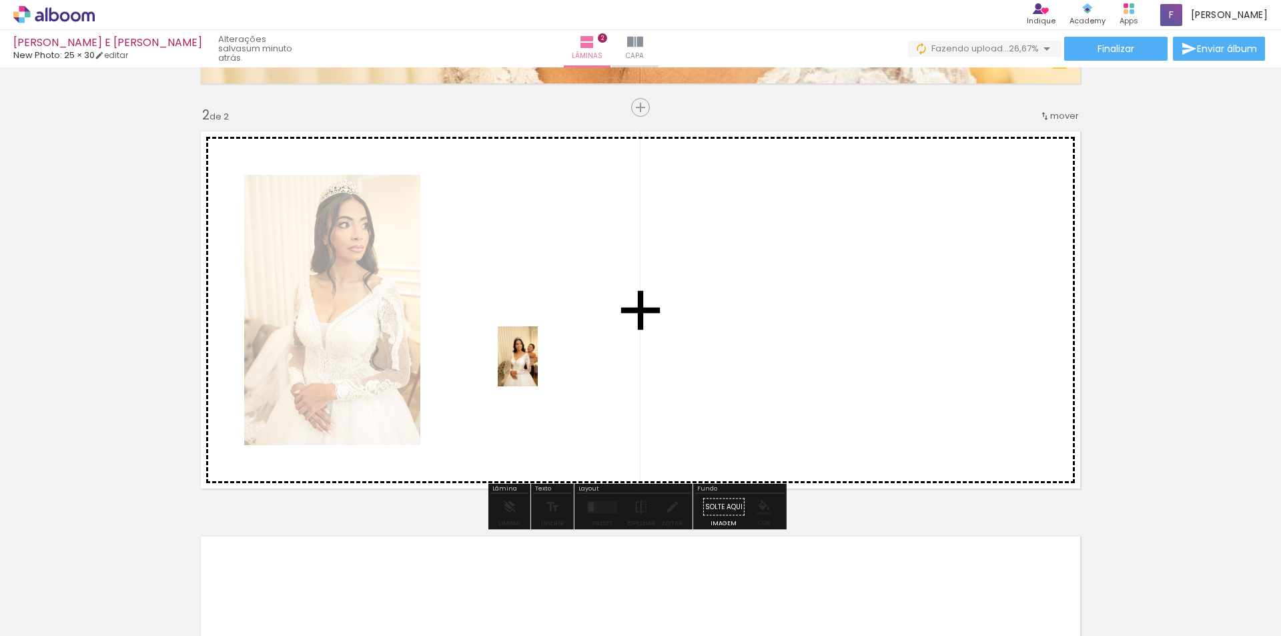
drag, startPoint x: 816, startPoint y: 615, endPoint x: 605, endPoint y: 361, distance: 329.9
click at [539, 358] on quentale-workspace at bounding box center [640, 318] width 1281 height 636
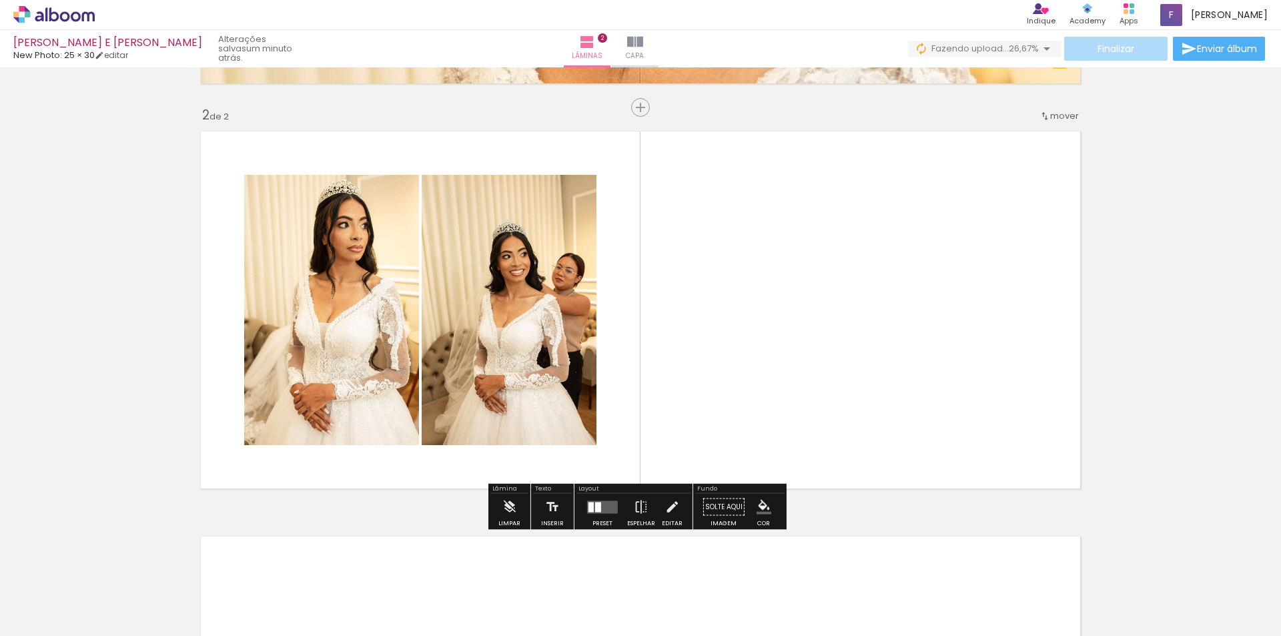
click at [1121, 51] on span "Finalizar" at bounding box center [1116, 48] width 37 height 9
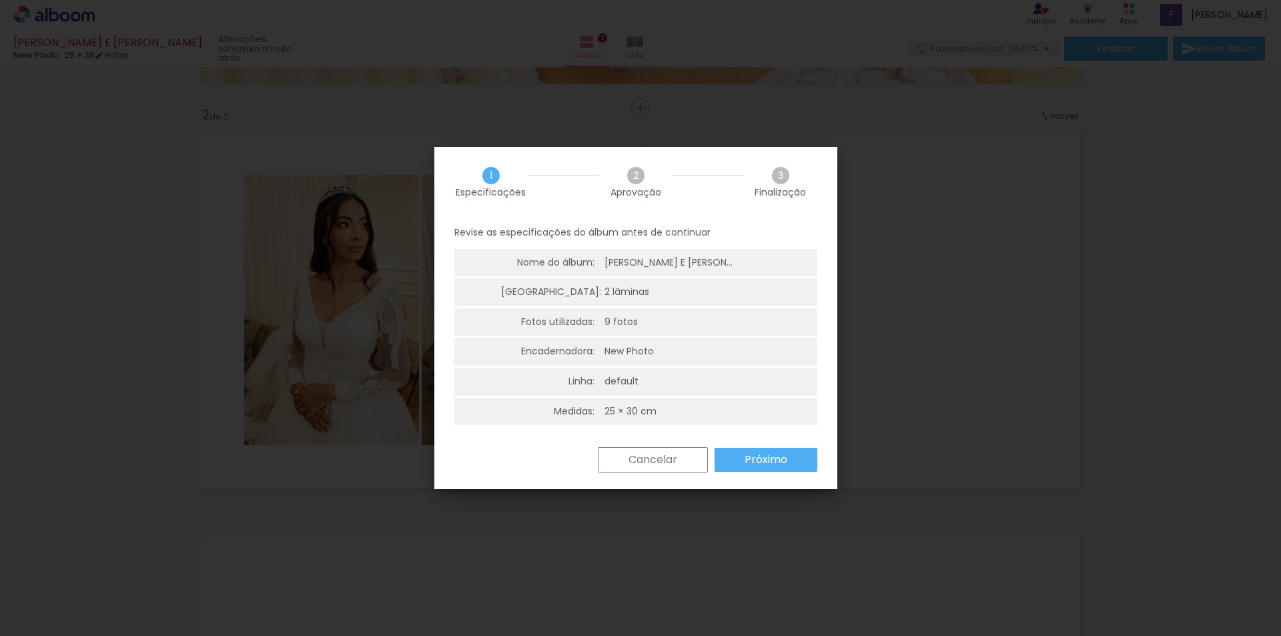
click at [1053, 193] on iron-overlay-backdrop at bounding box center [640, 318] width 1281 height 636
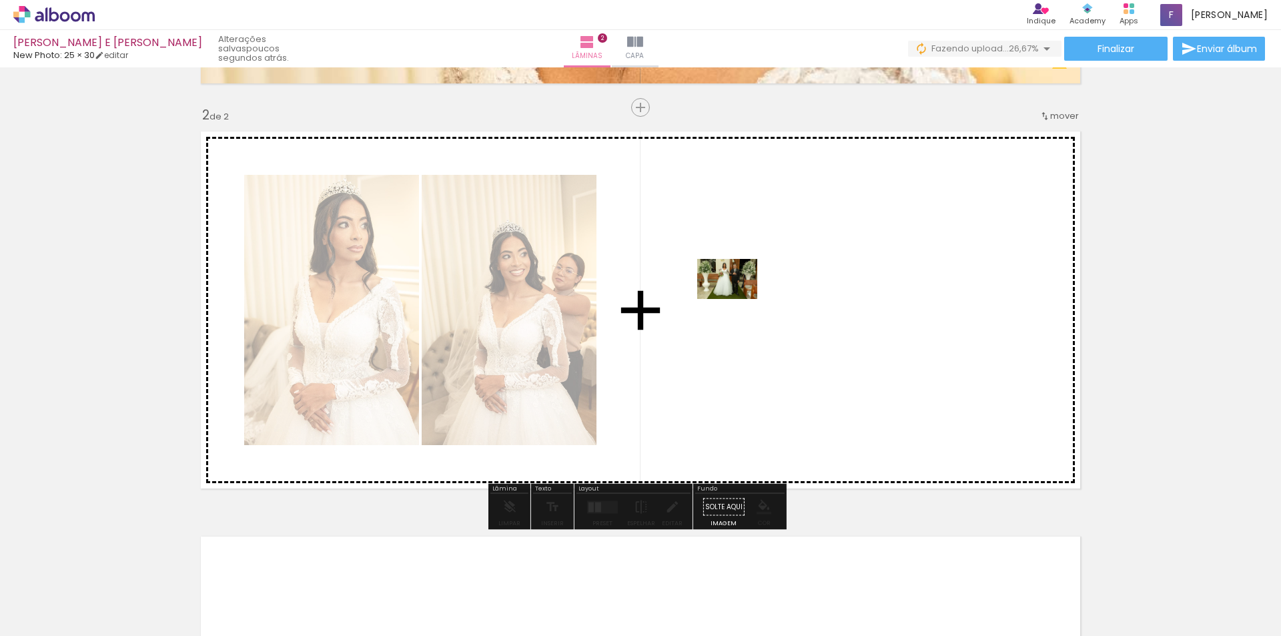
drag, startPoint x: 961, startPoint y: 575, endPoint x: 738, endPoint y: 292, distance: 360.1
click at [738, 292] on quentale-workspace at bounding box center [640, 318] width 1281 height 636
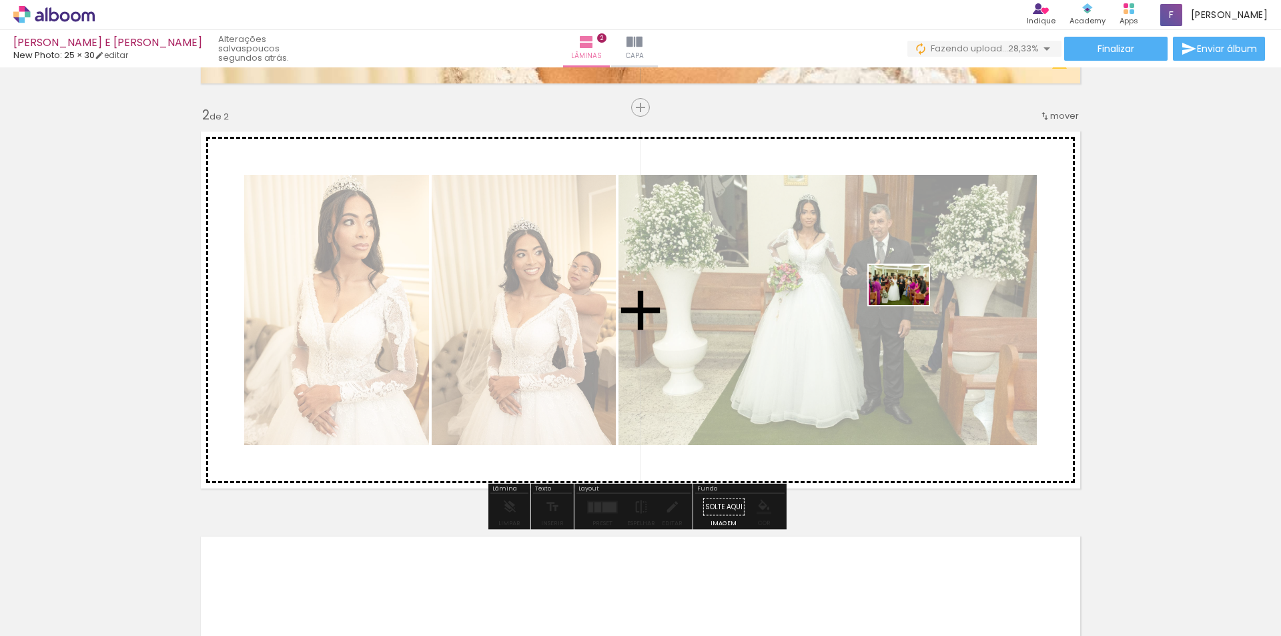
drag, startPoint x: 1134, startPoint y: 593, endPoint x: 909, endPoint y: 304, distance: 365.7
click at [909, 304] on quentale-workspace at bounding box center [640, 318] width 1281 height 636
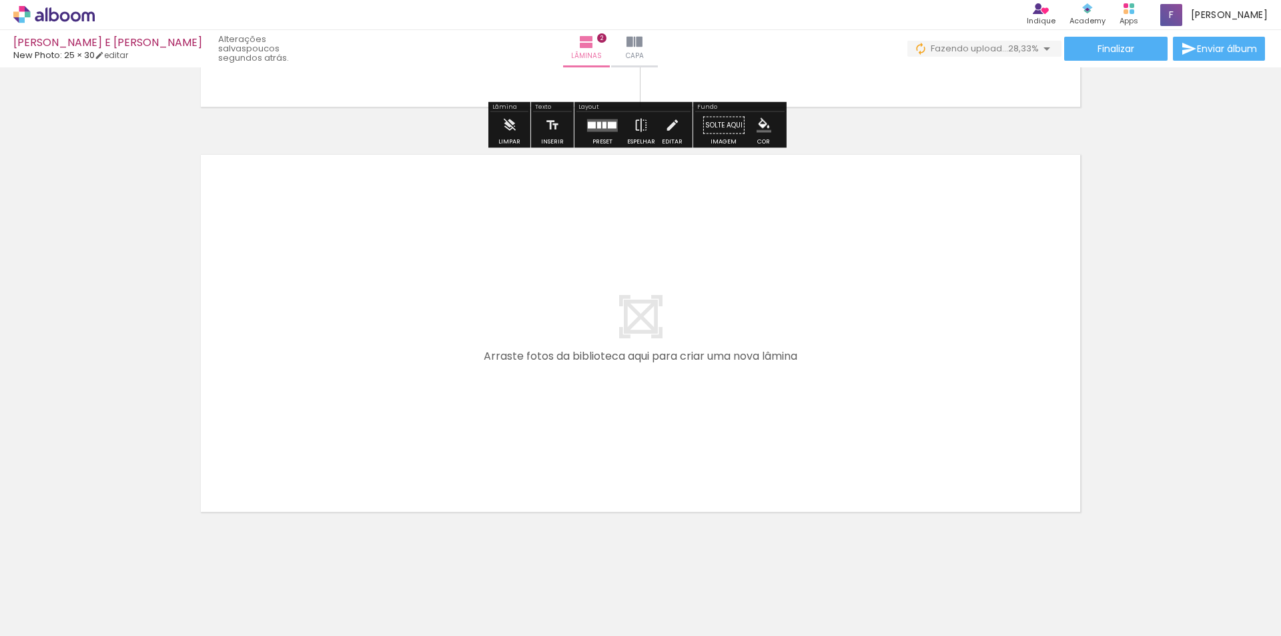
scroll to position [772, 0]
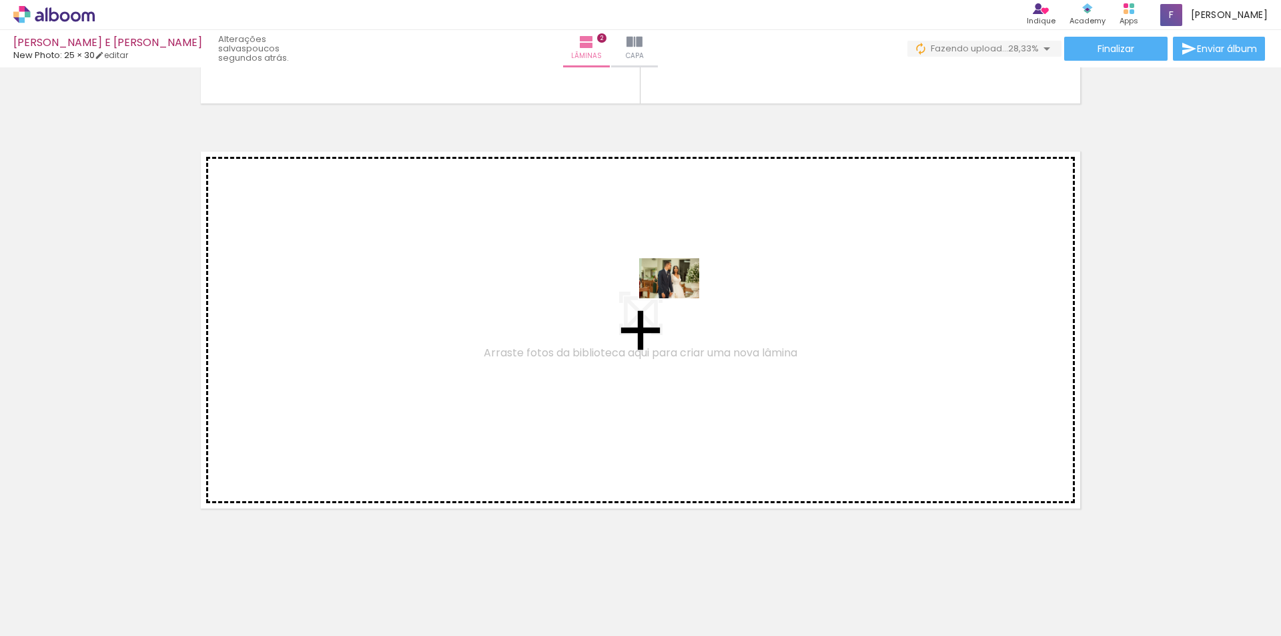
drag, startPoint x: 1255, startPoint y: 602, endPoint x: 679, endPoint y: 299, distance: 650.8
click at [679, 299] on quentale-workspace at bounding box center [640, 318] width 1281 height 636
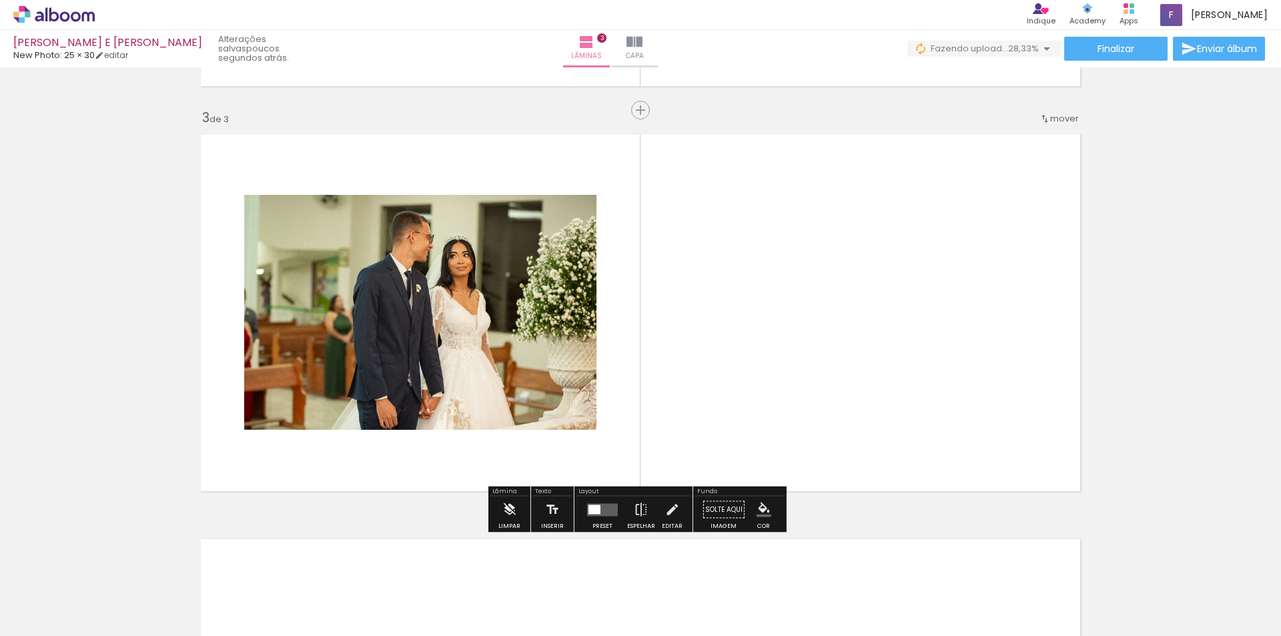
scroll to position [792, 0]
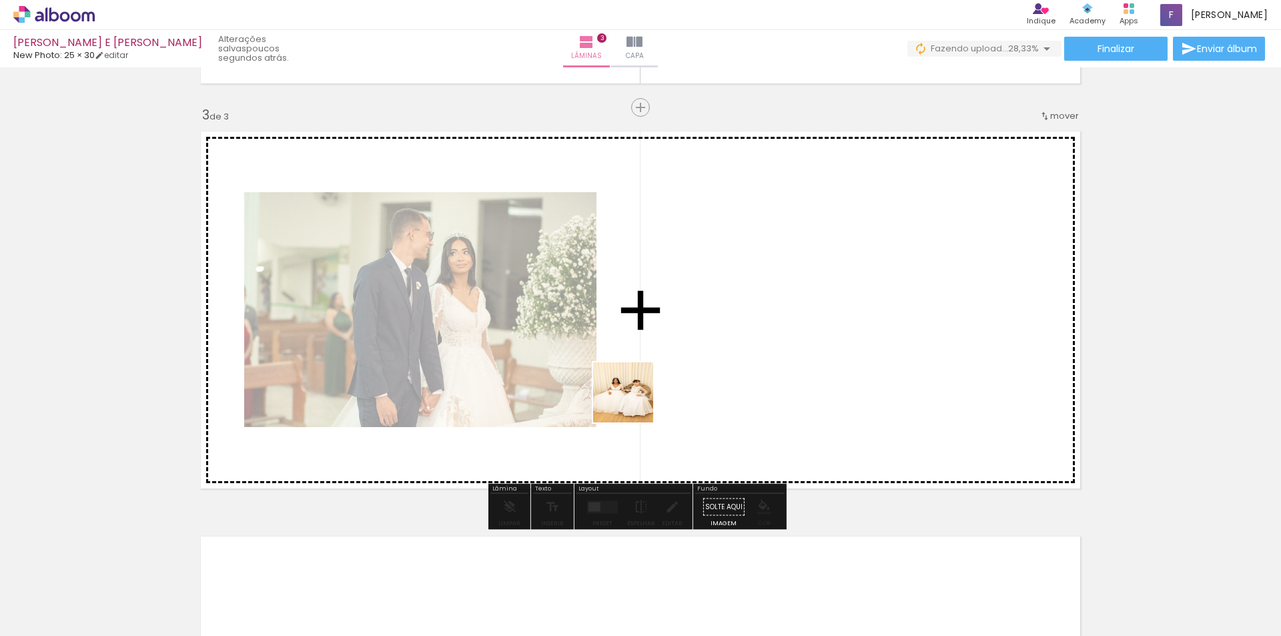
drag, startPoint x: 594, startPoint y: 589, endPoint x: 406, endPoint y: 515, distance: 202.3
click at [717, 363] on quentale-workspace at bounding box center [640, 318] width 1281 height 636
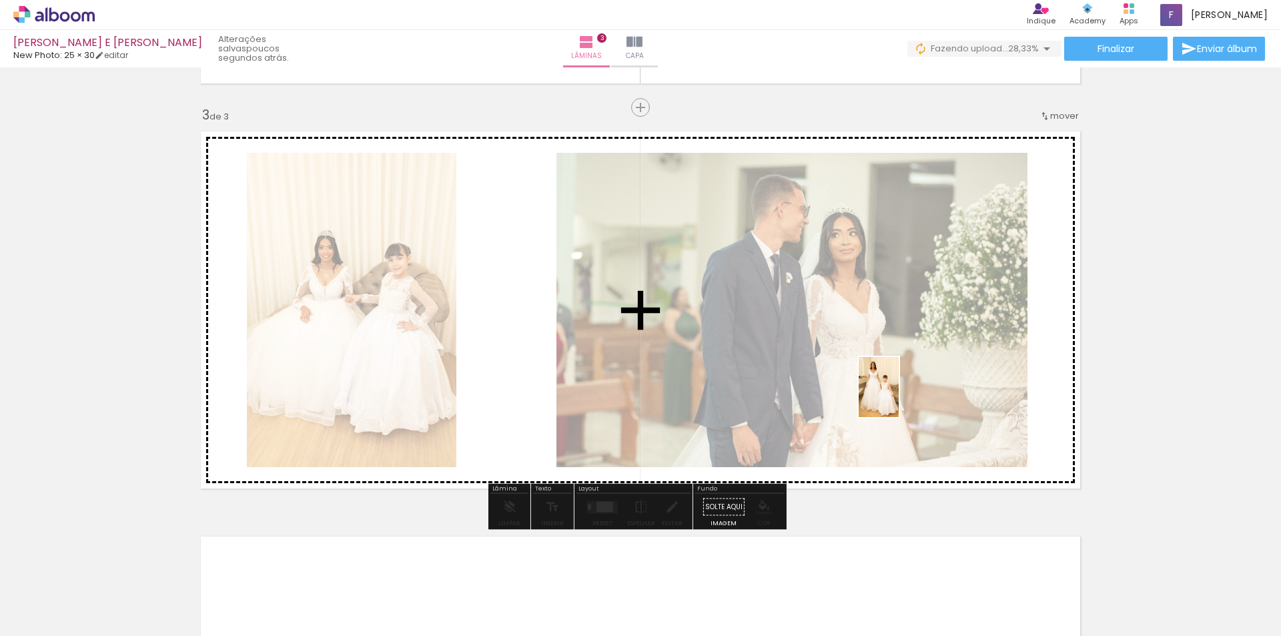
drag, startPoint x: 364, startPoint y: 605, endPoint x: 900, endPoint y: 418, distance: 567.2
click at [898, 396] on quentale-workspace at bounding box center [640, 318] width 1281 height 636
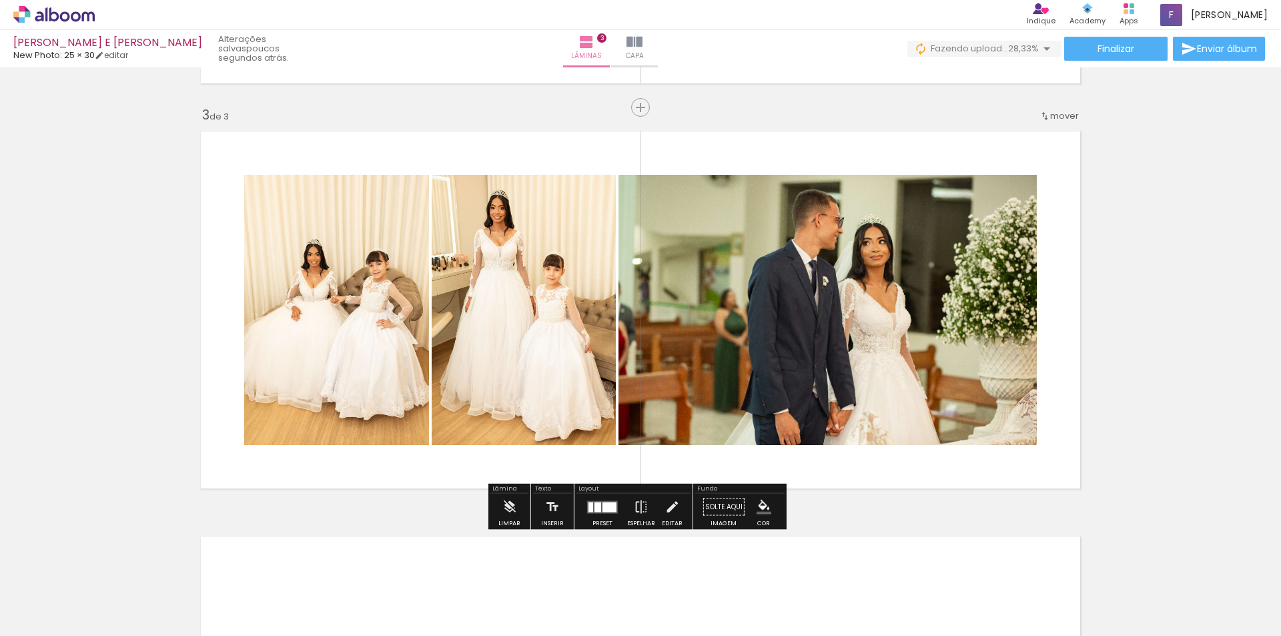
scroll to position [1187, 0]
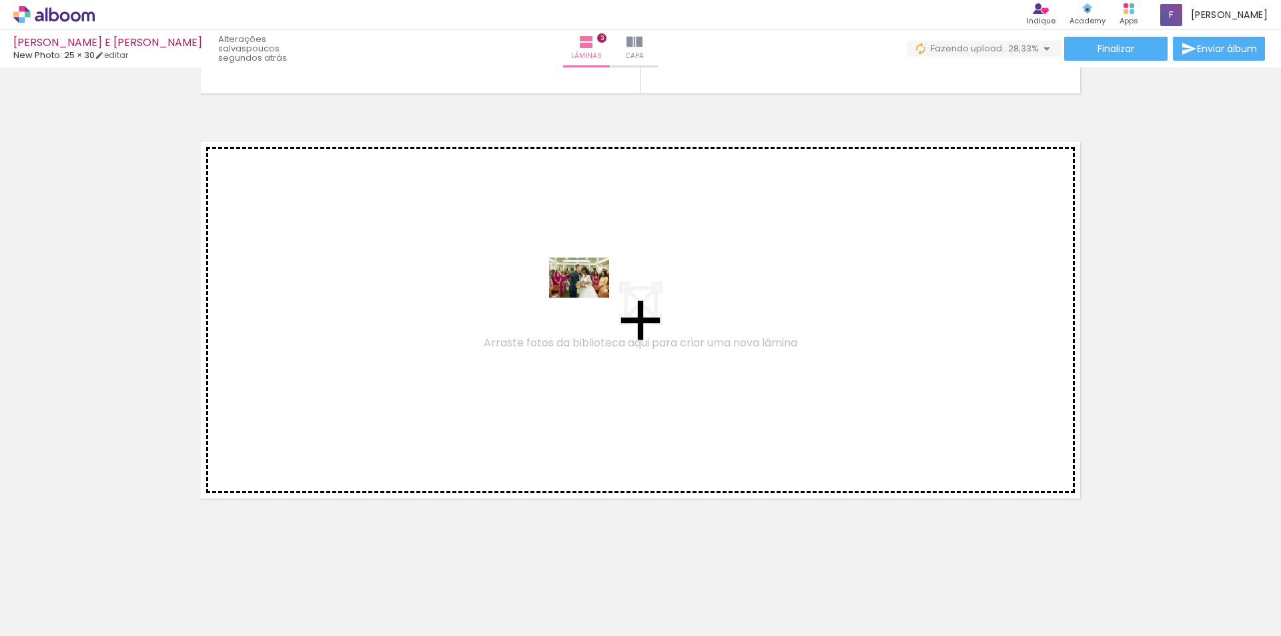
drag, startPoint x: 1167, startPoint y: 591, endPoint x: 589, endPoint y: 298, distance: 648.0
click at [589, 298] on quentale-workspace at bounding box center [640, 318] width 1281 height 636
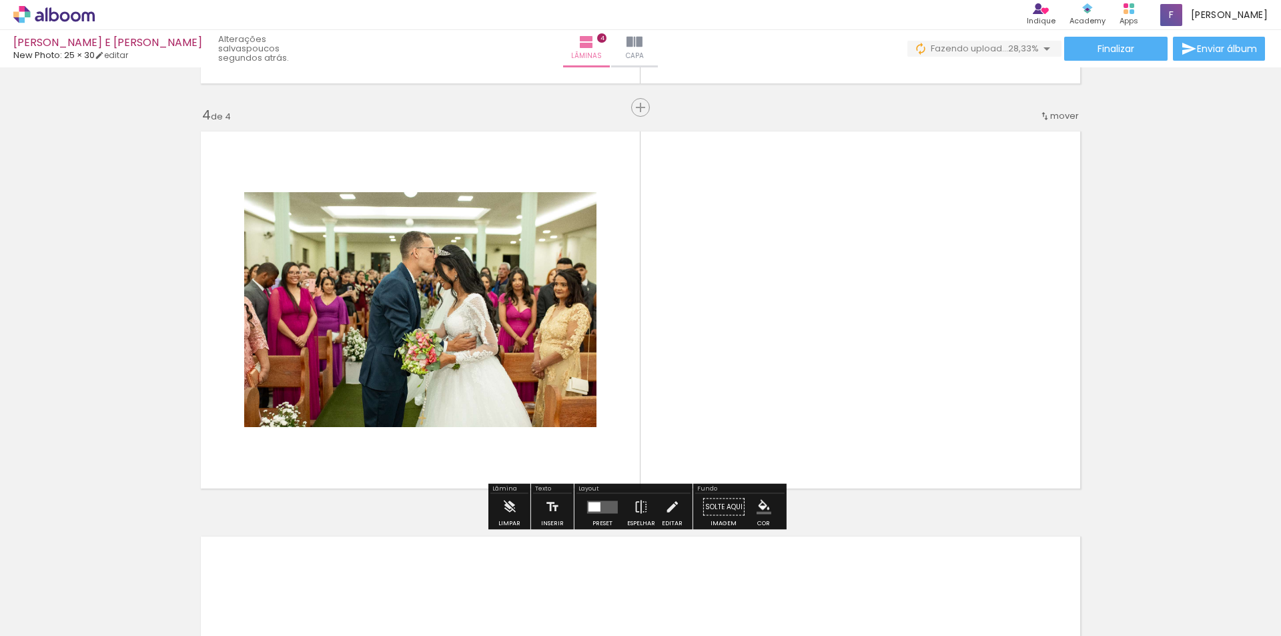
scroll to position [0, 1631]
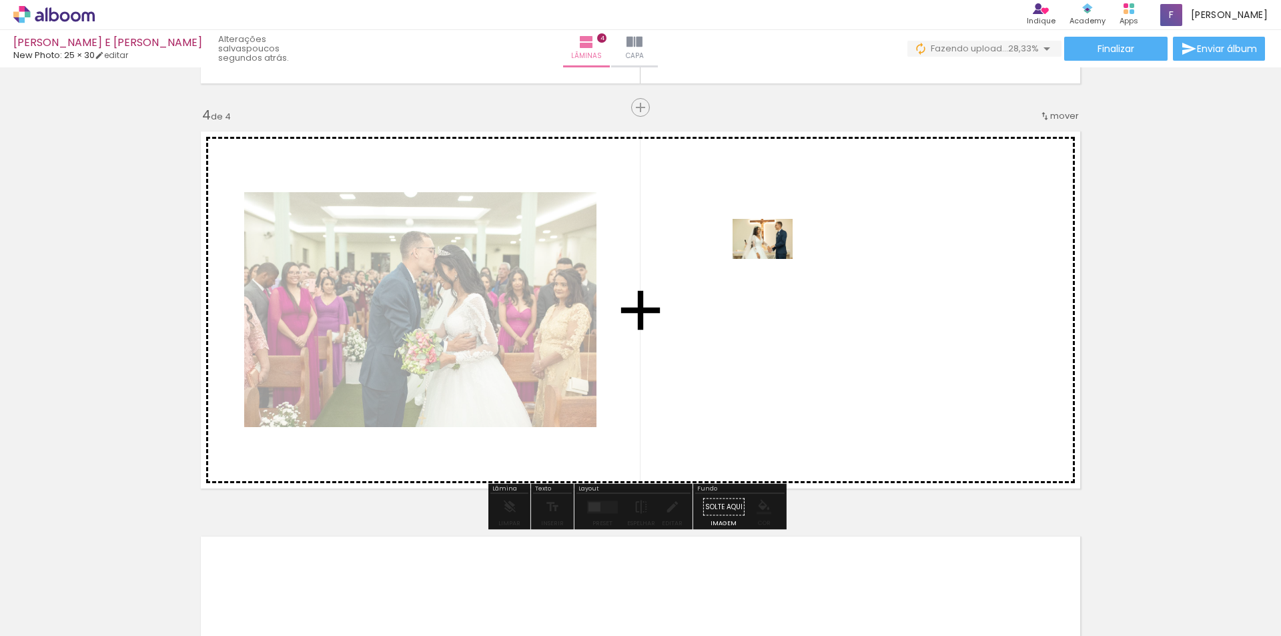
drag, startPoint x: 597, startPoint y: 601, endPoint x: 776, endPoint y: 258, distance: 386.9
click at [776, 258] on quentale-workspace at bounding box center [640, 318] width 1281 height 636
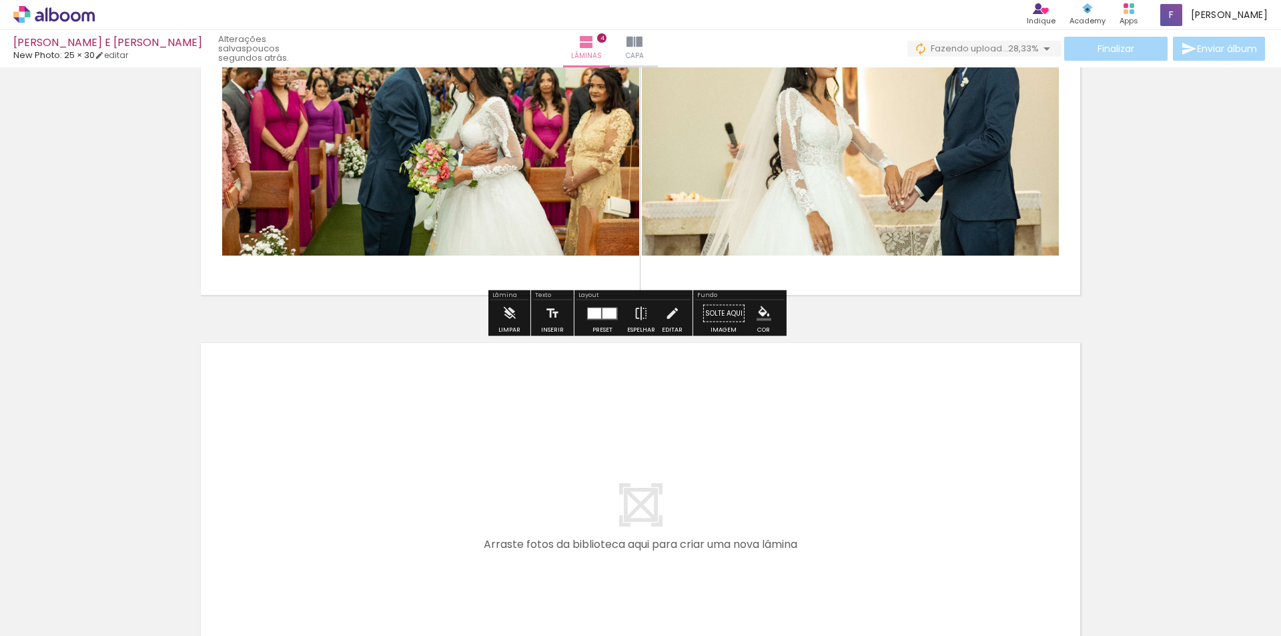
scroll to position [1420, 0]
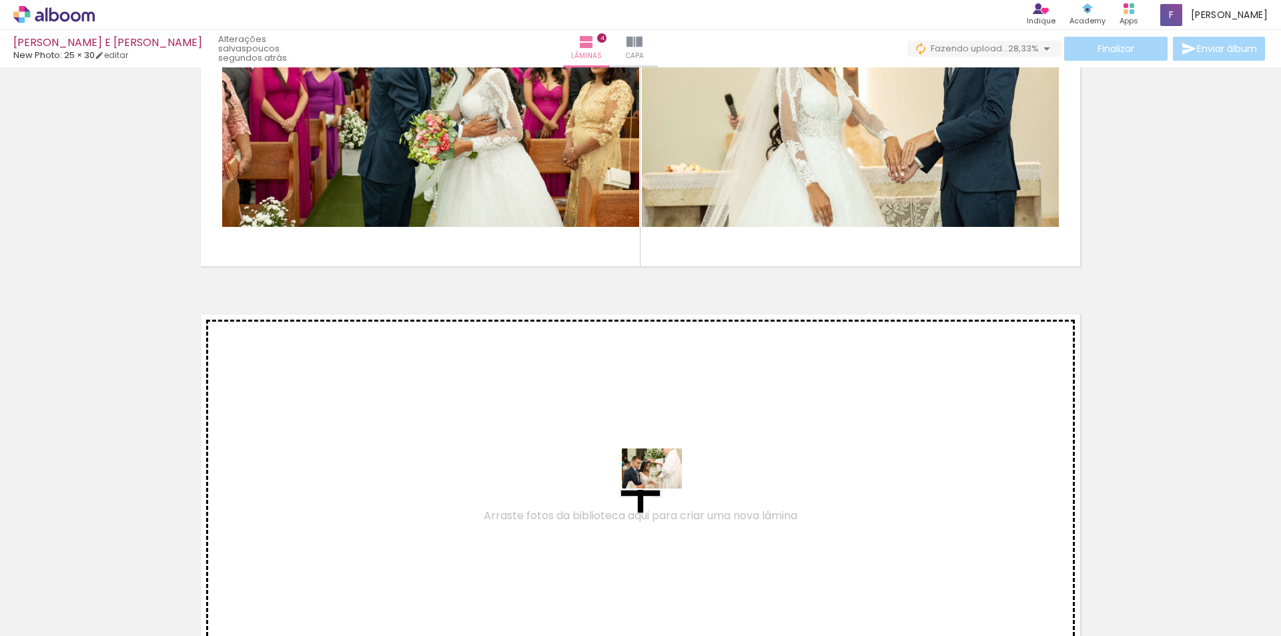
drag, startPoint x: 1175, startPoint y: 602, endPoint x: 662, endPoint y: 489, distance: 525.6
click at [662, 489] on quentale-workspace at bounding box center [640, 318] width 1281 height 636
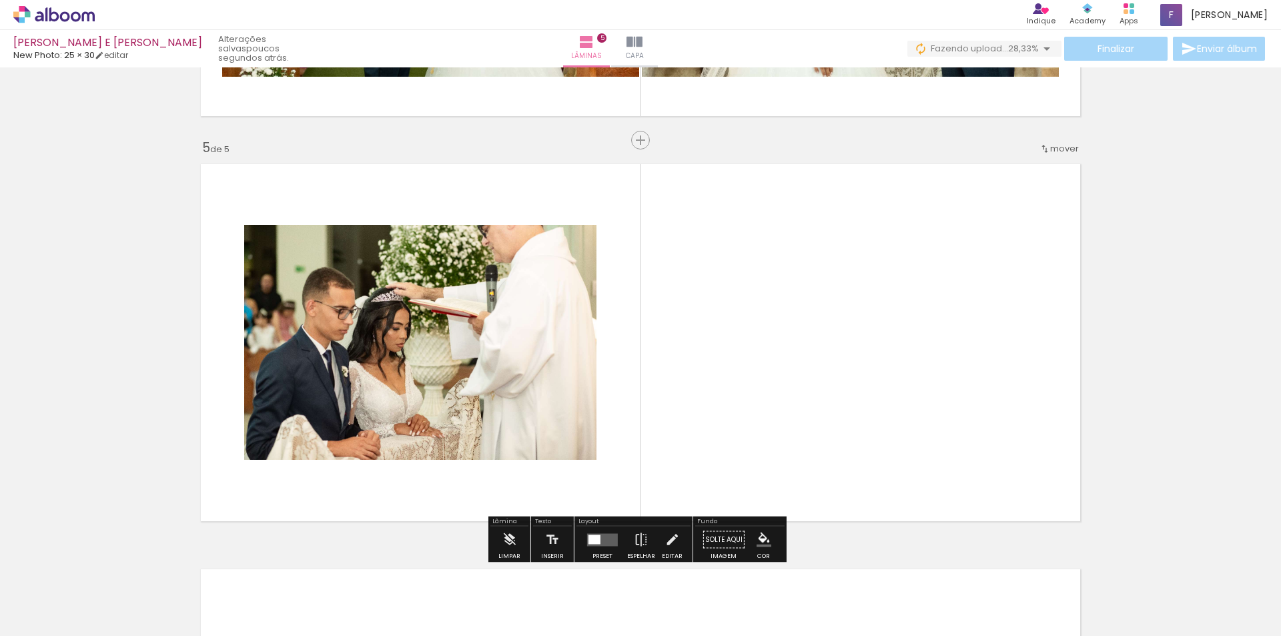
scroll to position [1603, 0]
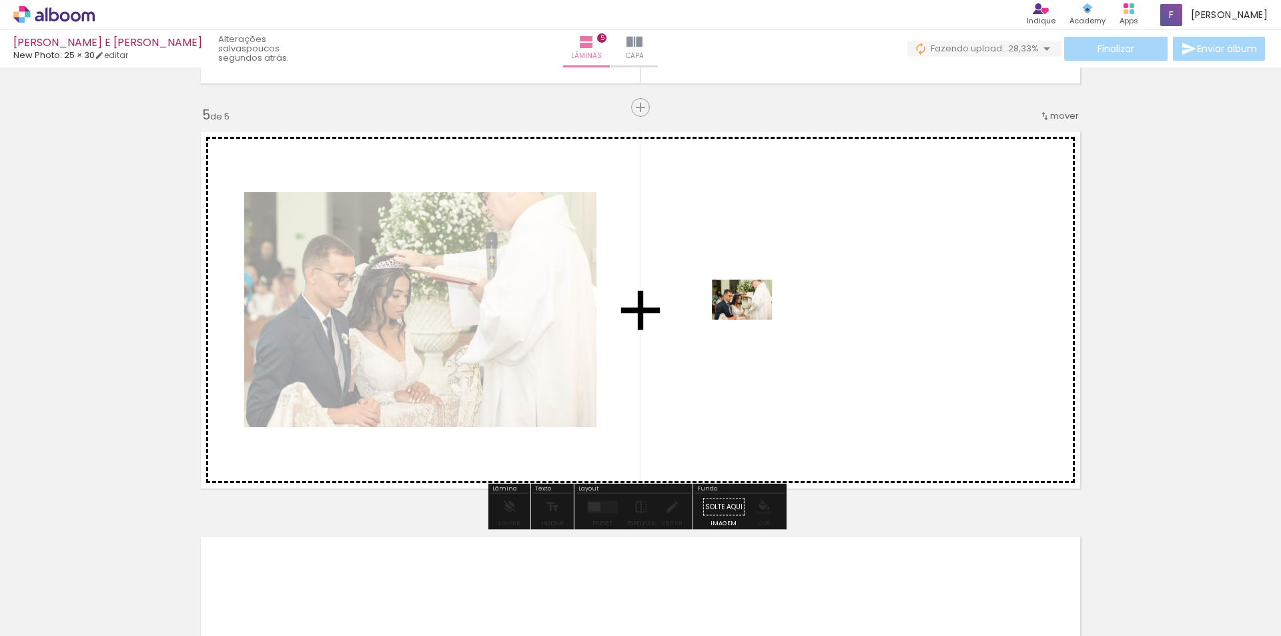
drag, startPoint x: 1246, startPoint y: 595, endPoint x: 752, endPoint y: 320, distance: 565.3
click at [752, 320] on quentale-workspace at bounding box center [640, 318] width 1281 height 636
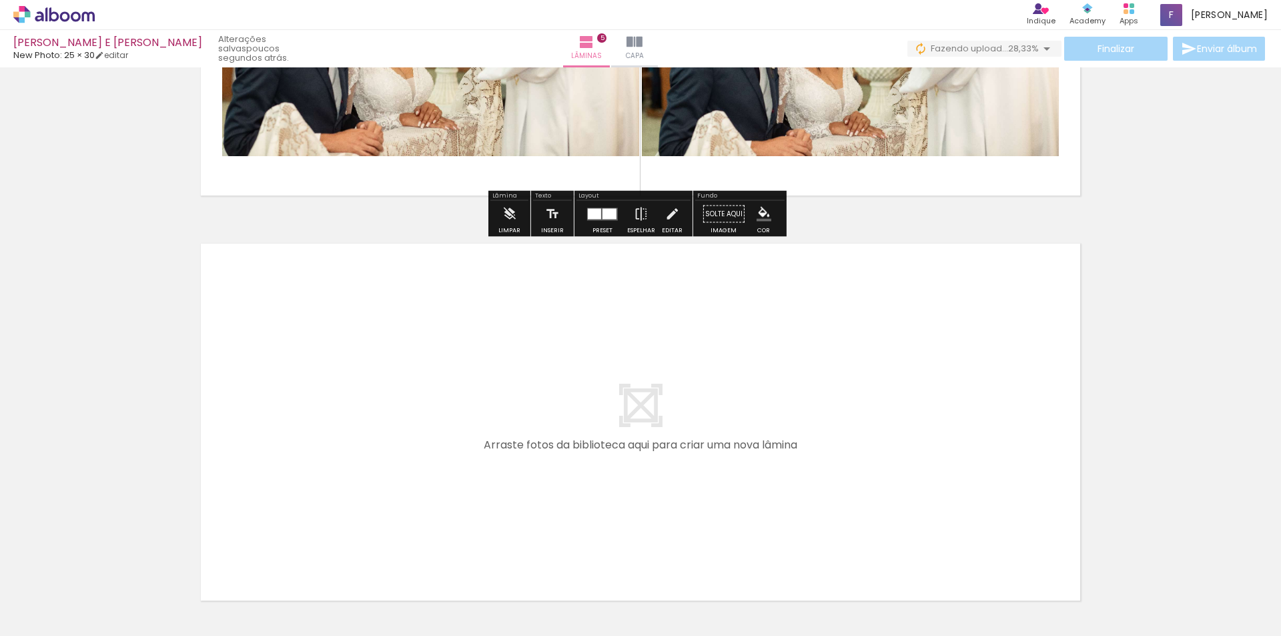
scroll to position [1905, 0]
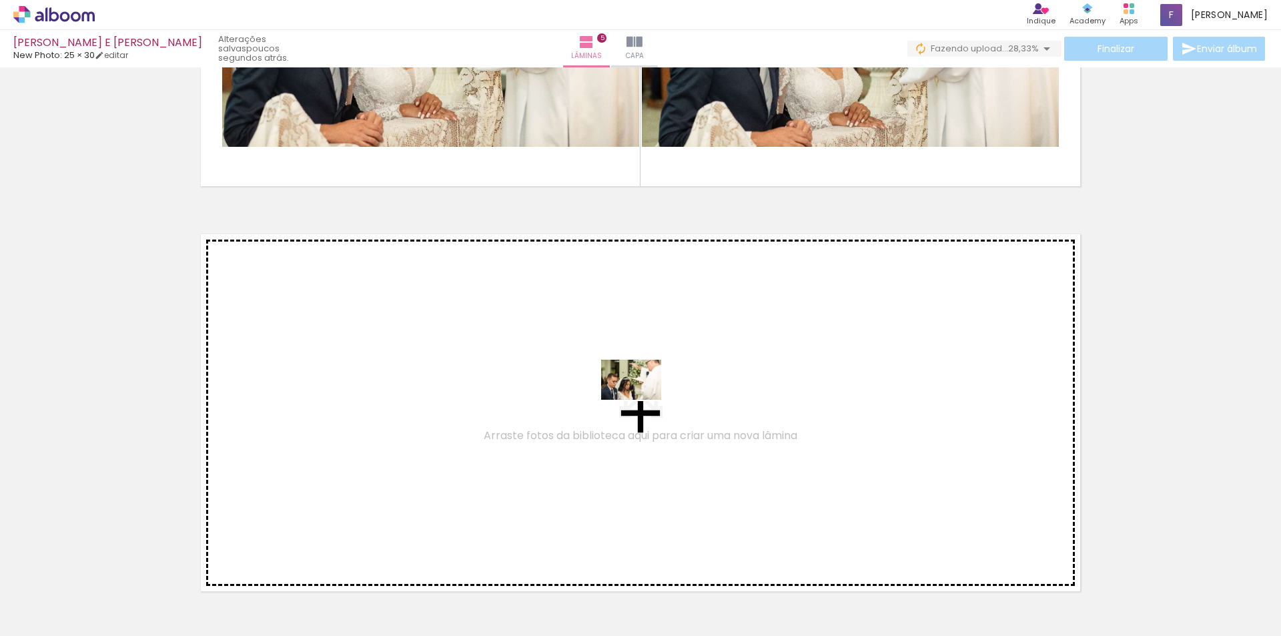
drag, startPoint x: 1050, startPoint y: 591, endPoint x: 641, endPoint y: 400, distance: 451.8
click at [641, 400] on quentale-workspace at bounding box center [640, 318] width 1281 height 636
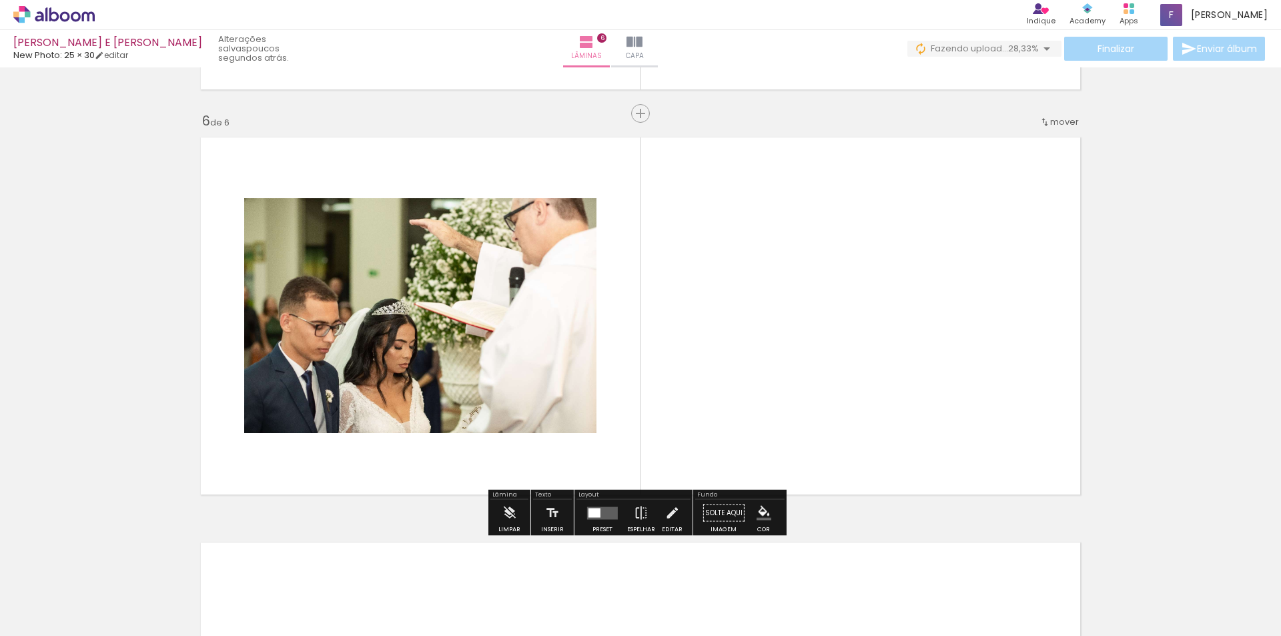
scroll to position [2008, 0]
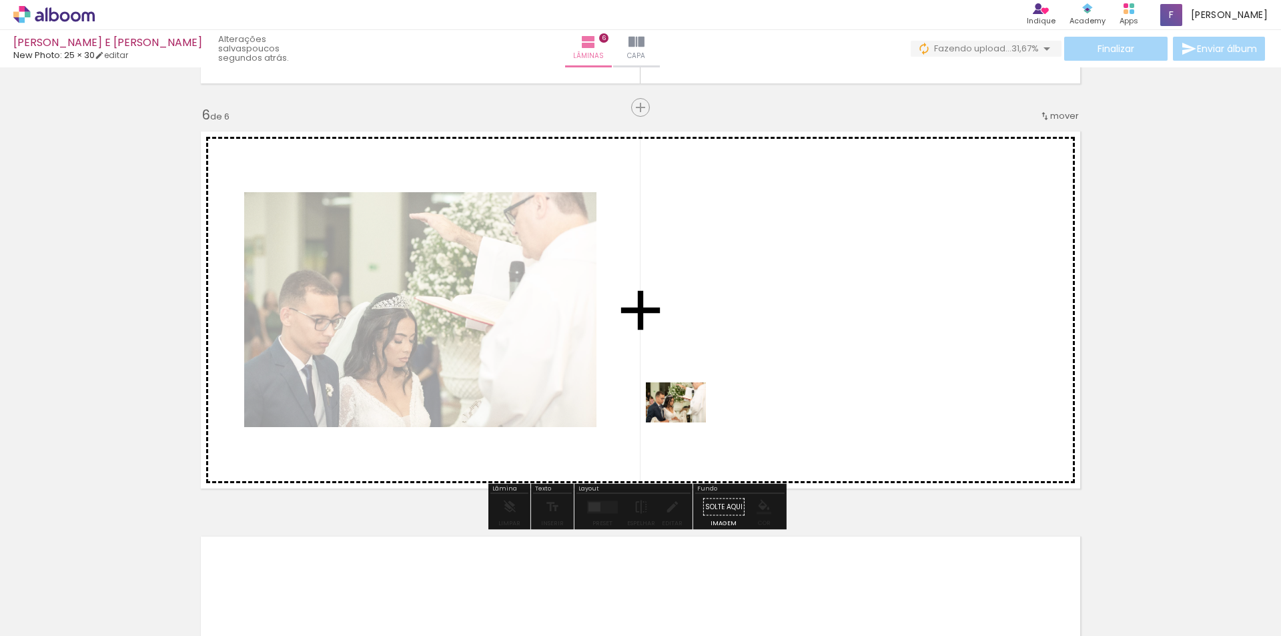
drag, startPoint x: 1103, startPoint y: 604, endPoint x: 687, endPoint y: 420, distance: 454.8
click at [687, 420] on quentale-workspace at bounding box center [640, 318] width 1281 height 636
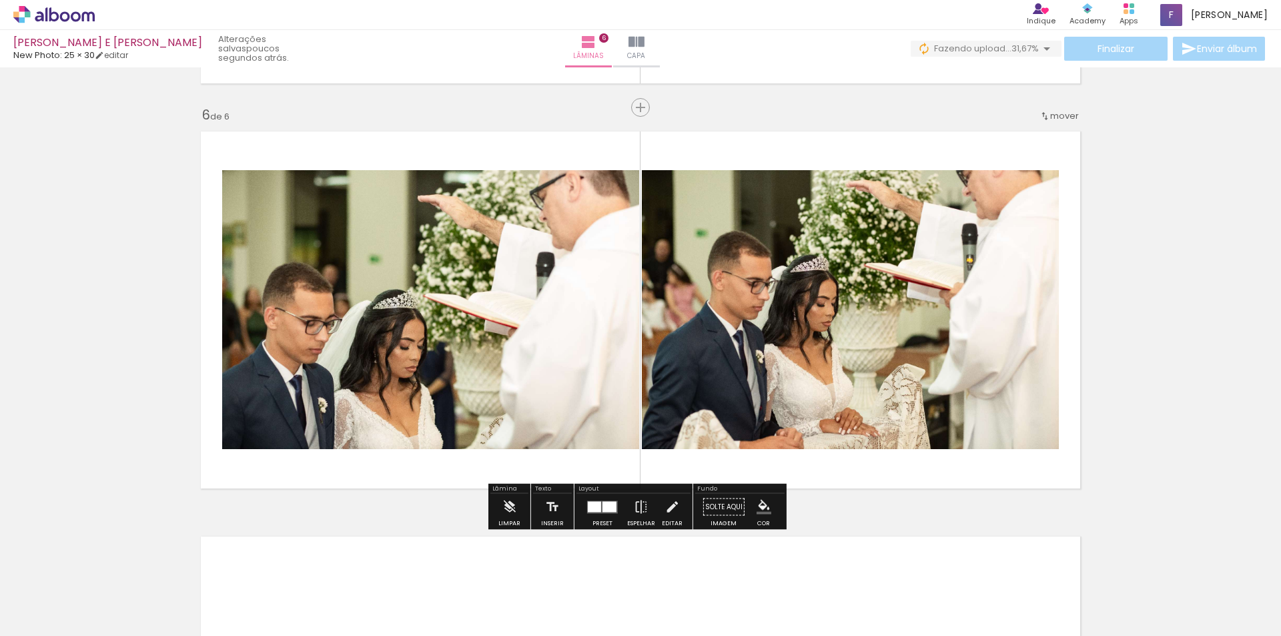
click at [901, 297] on quentale-photo at bounding box center [850, 309] width 417 height 279
click at [1109, 49] on div "Finalizar Enviar álbum" at bounding box center [1089, 49] width 357 height 24
click at [1083, 368] on quentale-layouter at bounding box center [641, 310] width 894 height 372
click at [932, 292] on quentale-photo at bounding box center [850, 309] width 417 height 279
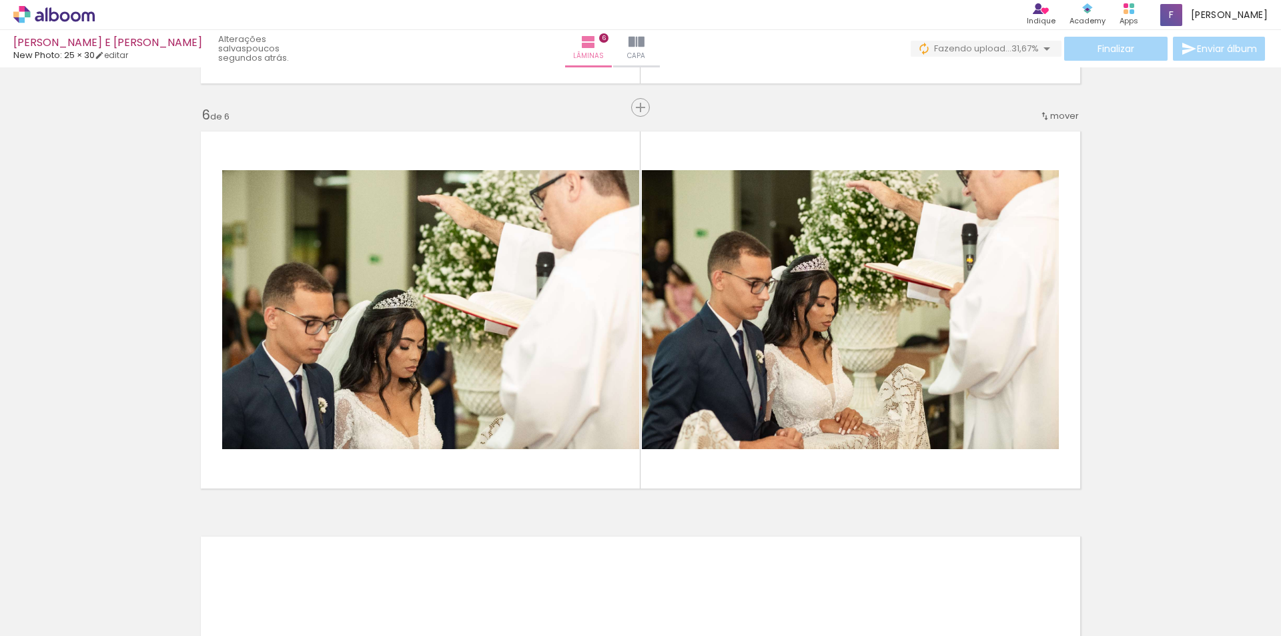
drag, startPoint x: 101, startPoint y: 495, endPoint x: 111, endPoint y: 486, distance: 13.7
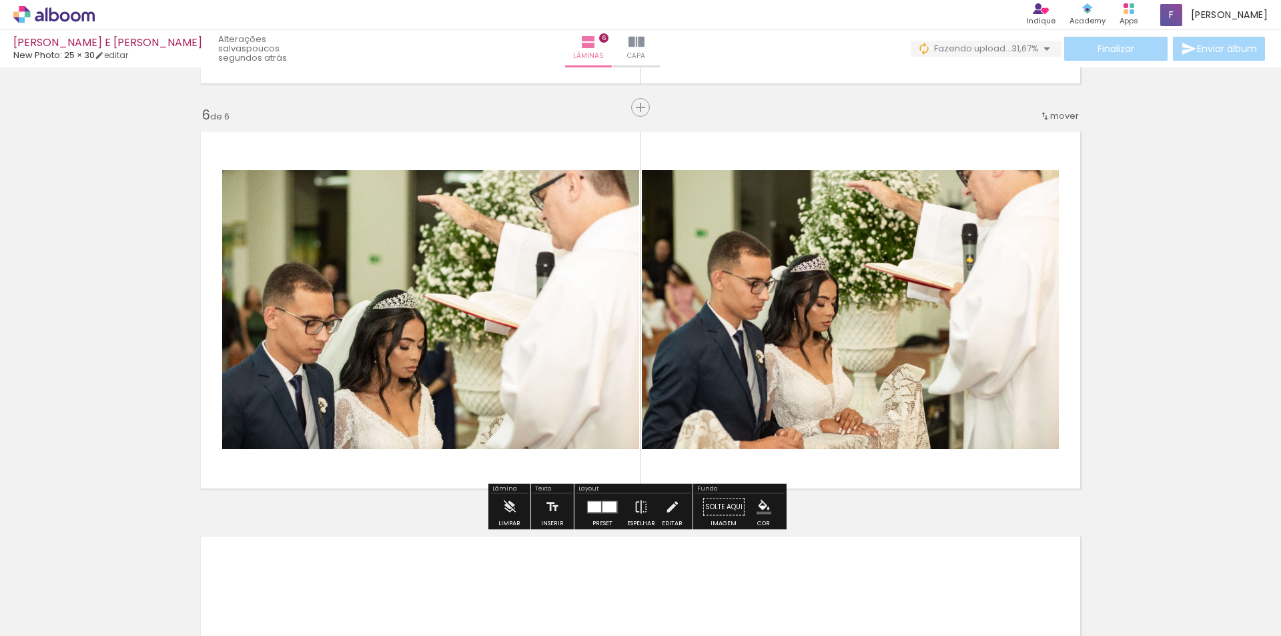
drag, startPoint x: 1280, startPoint y: 1, endPoint x: 802, endPoint y: 146, distance: 500.0
click at [802, 146] on quentale-layouter at bounding box center [641, 310] width 894 height 372
click at [776, 212] on paper-item at bounding box center [778, 215] width 24 height 9
click at [0, 0] on paper-item at bounding box center [0, 0] width 0 height 0
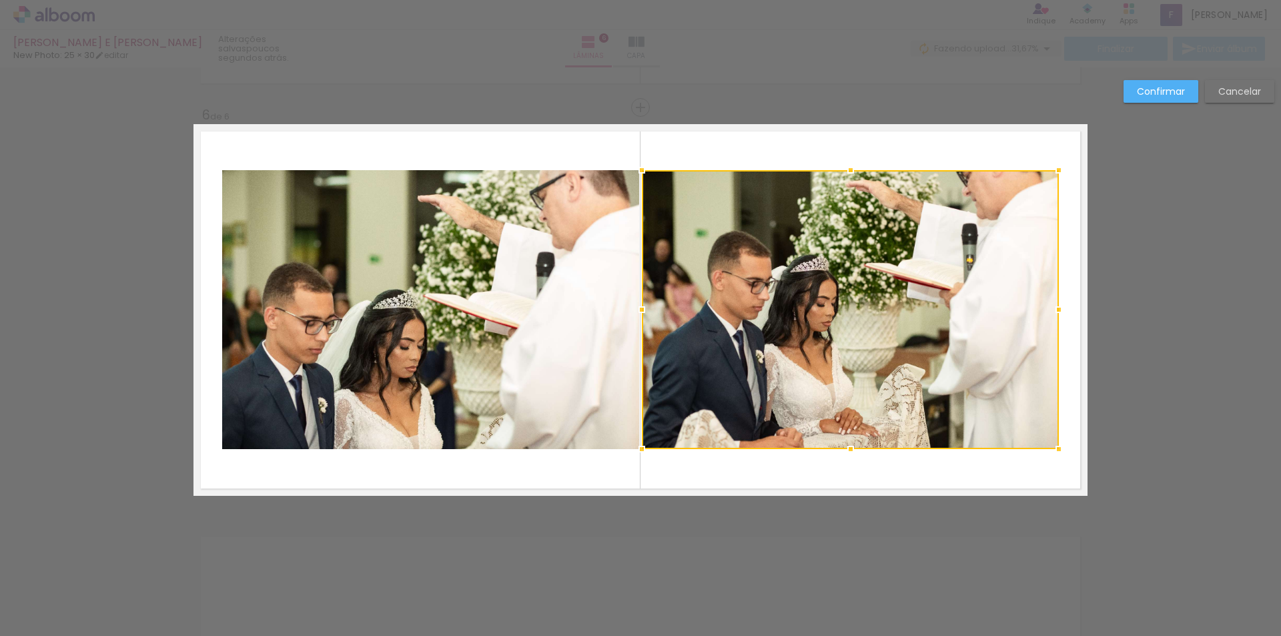
click at [0, 0] on slot "Confirmar" at bounding box center [0, 0] width 0 height 0
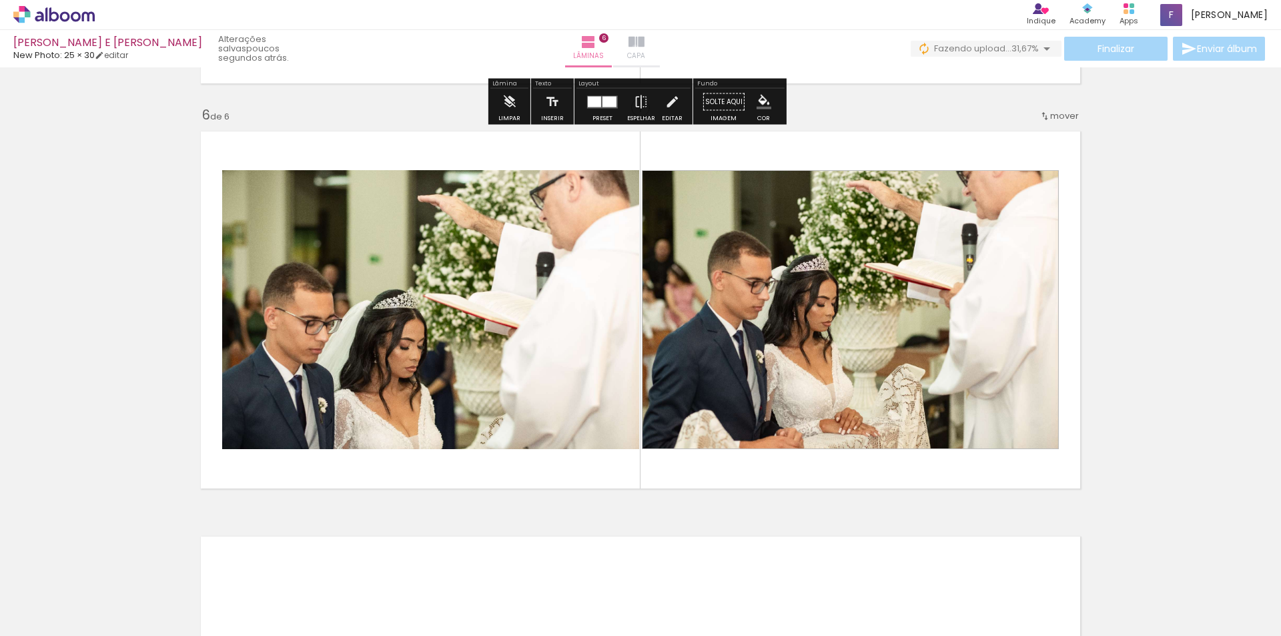
click at [645, 47] on iron-icon at bounding box center [637, 42] width 16 height 16
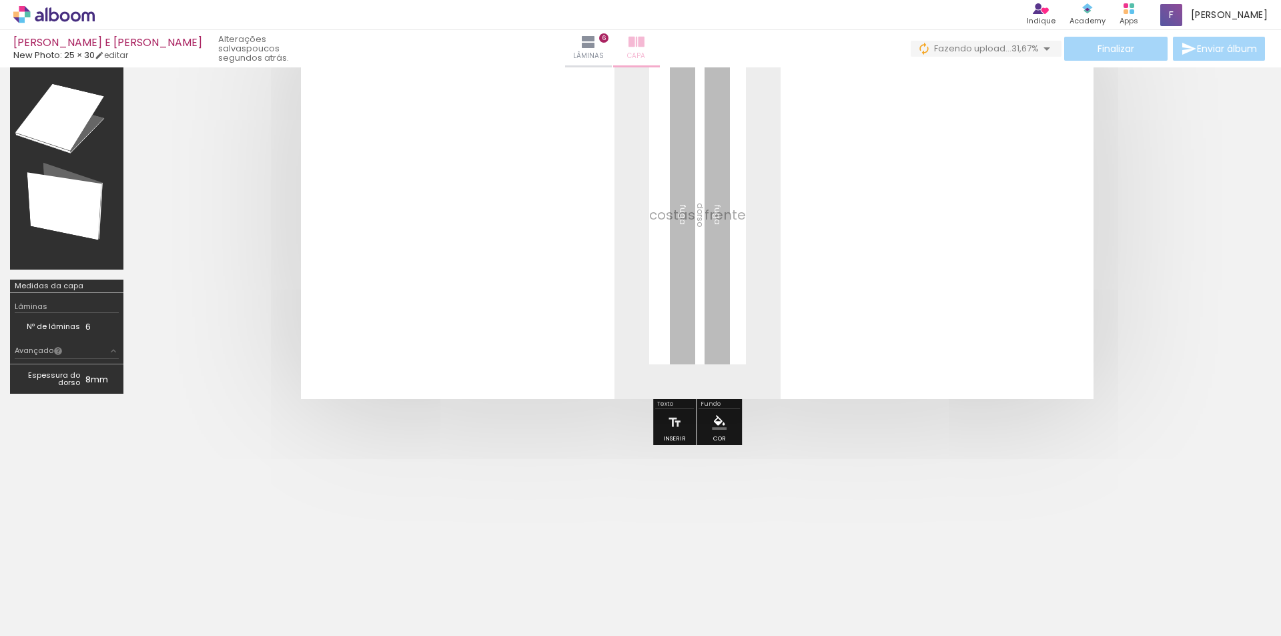
scroll to position [117, 0]
click at [597, 43] on iron-icon at bounding box center [589, 42] width 16 height 16
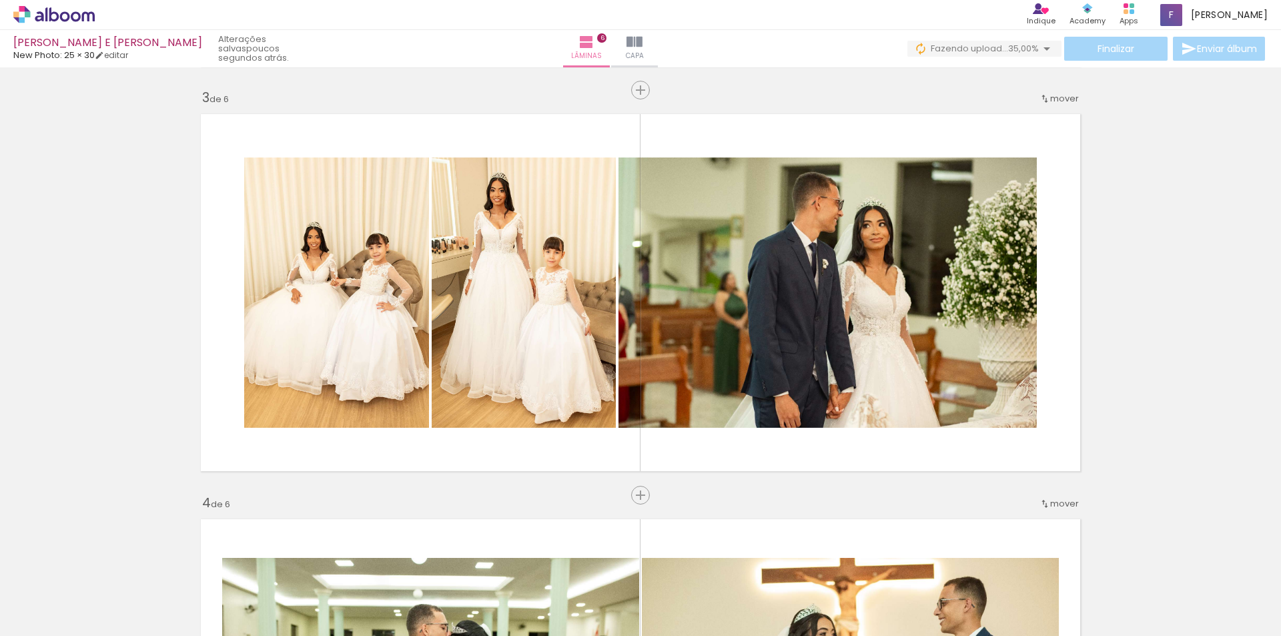
scroll to position [796, 0]
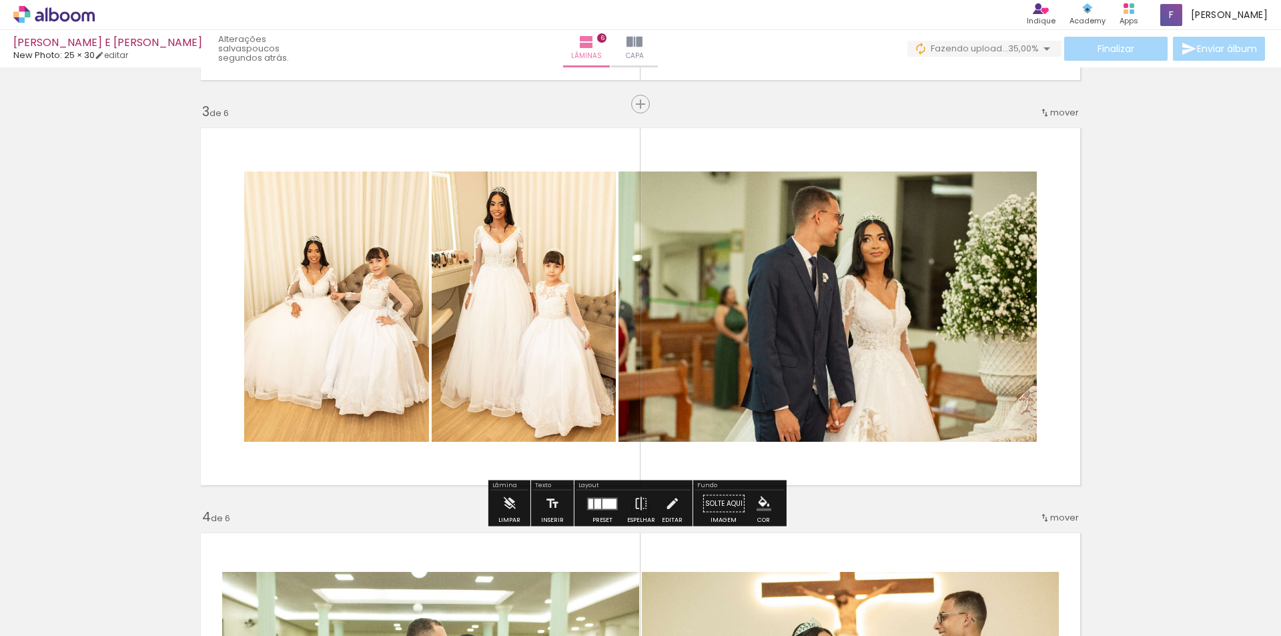
click at [812, 377] on quentale-photo at bounding box center [828, 307] width 418 height 270
click at [834, 346] on quentale-photo at bounding box center [828, 307] width 418 height 270
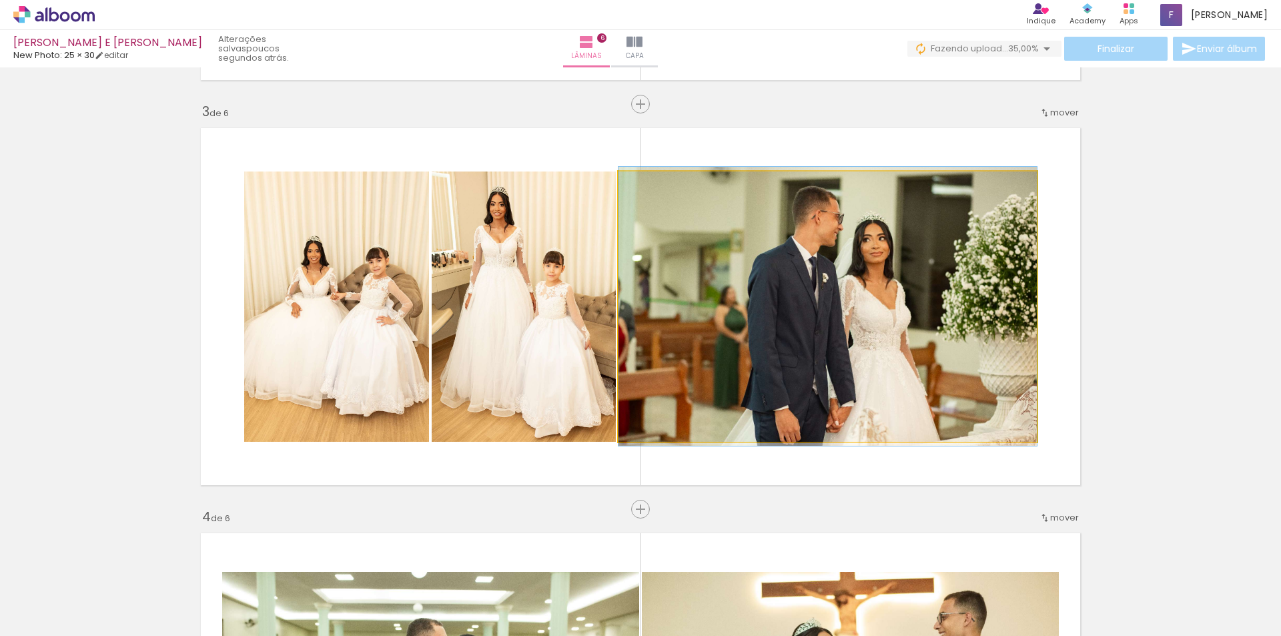
click at [827, 350] on quentale-photo at bounding box center [828, 307] width 418 height 270
click at [825, 346] on quentale-photo at bounding box center [828, 307] width 418 height 270
drag, startPoint x: 826, startPoint y: 344, endPoint x: 799, endPoint y: 352, distance: 27.9
click at [826, 345] on quentale-photo at bounding box center [828, 307] width 418 height 270
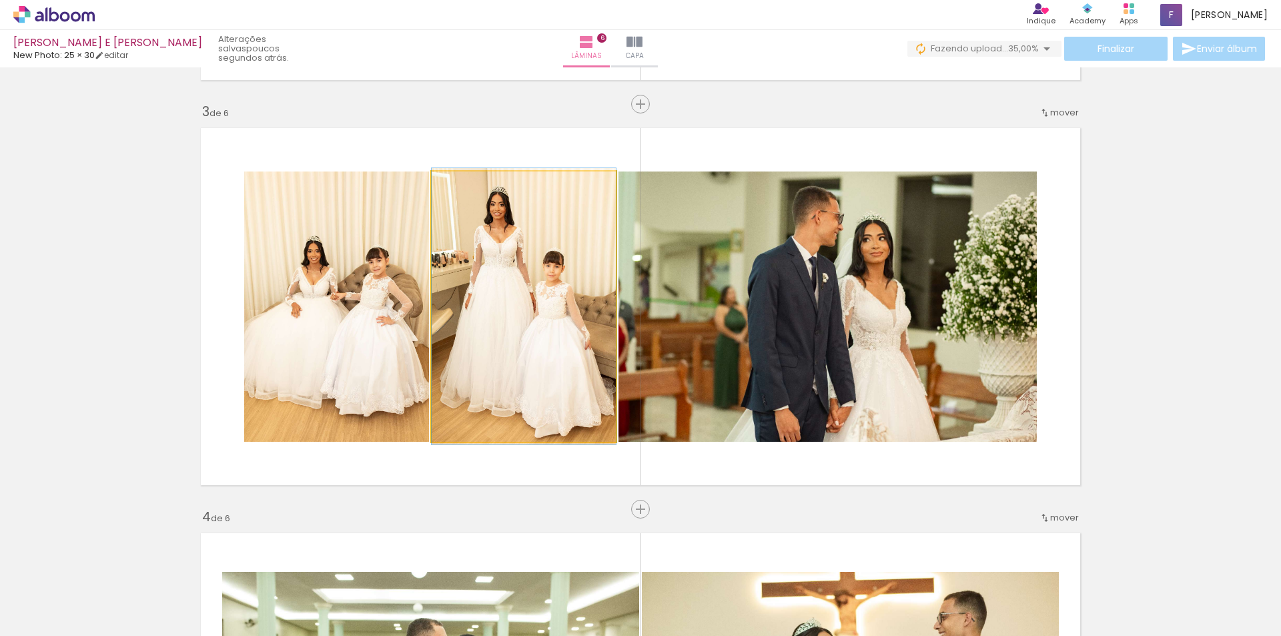
click at [433, 306] on quentale-photo at bounding box center [524, 307] width 184 height 270
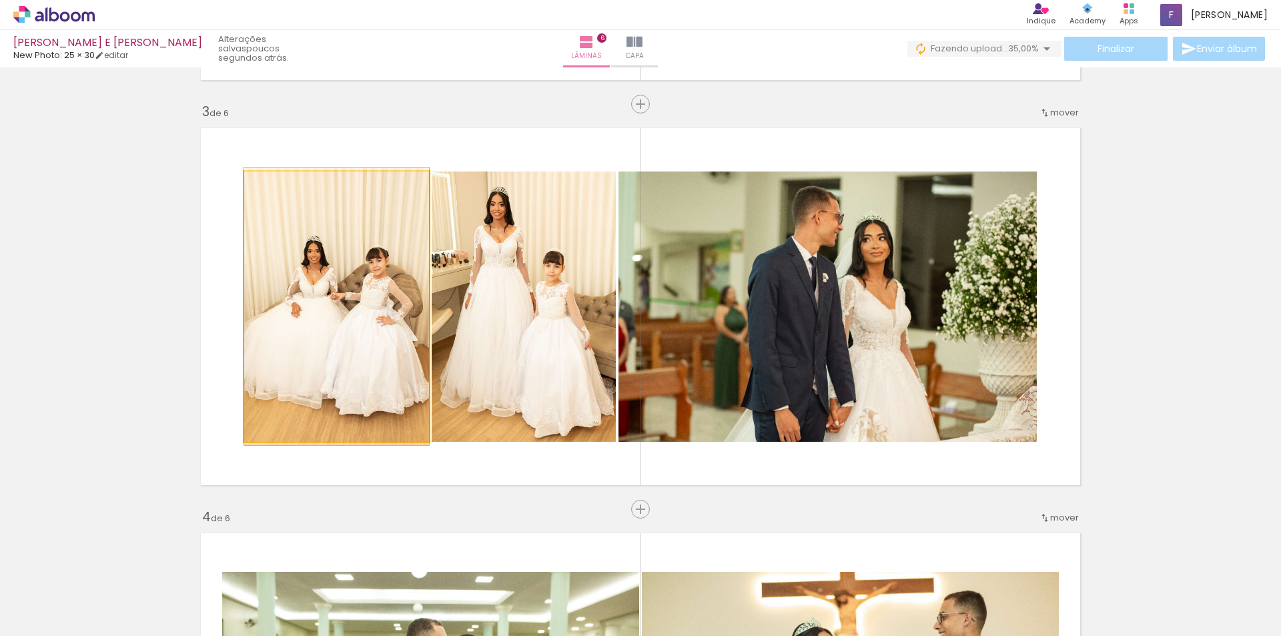
click at [318, 298] on quentale-photo at bounding box center [336, 307] width 185 height 270
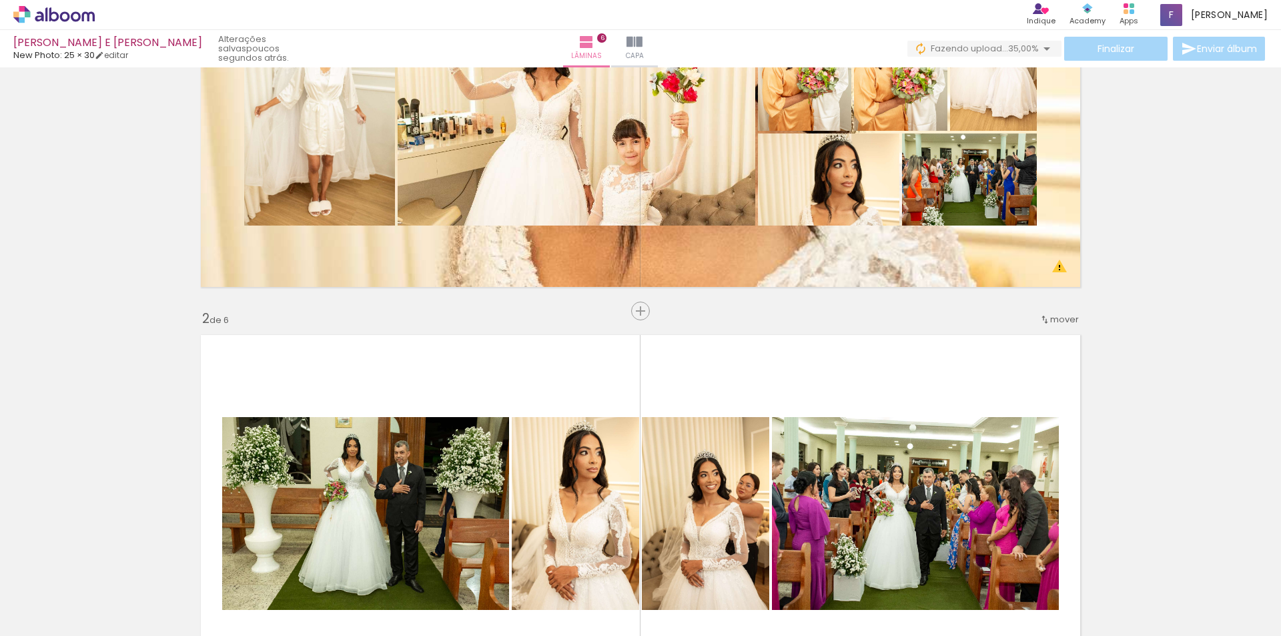
scroll to position [0, 0]
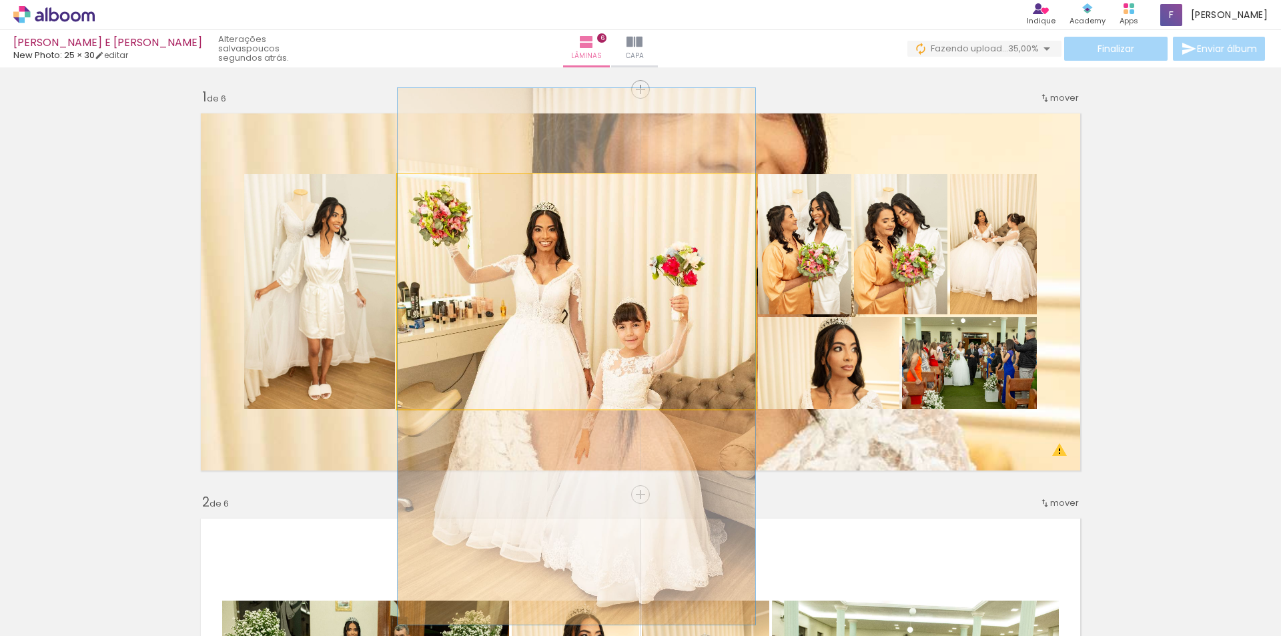
click at [723, 270] on quentale-photo at bounding box center [577, 291] width 358 height 235
click at [722, 269] on quentale-photo at bounding box center [577, 291] width 358 height 235
click at [0, 0] on div at bounding box center [0, 0] width 0 height 0
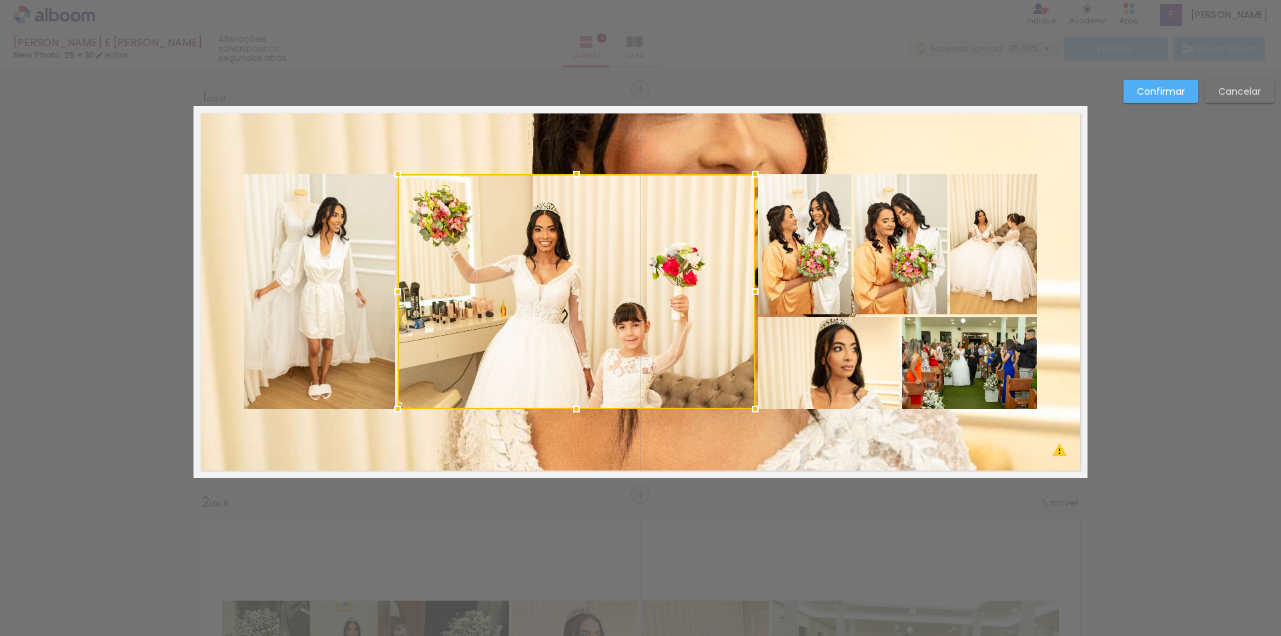
scroll to position [0, 1631]
click at [1140, 100] on paper-button "Confirmar" at bounding box center [1161, 91] width 75 height 23
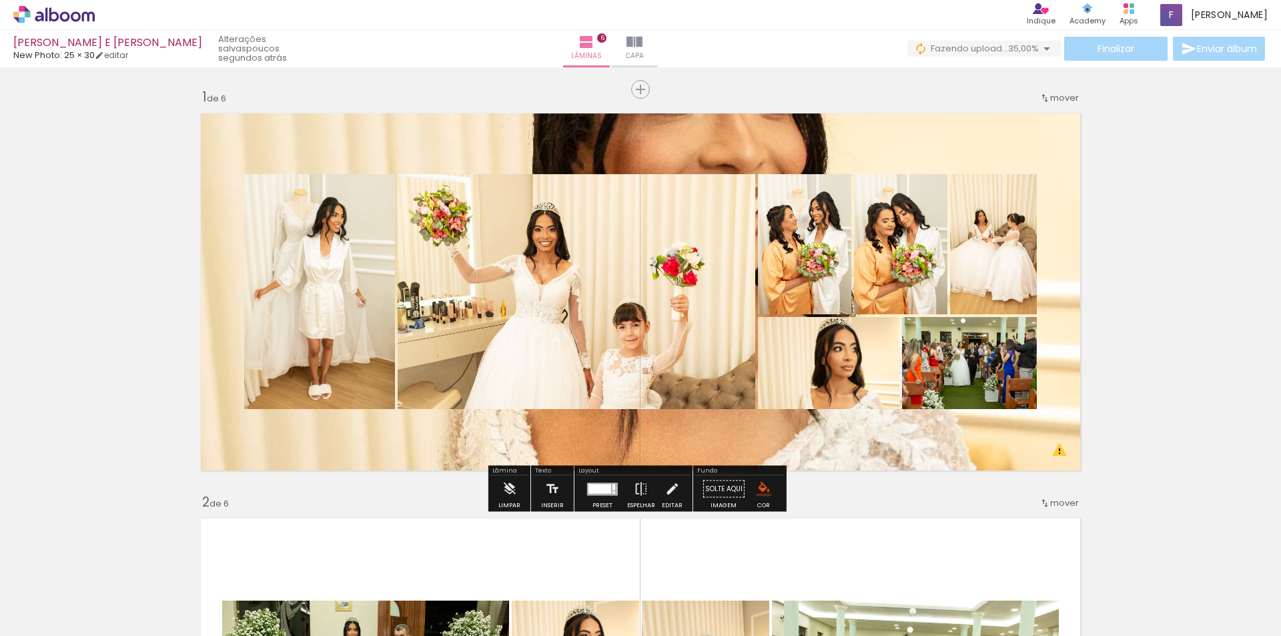
click at [1111, 39] on div "ANA E JOAO New Photo: 25 × 30 editar poucos segundos atrás. Lâminas 6 Capa Fina…" at bounding box center [640, 33] width 1281 height 67
click at [1112, 49] on div "Finalizar Enviar álbum" at bounding box center [1088, 49] width 360 height 24
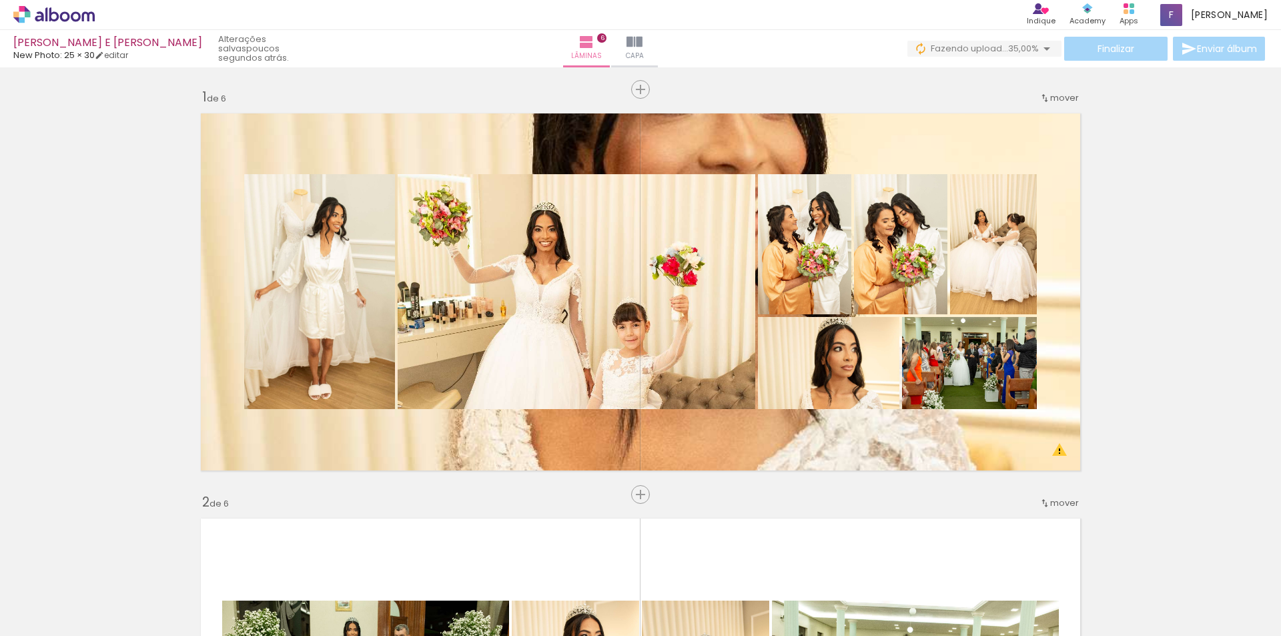
click at [1115, 58] on div "Finalizar Enviar álbum" at bounding box center [1088, 49] width 360 height 24
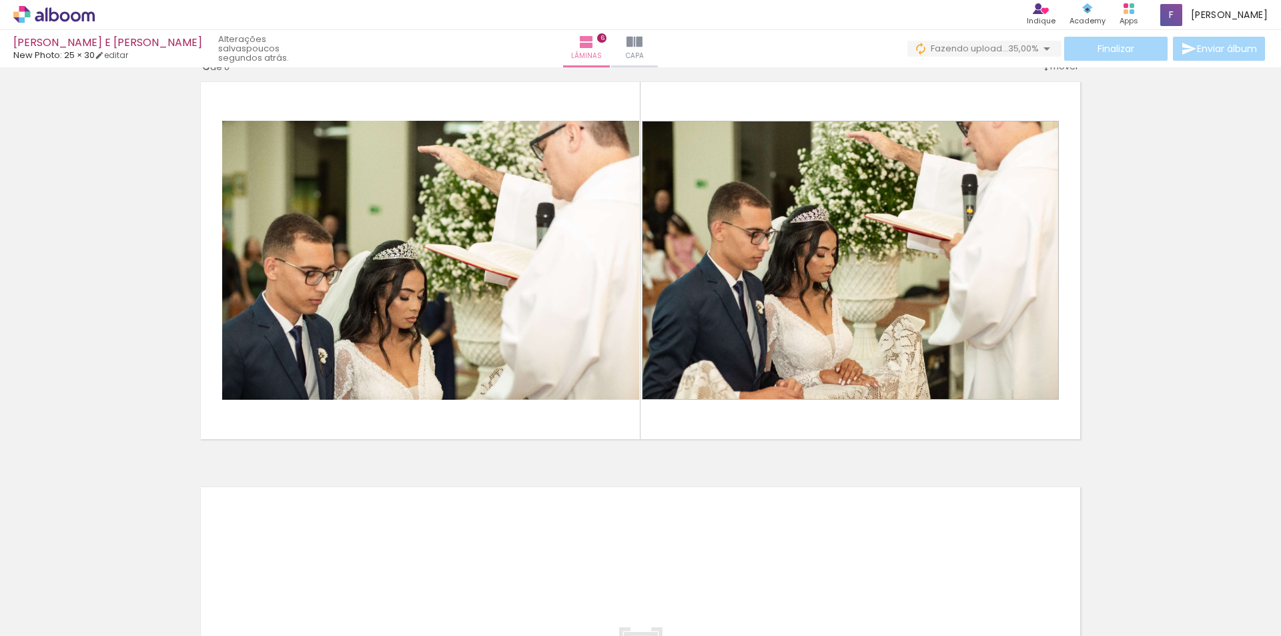
scroll to position [2140, 0]
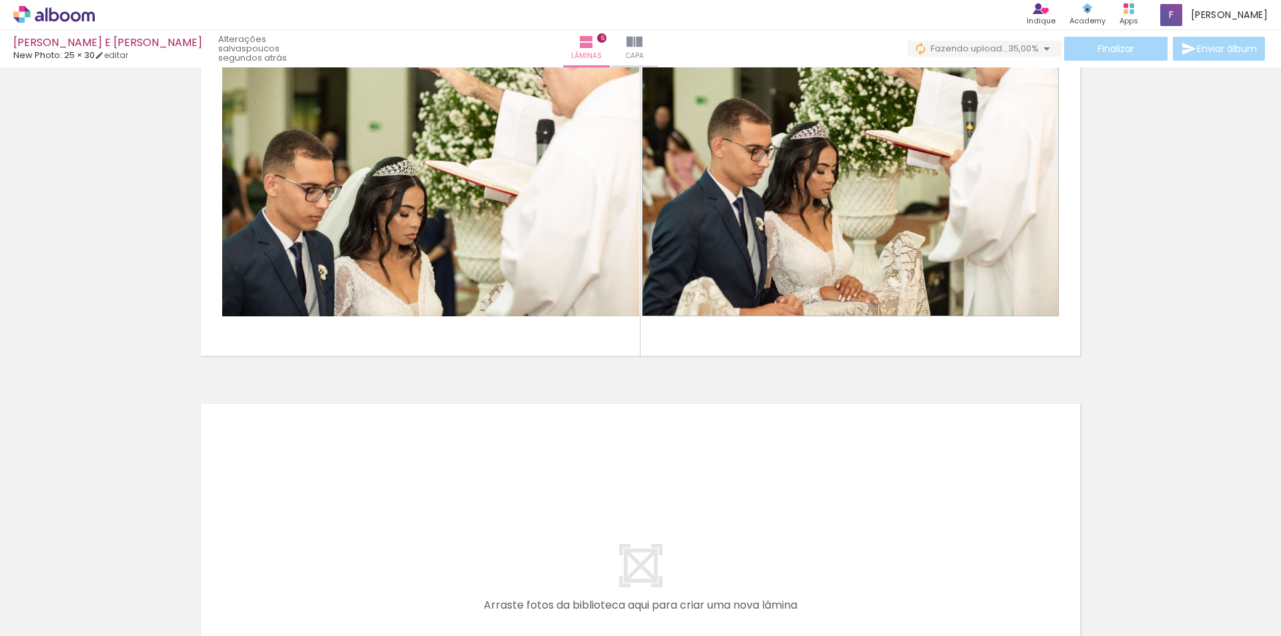
click at [370, 581] on div at bounding box center [372, 591] width 66 height 44
click at [377, 590] on div at bounding box center [372, 591] width 66 height 44
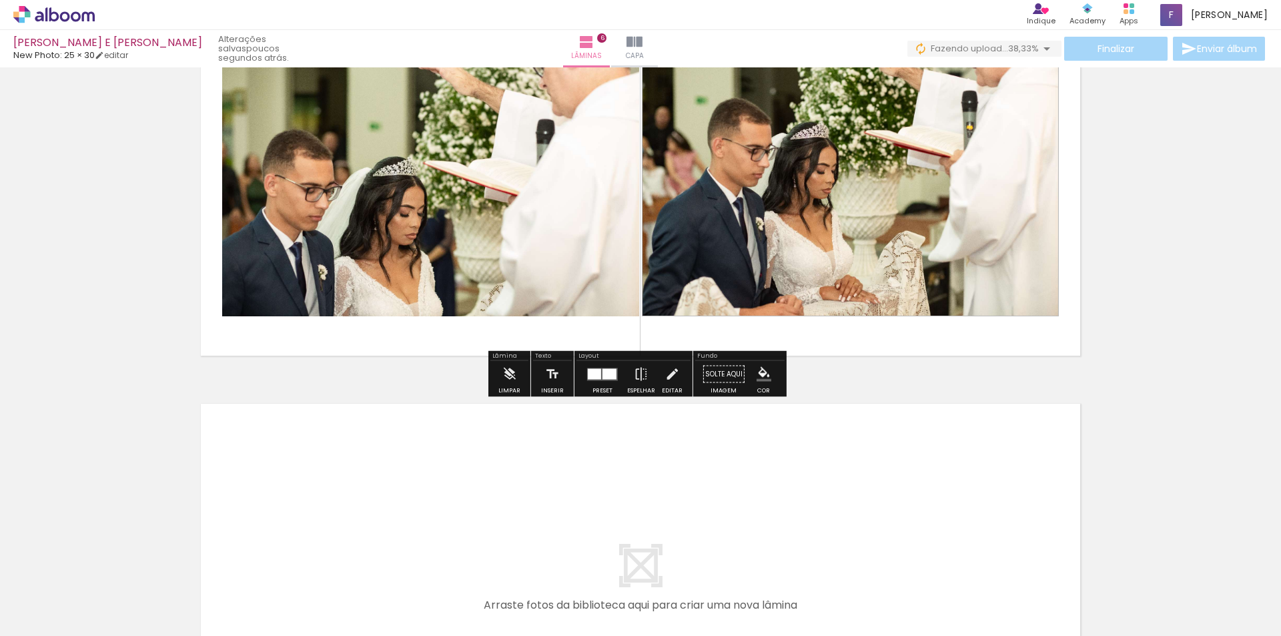
click at [0, 0] on slot "poucos segundos atrás." at bounding box center [0, 0] width 0 height 0
drag, startPoint x: 1243, startPoint y: 245, endPoint x: 1227, endPoint y: 236, distance: 18.0
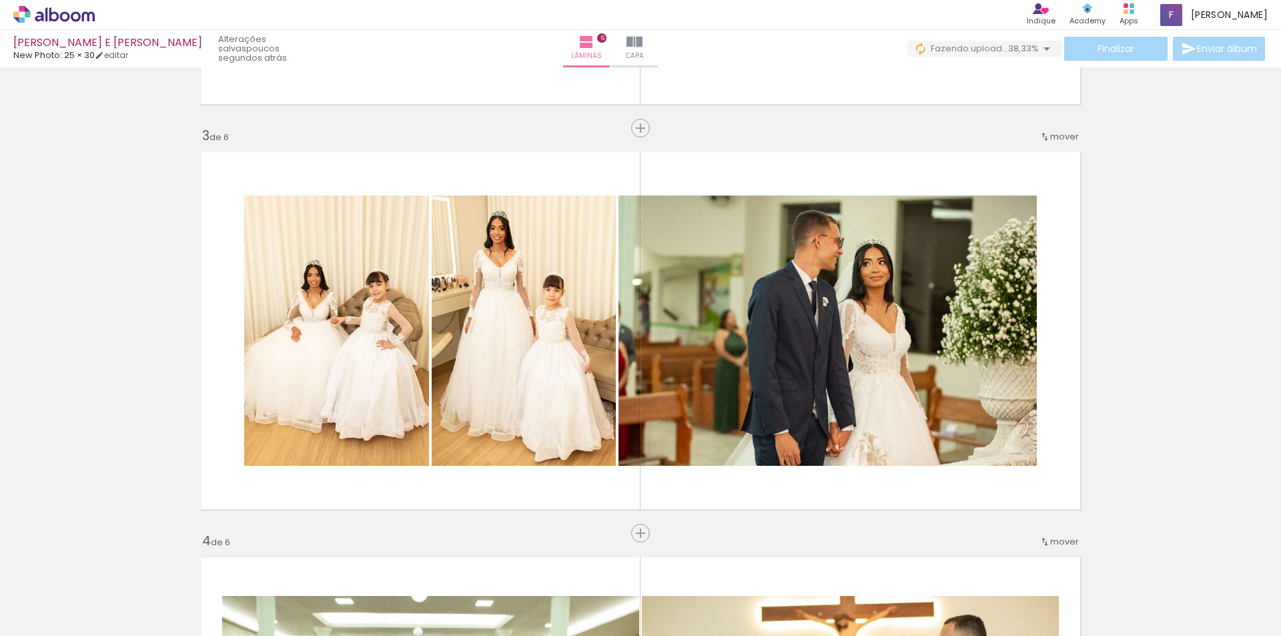
scroll to position [543, 0]
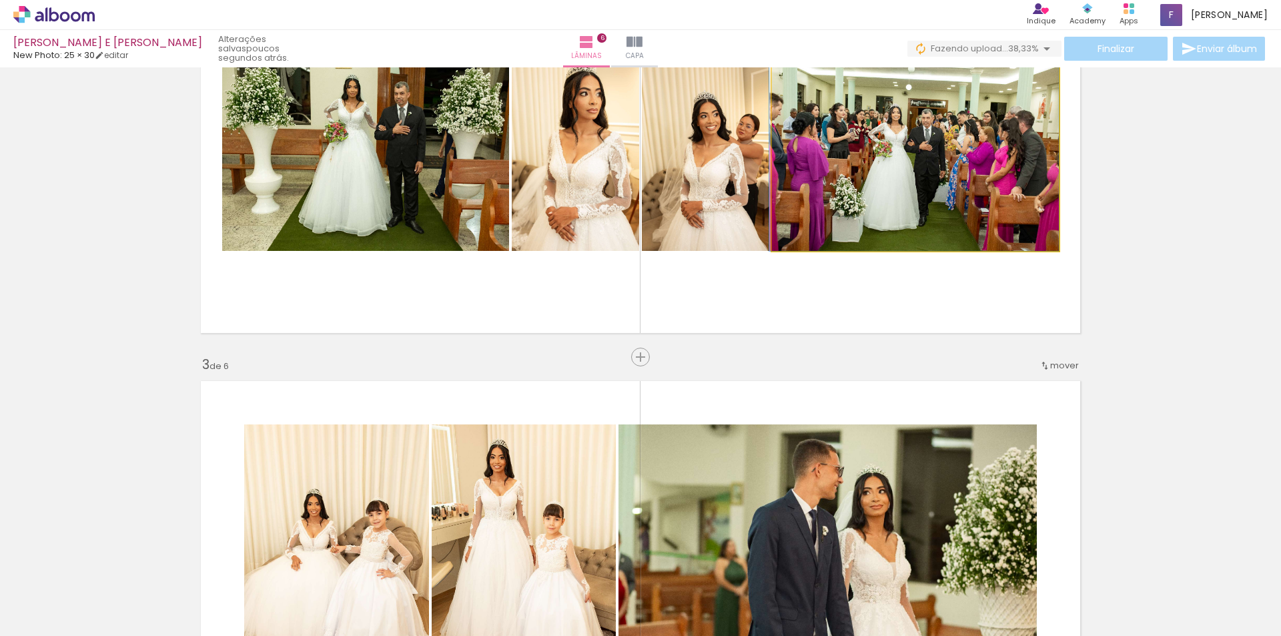
drag, startPoint x: 820, startPoint y: 168, endPoint x: 812, endPoint y: 172, distance: 8.4
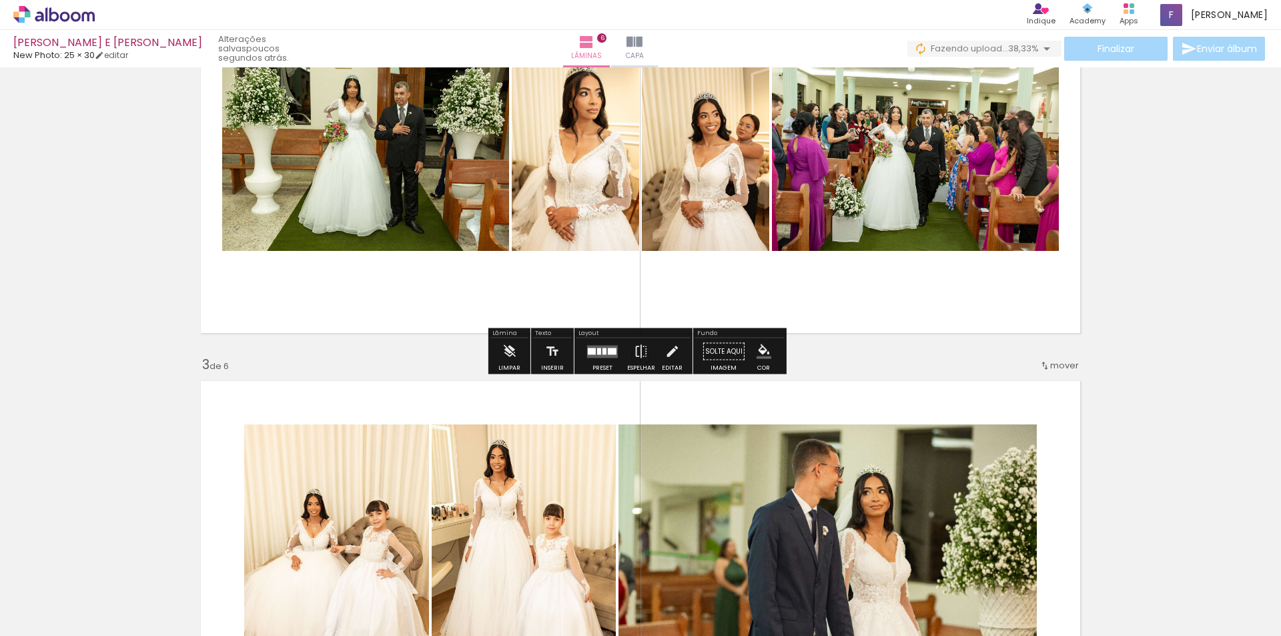
click at [1097, 48] on div "Finalizar Enviar álbum" at bounding box center [1088, 49] width 360 height 24
click at [643, 47] on iron-icon at bounding box center [635, 42] width 16 height 16
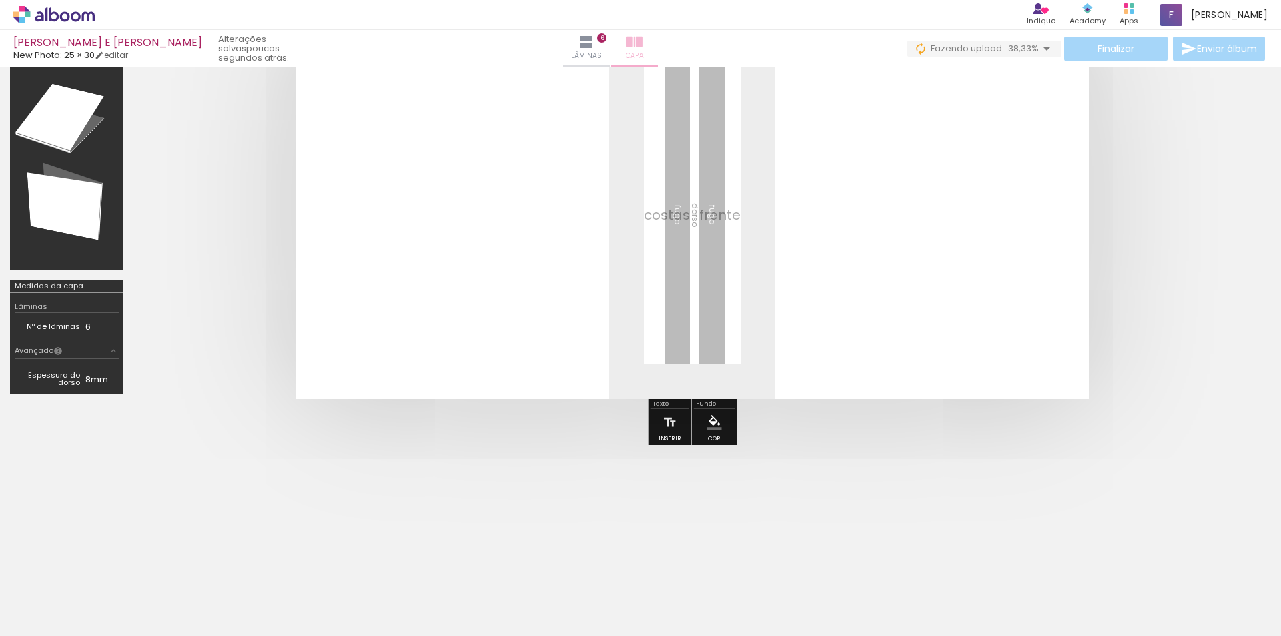
scroll to position [117, 0]
click at [595, 43] on iron-icon at bounding box center [587, 42] width 16 height 16
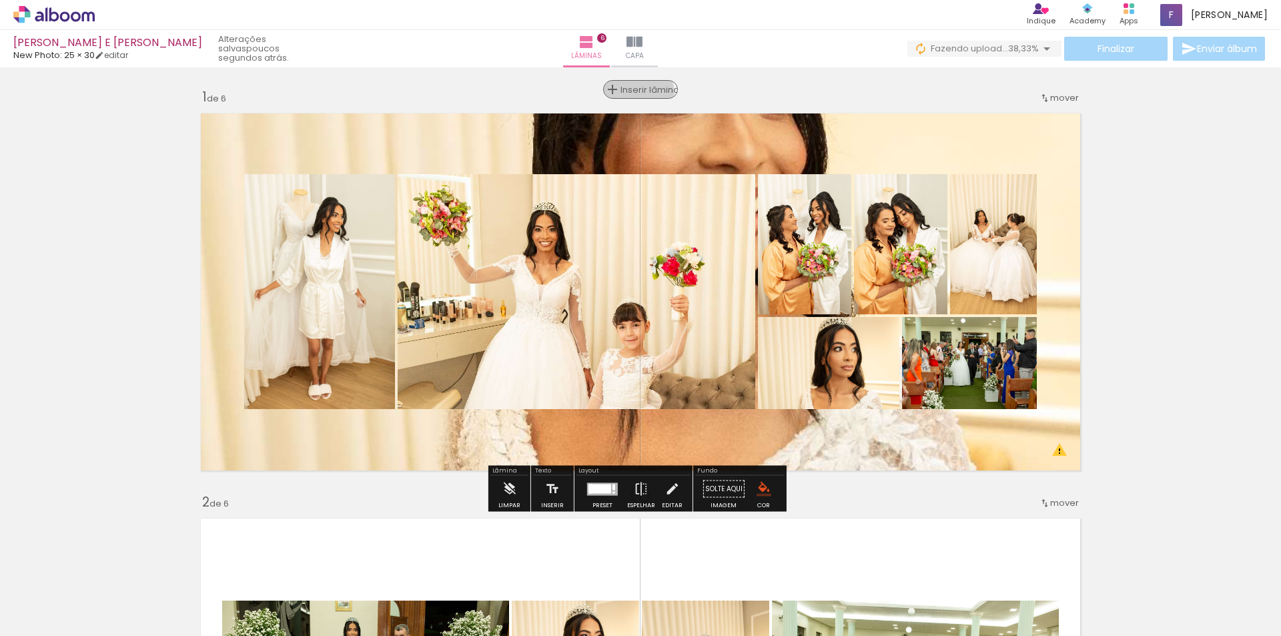
click at [639, 94] on span "Inserir lâmina" at bounding box center [647, 89] width 52 height 9
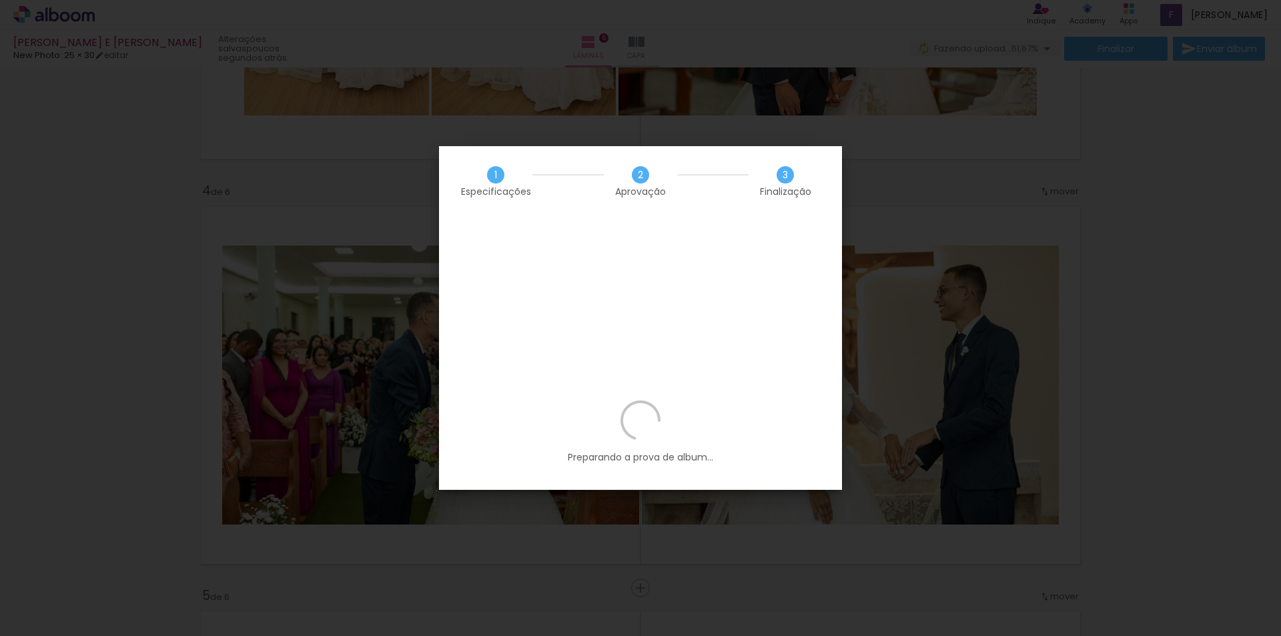
scroll to position [0, 1631]
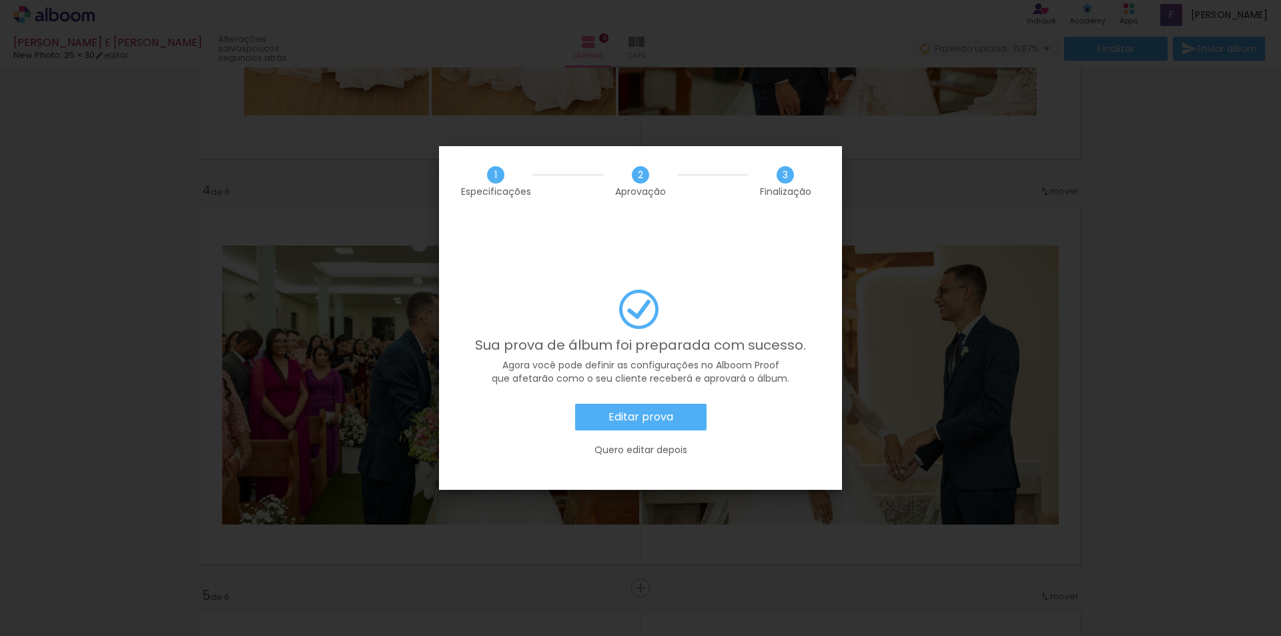
click at [0, 0] on slot "Editar prova" at bounding box center [0, 0] width 0 height 0
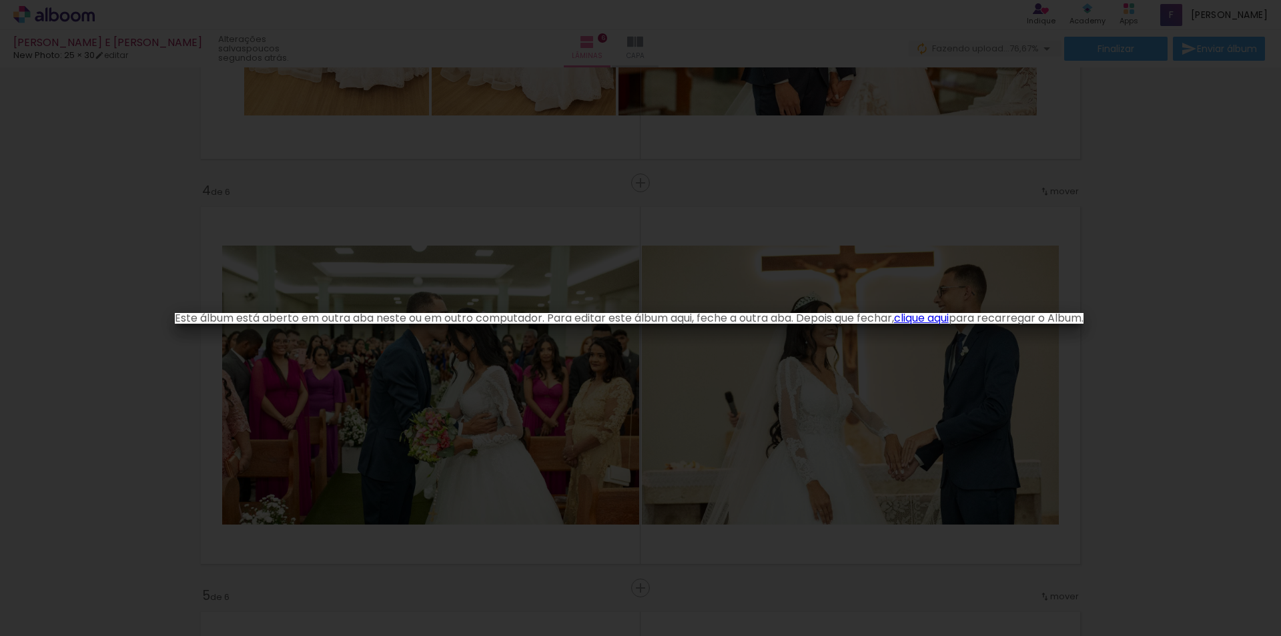
drag, startPoint x: 532, startPoint y: 352, endPoint x: 529, endPoint y: 346, distance: 7.5
click at [529, 347] on iron-overlay-backdrop at bounding box center [640, 318] width 1281 height 636
click at [535, 326] on iron-overlay-backdrop at bounding box center [640, 318] width 1281 height 636
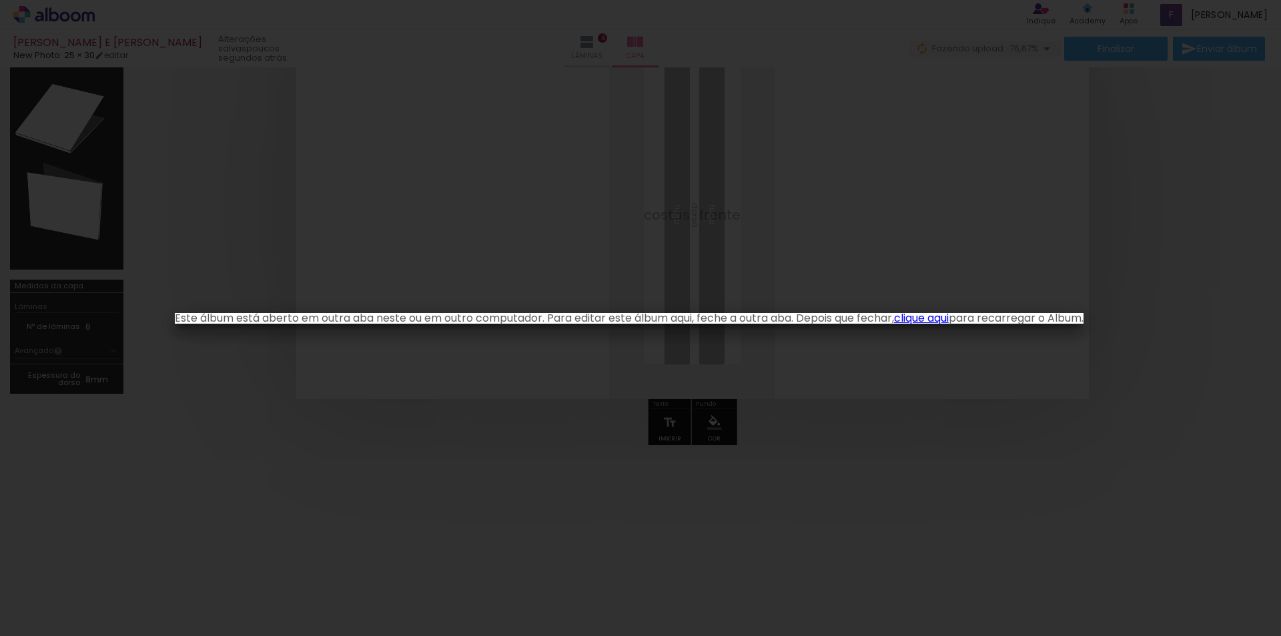
scroll to position [1122, 0]
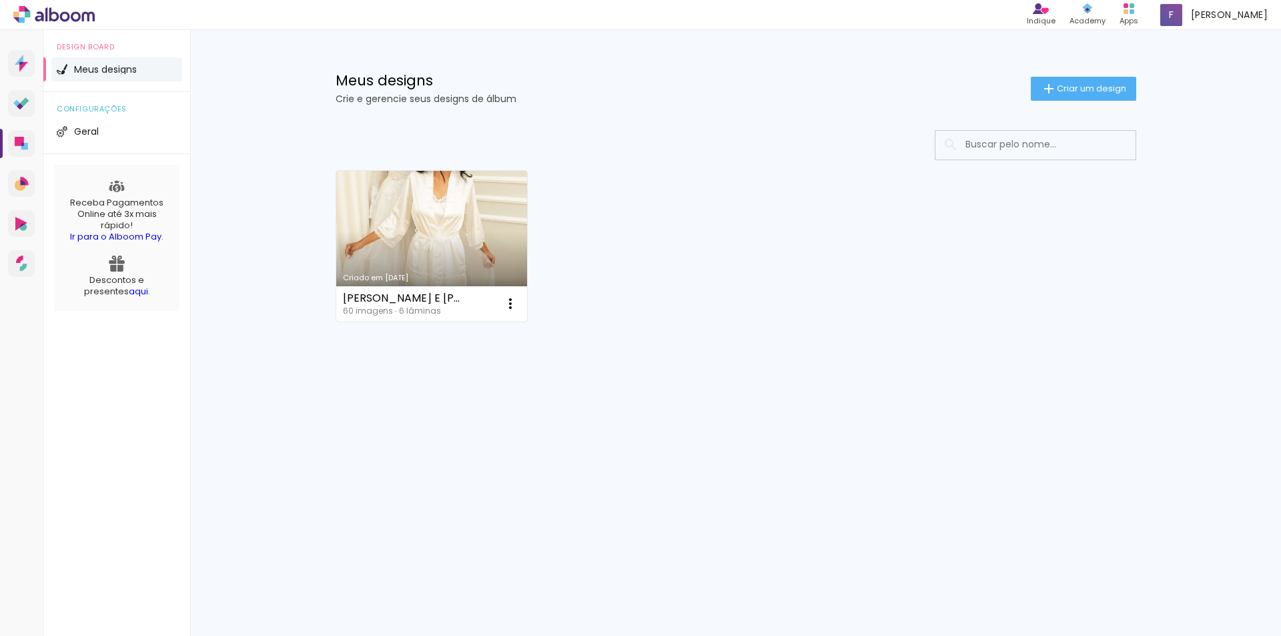
click at [416, 230] on link "Criado em [DATE]" at bounding box center [432, 246] width 192 height 151
click at [223, 45] on div "Meus designs Crie e gerencie seus designs de álbum Criar um design Criado em [D…" at bounding box center [735, 238] width 1091 height 416
click at [505, 302] on iron-icon at bounding box center [511, 304] width 16 height 16
click at [426, 334] on span "Abrir" at bounding box center [431, 334] width 21 height 9
click at [123, 239] on link "Ir para o Alboom Pay" at bounding box center [115, 236] width 91 height 13
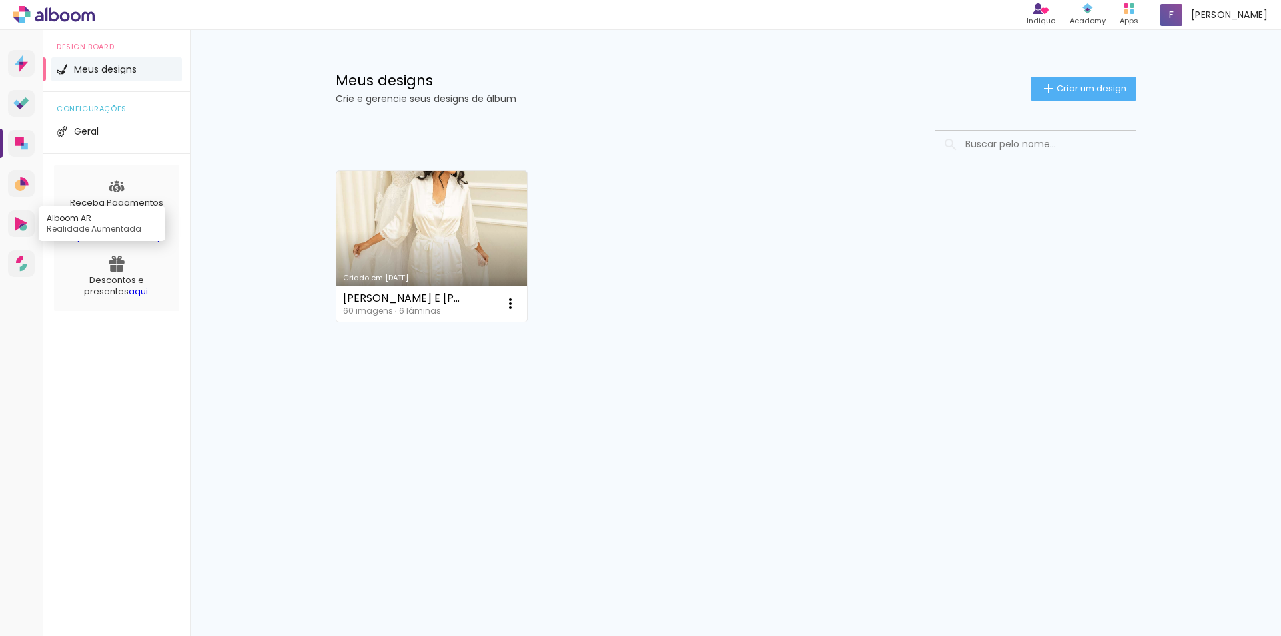
click at [14, 228] on link "Alboom AR Realidade Aumentada" at bounding box center [21, 223] width 27 height 27
click at [445, 152] on div at bounding box center [736, 145] width 801 height 30
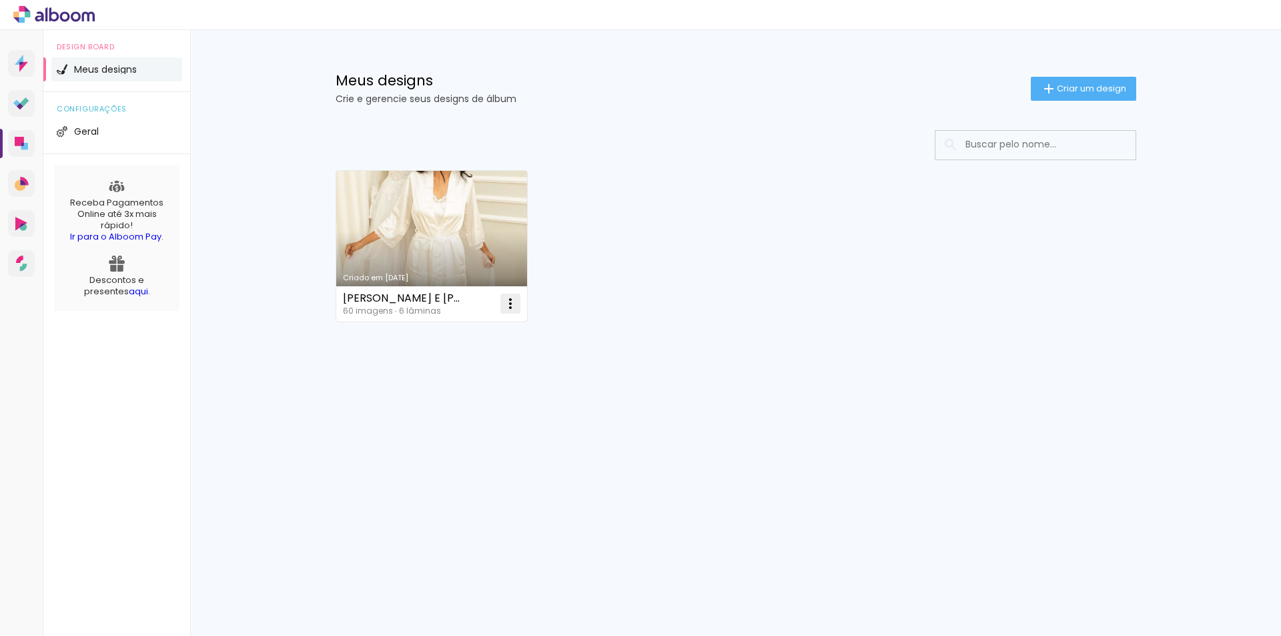
click at [509, 308] on iron-icon at bounding box center [511, 304] width 16 height 16
click at [196, 301] on div "Meus designs Crie e gerencie seus designs de álbum Criar um design Criado em [D…" at bounding box center [735, 238] width 1091 height 416
click at [441, 186] on link "Criado em [DATE]" at bounding box center [432, 246] width 192 height 151
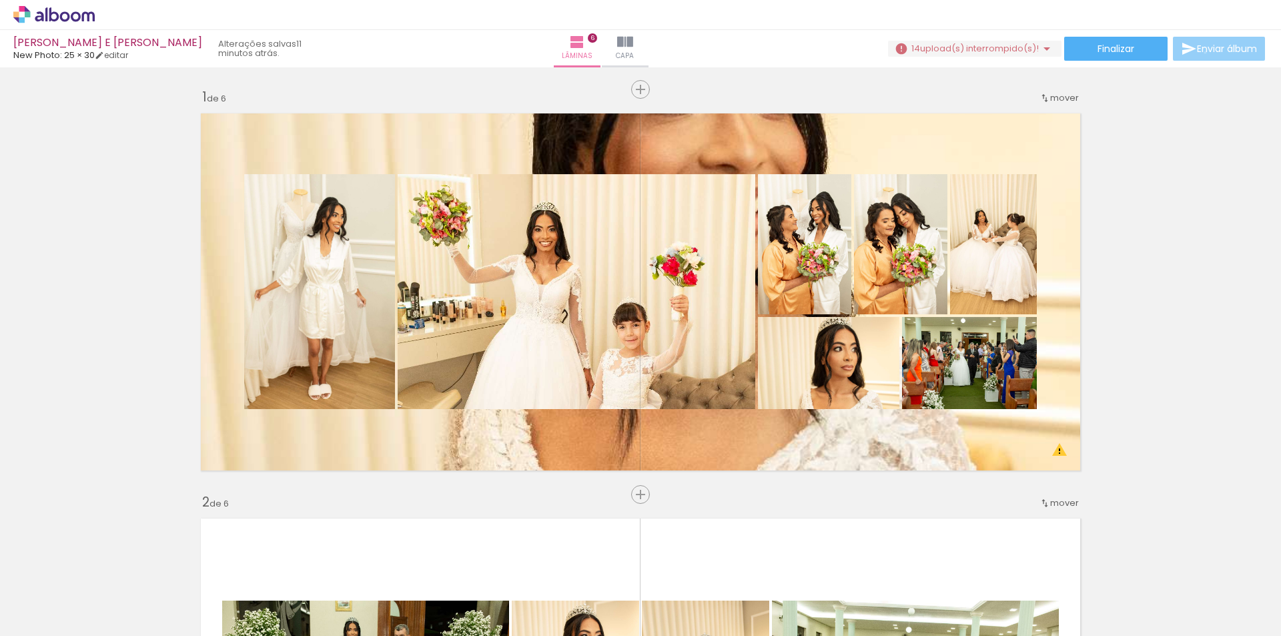
click at [1202, 53] on span "Enviar álbum" at bounding box center [1227, 48] width 60 height 9
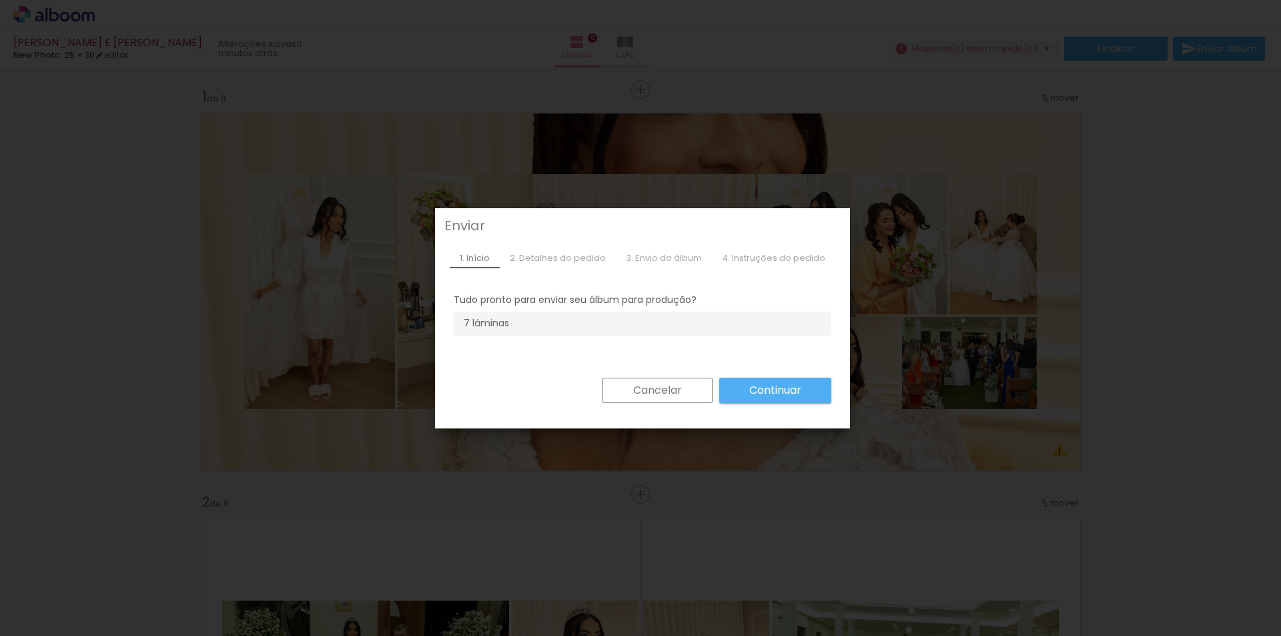
click at [778, 377] on div "Cancelar Continuar" at bounding box center [642, 393] width 407 height 60
click at [0, 0] on slot "Continuar" at bounding box center [0, 0] width 0 height 0
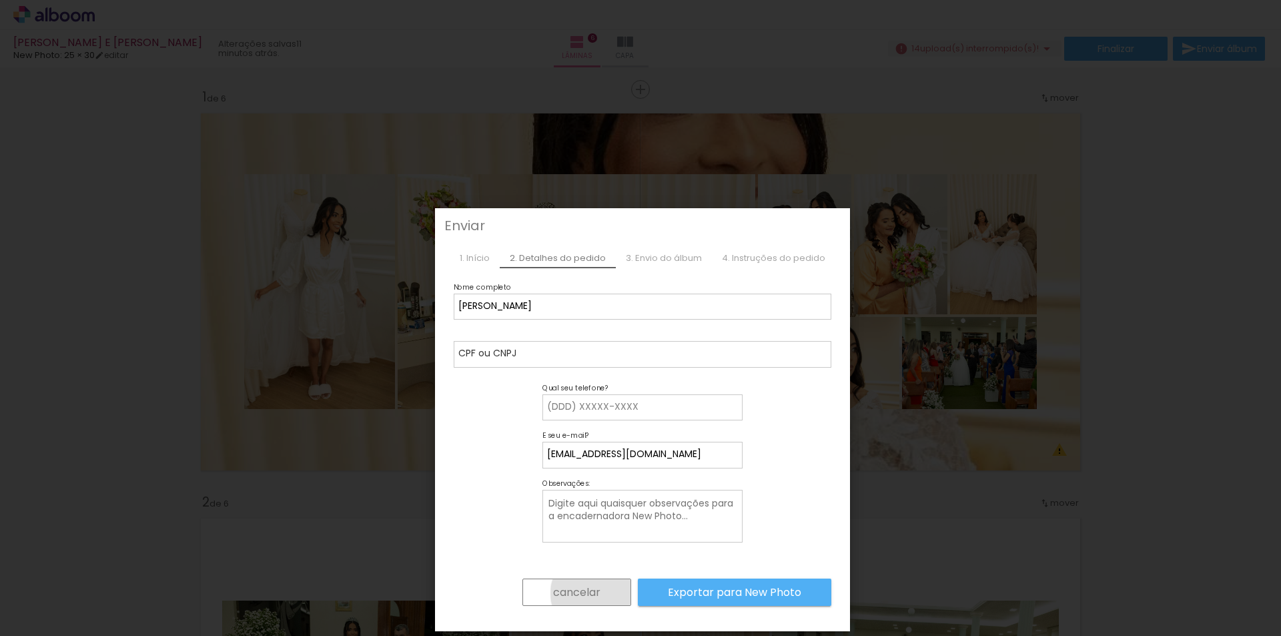
click at [0, 0] on slot "cancelar" at bounding box center [0, 0] width 0 height 0
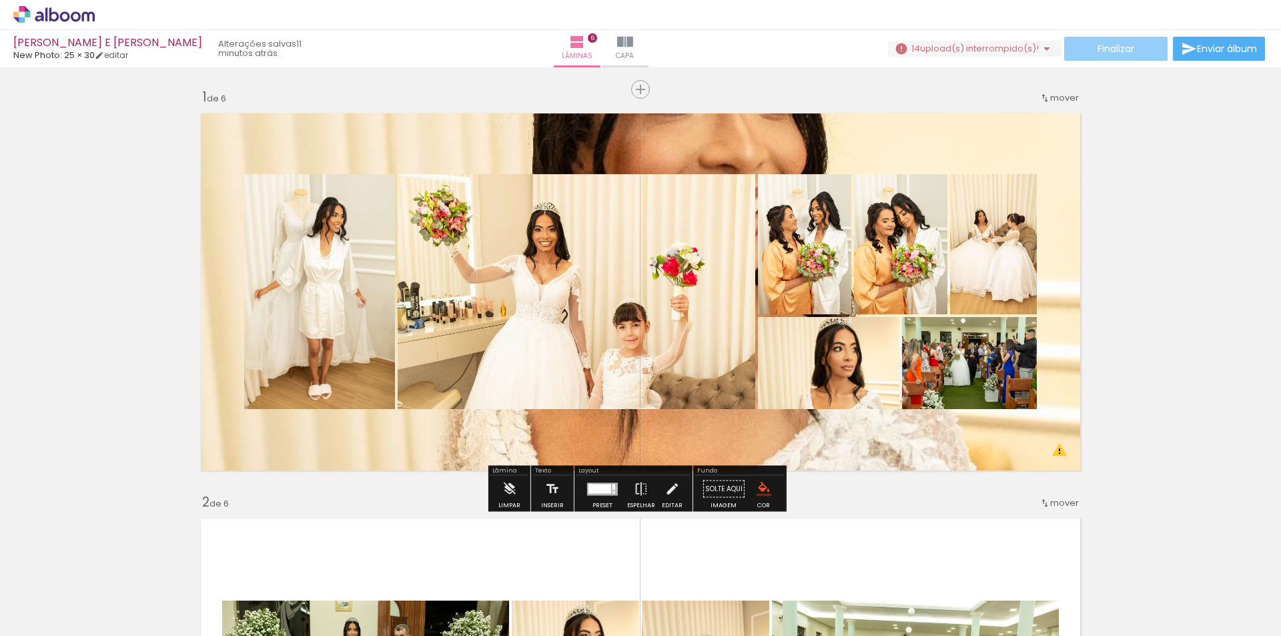
click at [1129, 53] on span "Finalizar" at bounding box center [1116, 48] width 37 height 9
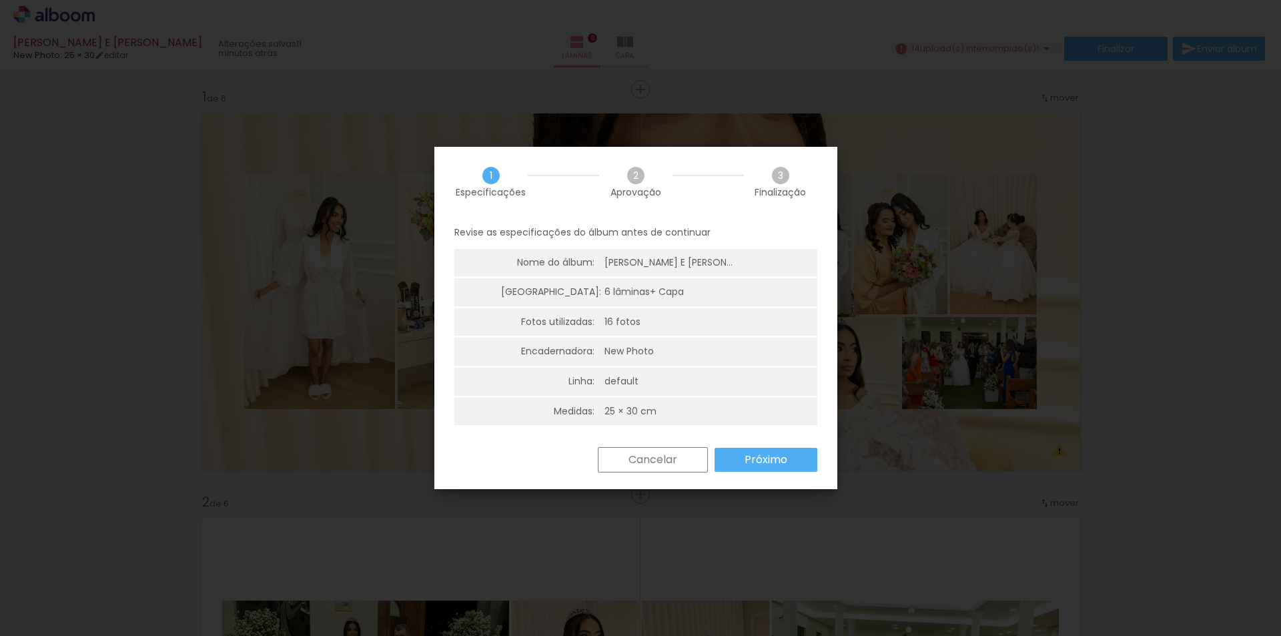
drag, startPoint x: 750, startPoint y: 445, endPoint x: 752, endPoint y: 456, distance: 11.0
click at [750, 446] on div "Revise as especificações do álbum antes de continuar Nome do álbum: [PERSON_NAM…" at bounding box center [635, 332] width 403 height 230
click at [0, 0] on slot "Próximo" at bounding box center [0, 0] width 0 height 0
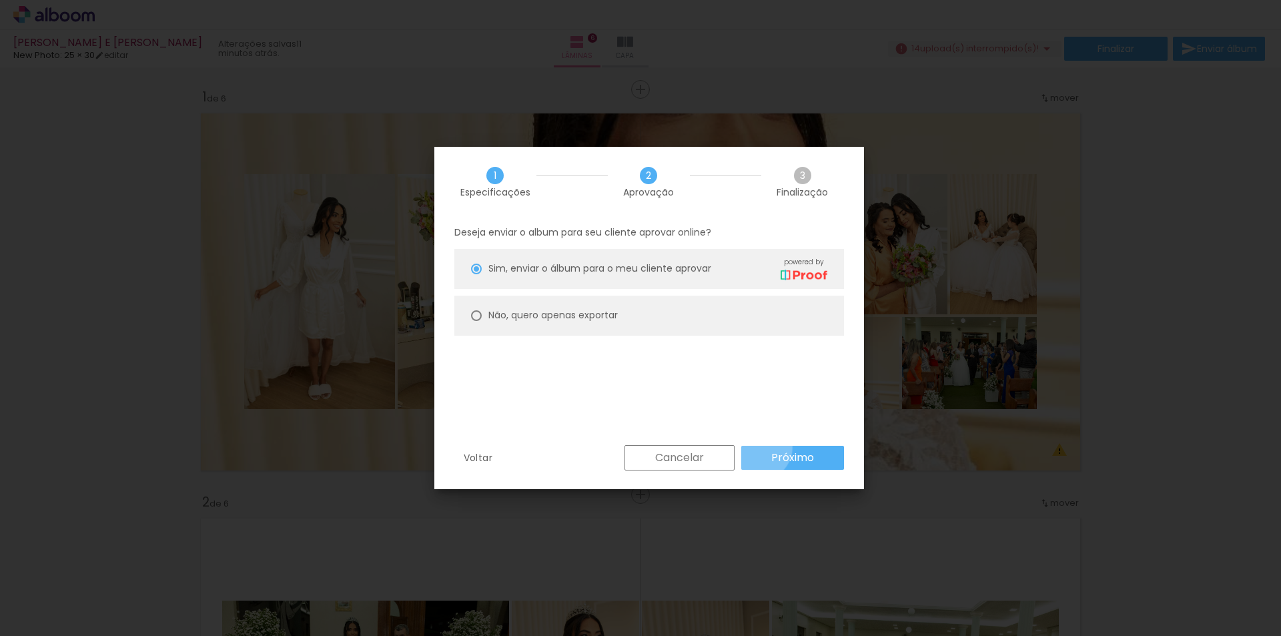
click at [758, 447] on paper-button "Próximo" at bounding box center [793, 458] width 103 height 24
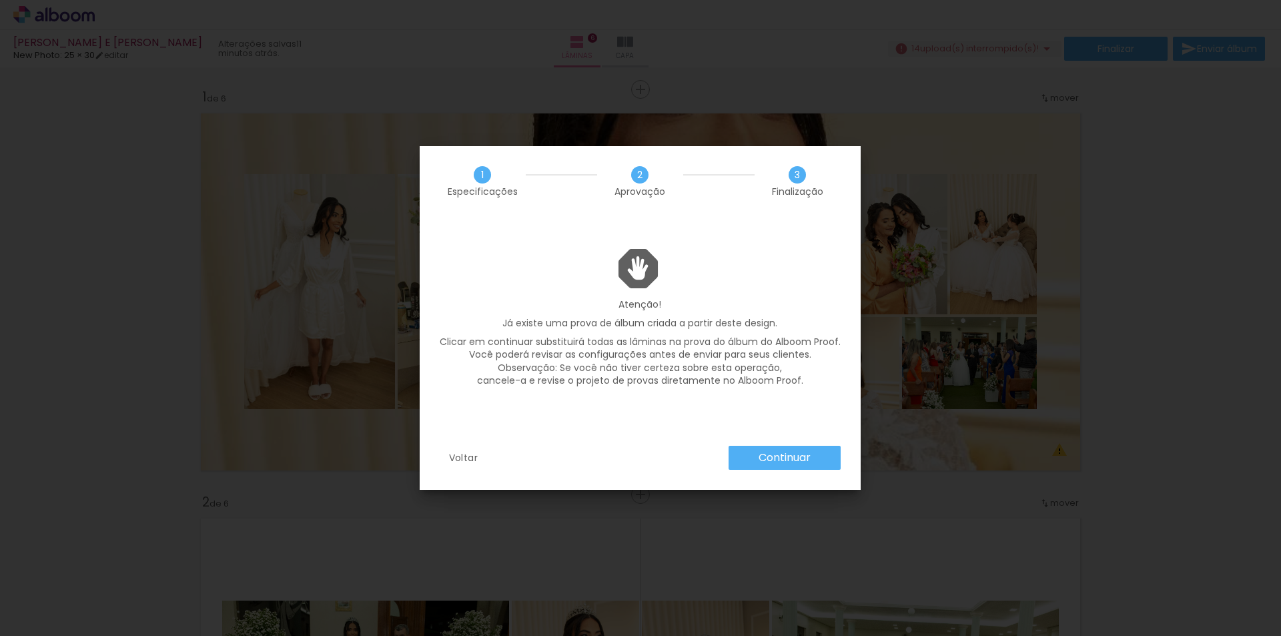
click at [0, 0] on slot "Voltar" at bounding box center [0, 0] width 0 height 0
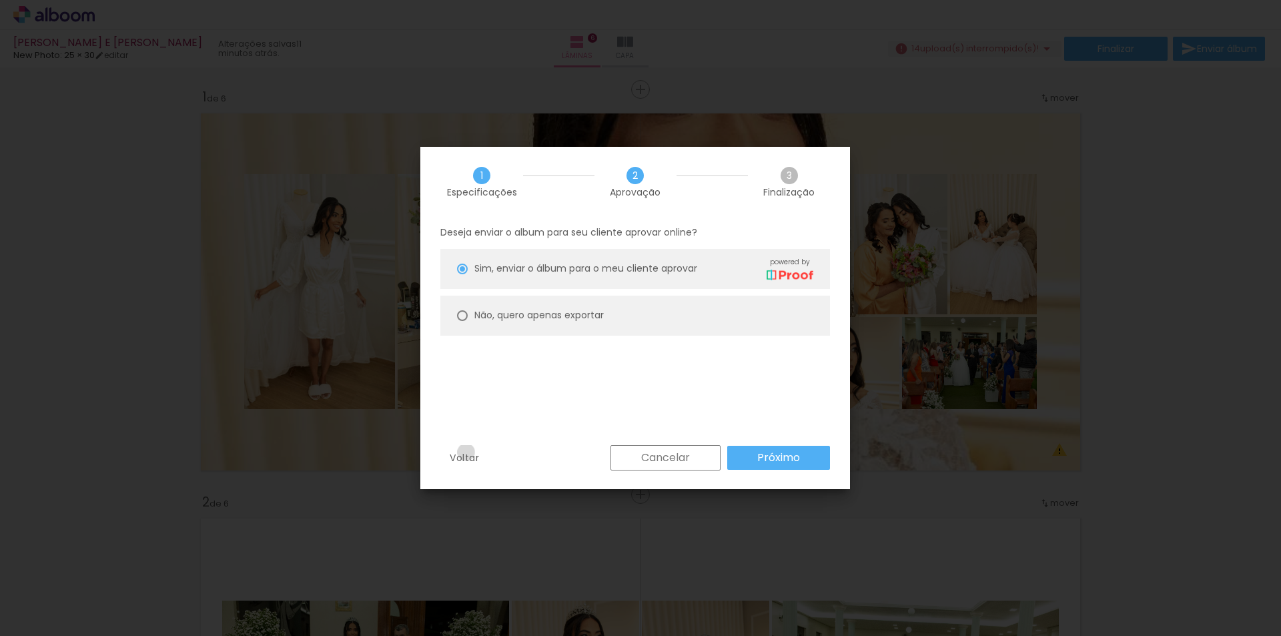
click at [0, 0] on slot "Voltar" at bounding box center [0, 0] width 0 height 0
click at [0, 0] on div "Cancelar Próximo" at bounding box center [0, 0] width 0 height 0
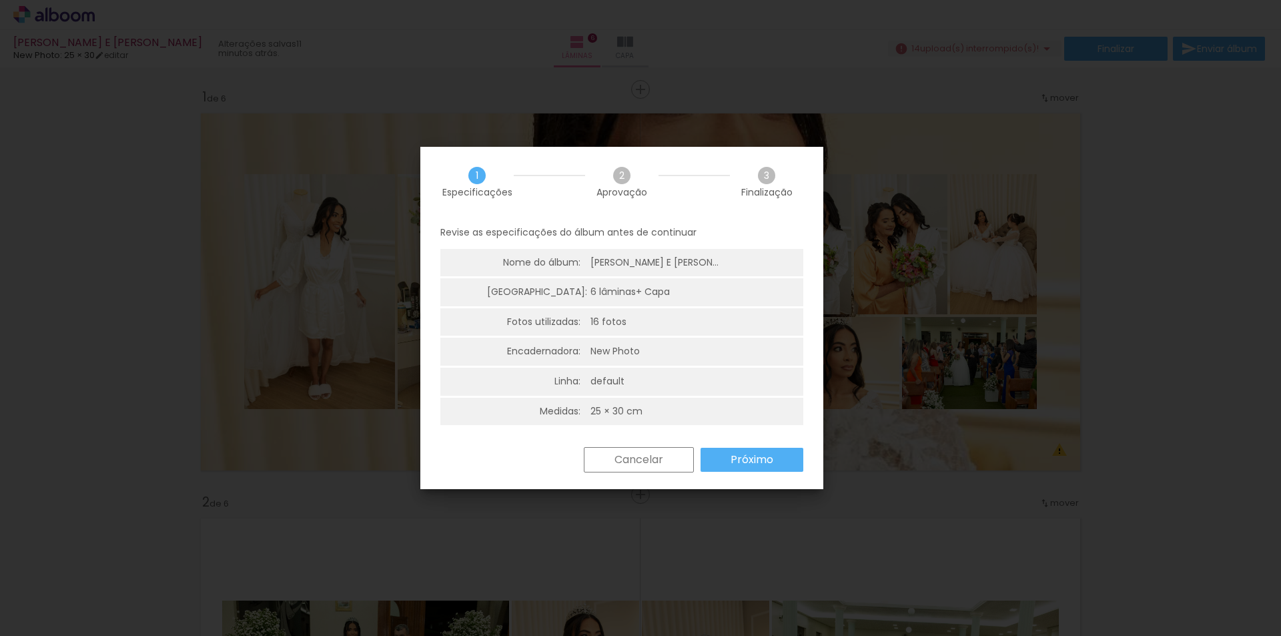
click at [0, 0] on slot "Cancelar" at bounding box center [0, 0] width 0 height 0
